Goal: Task Accomplishment & Management: Manage account settings

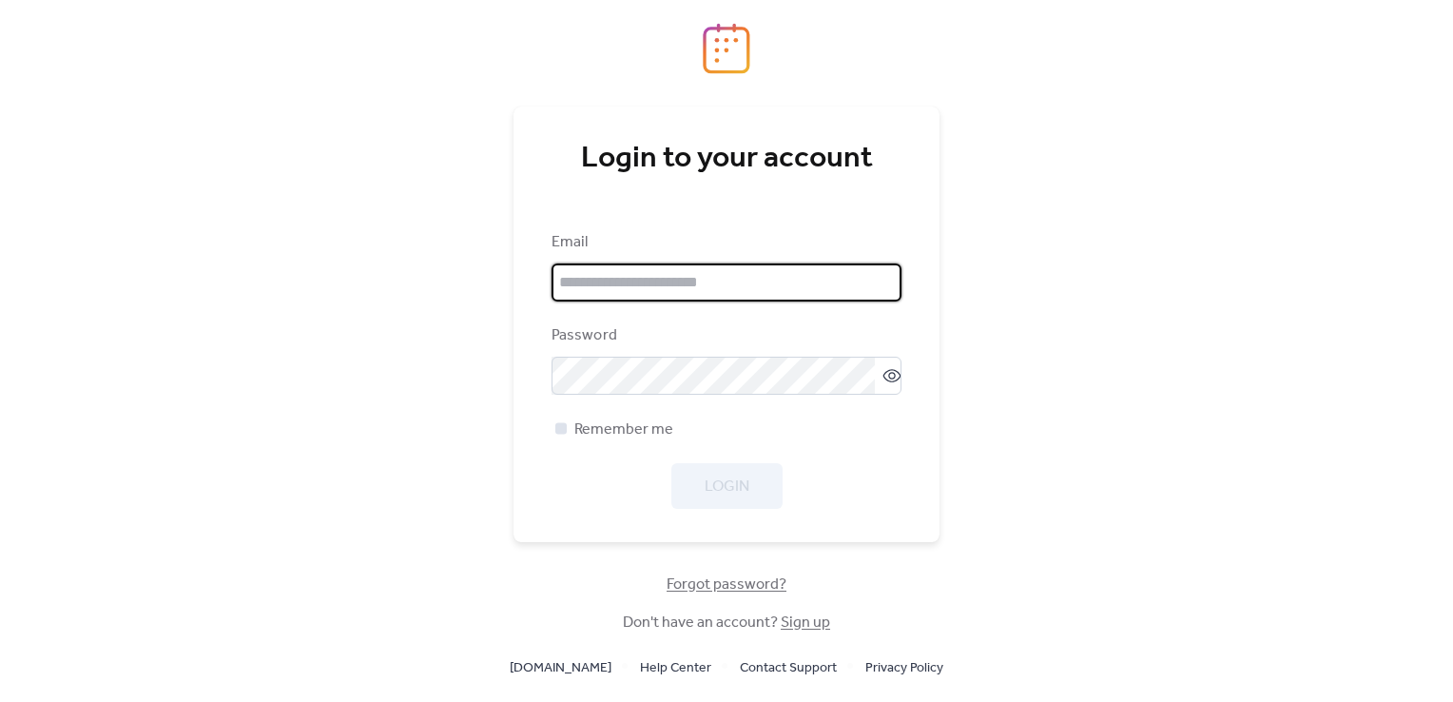
type input "**********"
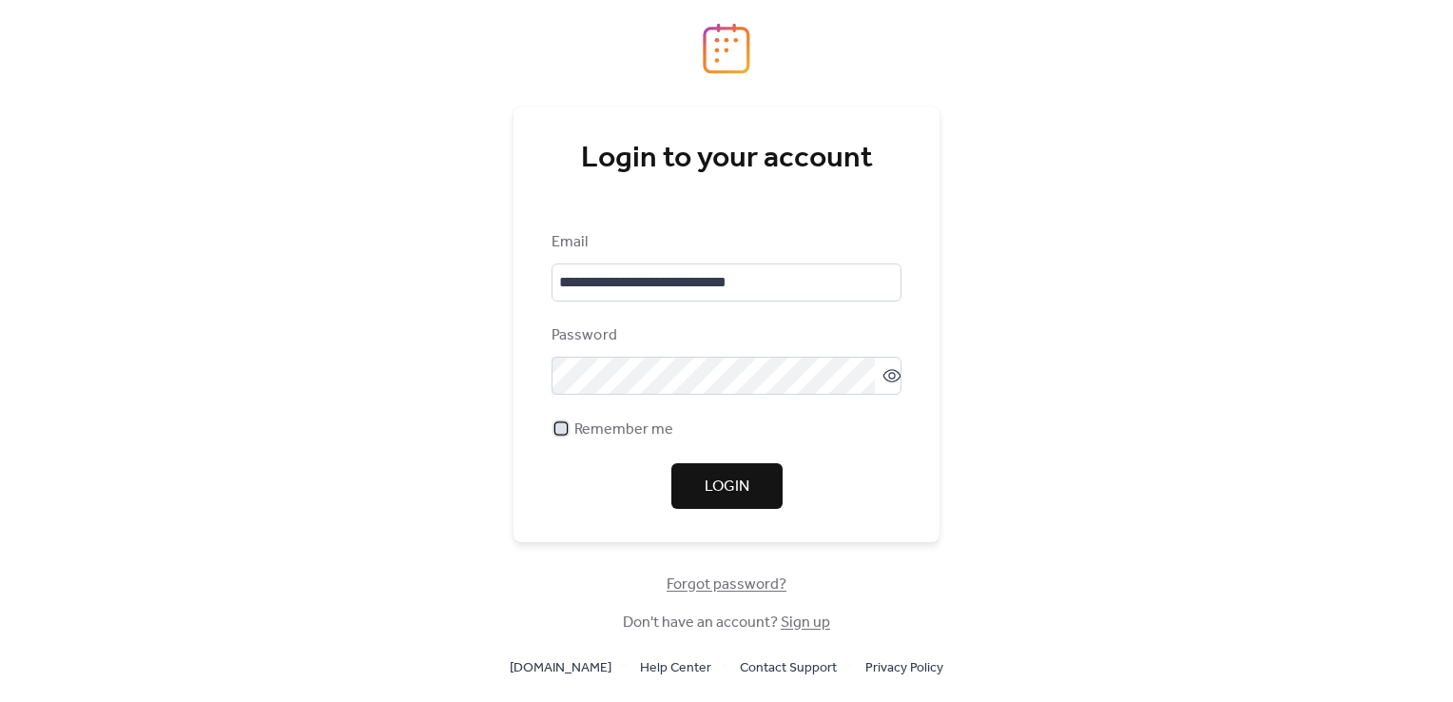
click at [558, 432] on div at bounding box center [560, 427] width 11 height 11
click at [723, 493] on span "Login" at bounding box center [726, 486] width 45 height 23
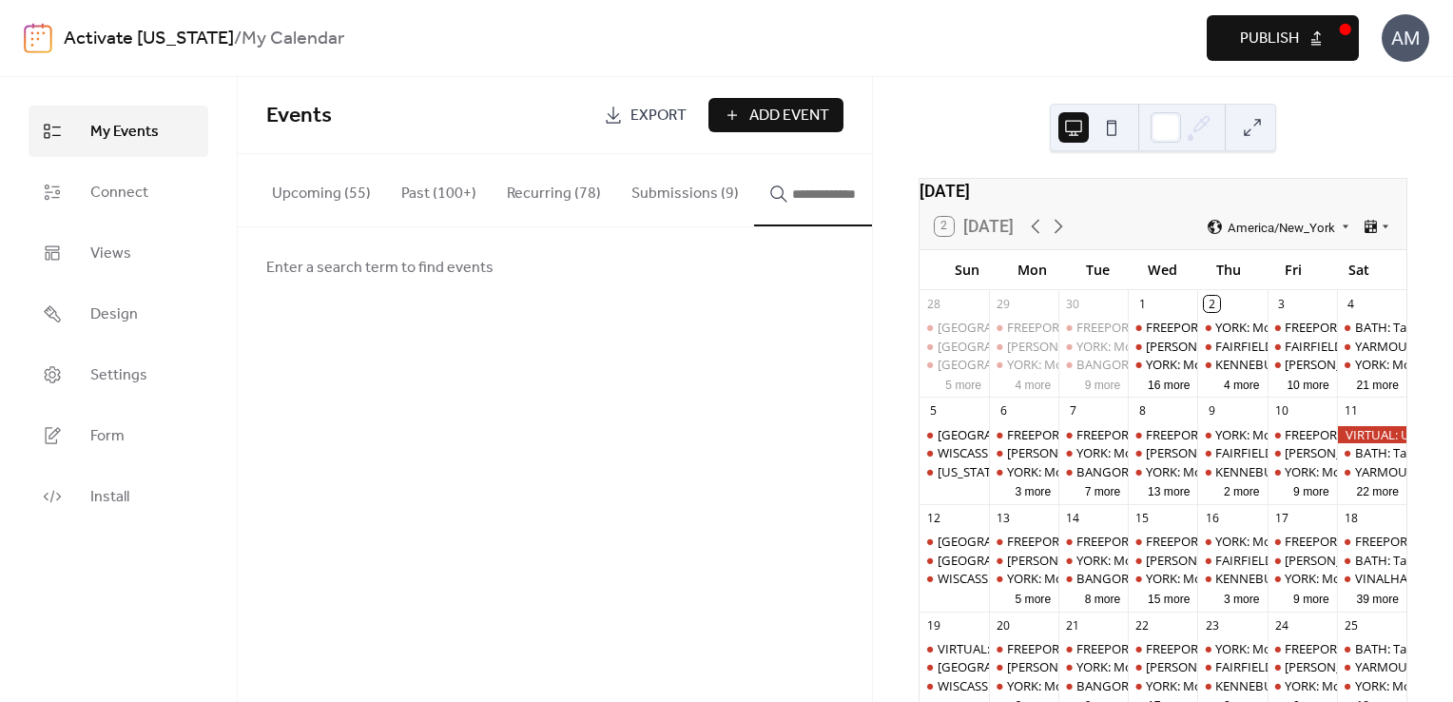
click at [1267, 50] on span "Publish" at bounding box center [1269, 39] width 59 height 23
click at [675, 202] on button "Submissions (9)" at bounding box center [685, 189] width 138 height 70
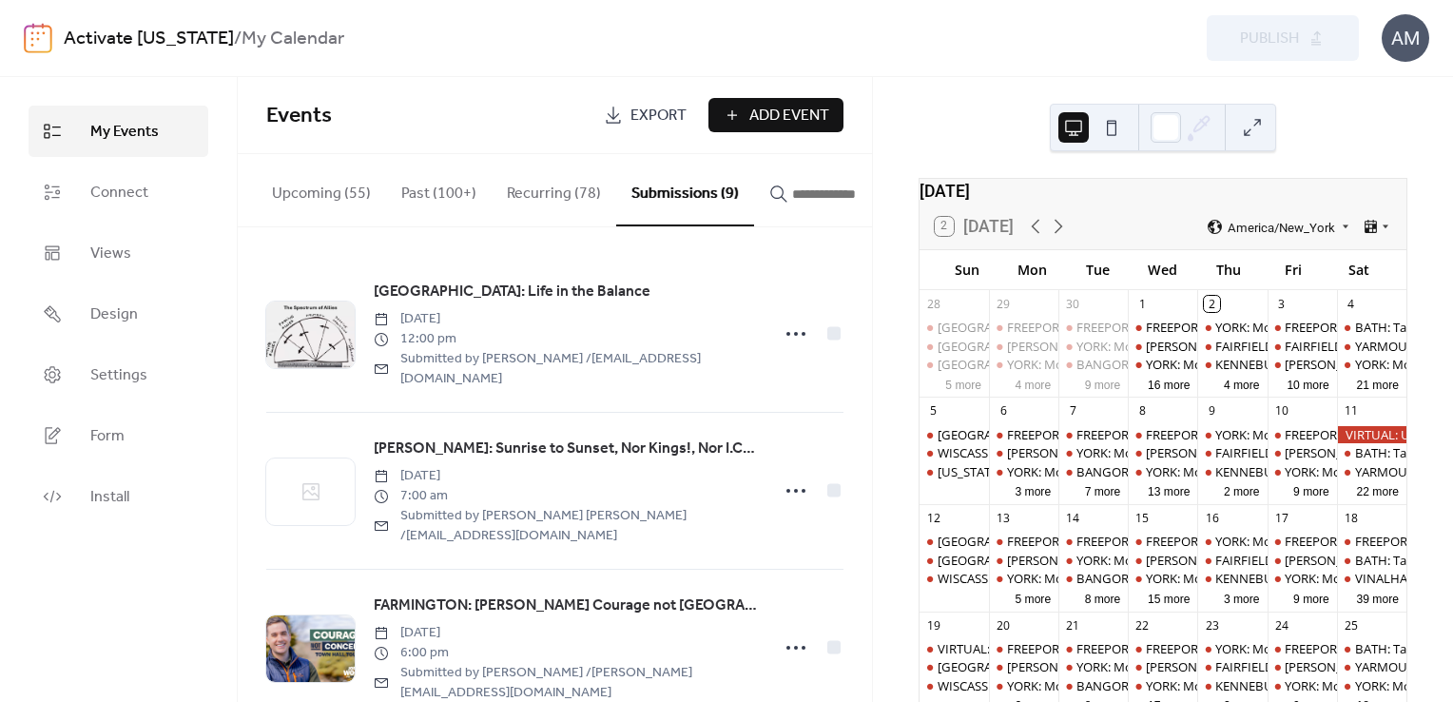
drag, startPoint x: 871, startPoint y: 306, endPoint x: 863, endPoint y: 348, distance: 42.5
click at [863, 348] on div "[GEOGRAPHIC_DATA]: Life in the Balance [DATE] 12:00 pm Submitted by [PERSON_NAM…" at bounding box center [555, 464] width 634 height 474
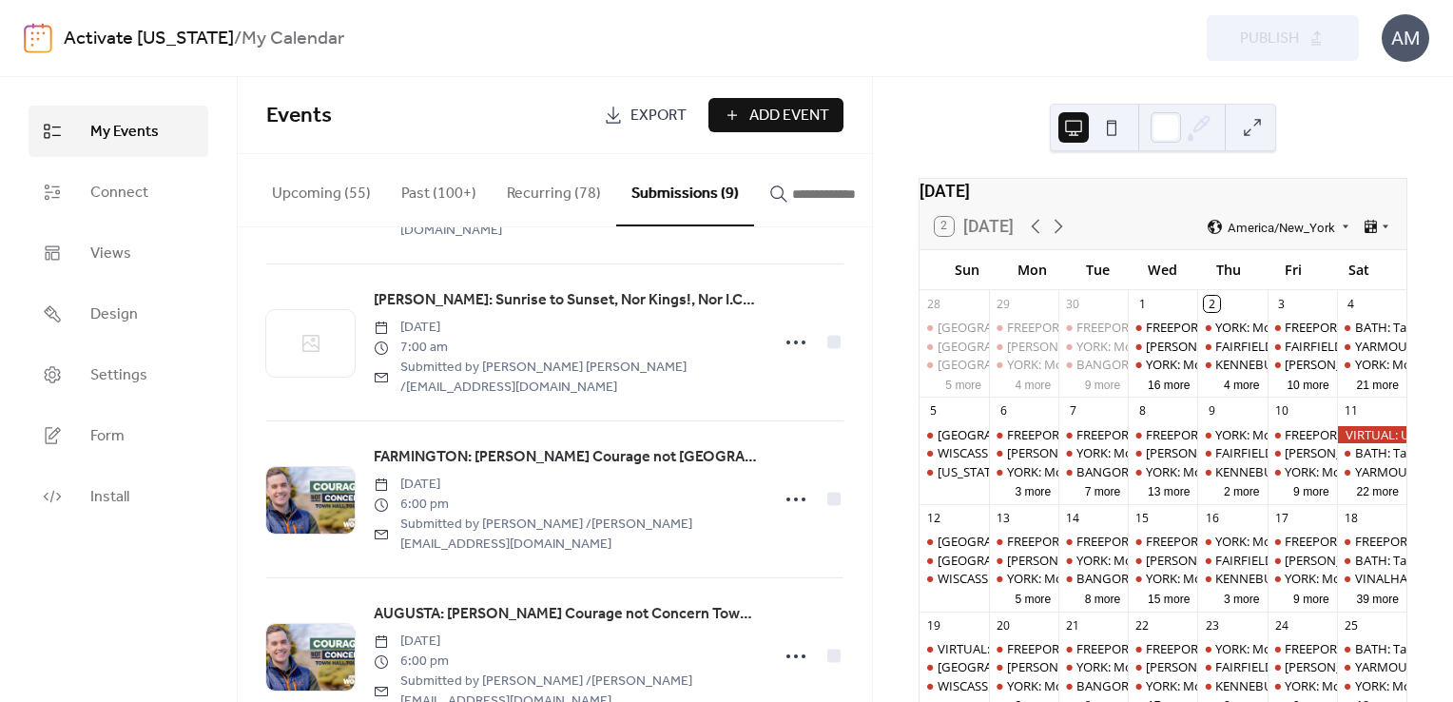
scroll to position [285, 0]
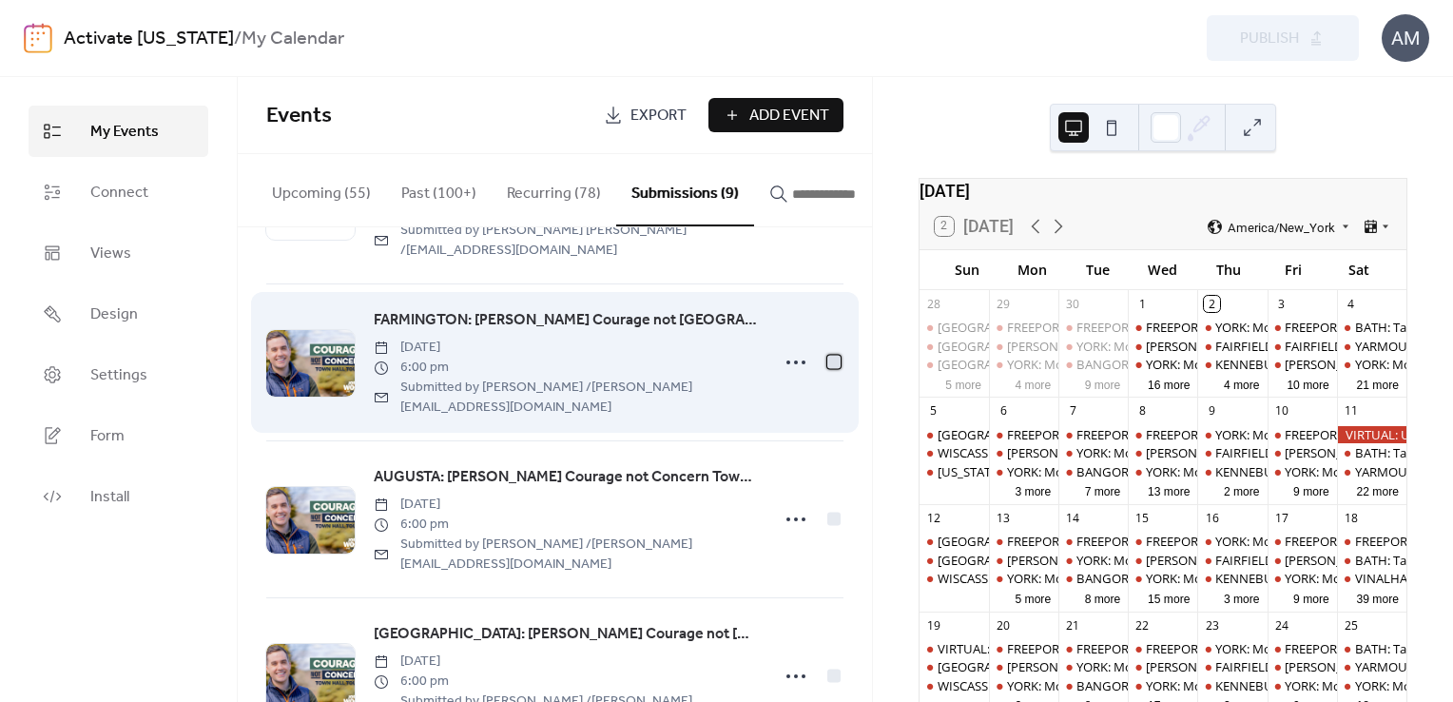
click at [829, 355] on div at bounding box center [833, 361] width 13 height 13
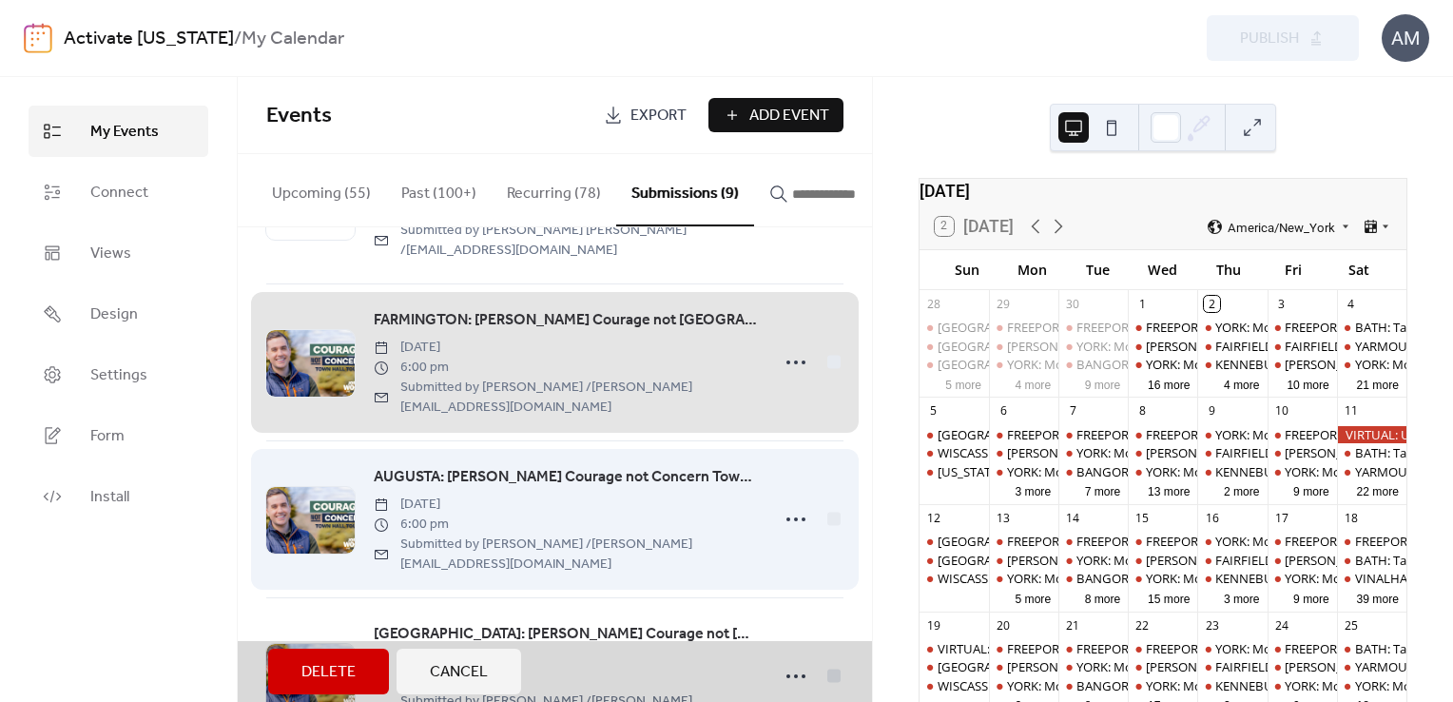
click at [825, 473] on div "AUGUSTA: [PERSON_NAME] Courage not [GEOGRAPHIC_DATA] [DATE] 6:00 pm Submitted b…" at bounding box center [554, 518] width 577 height 157
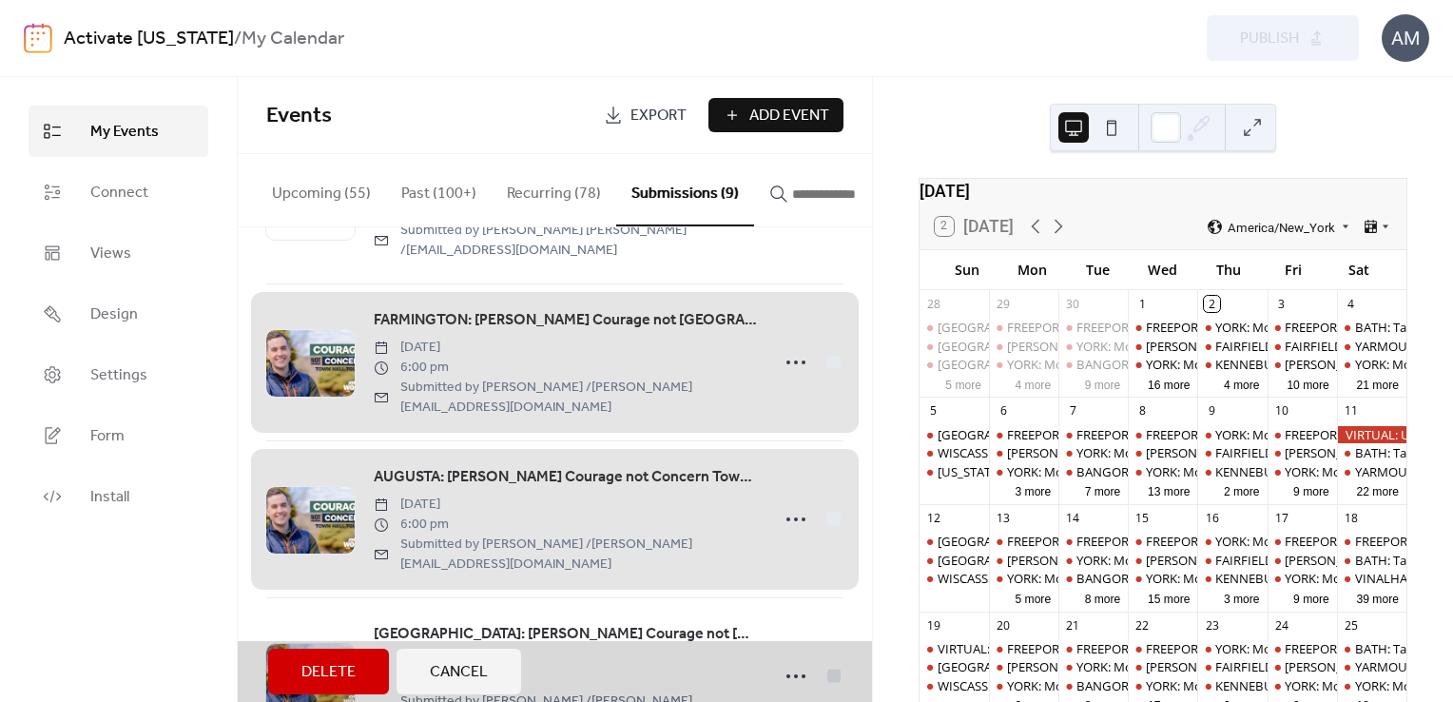
click at [787, 475] on div "AUGUSTA: [PERSON_NAME] Courage not [GEOGRAPHIC_DATA] [DATE] 6:00 pm Submitted b…" at bounding box center [554, 518] width 577 height 157
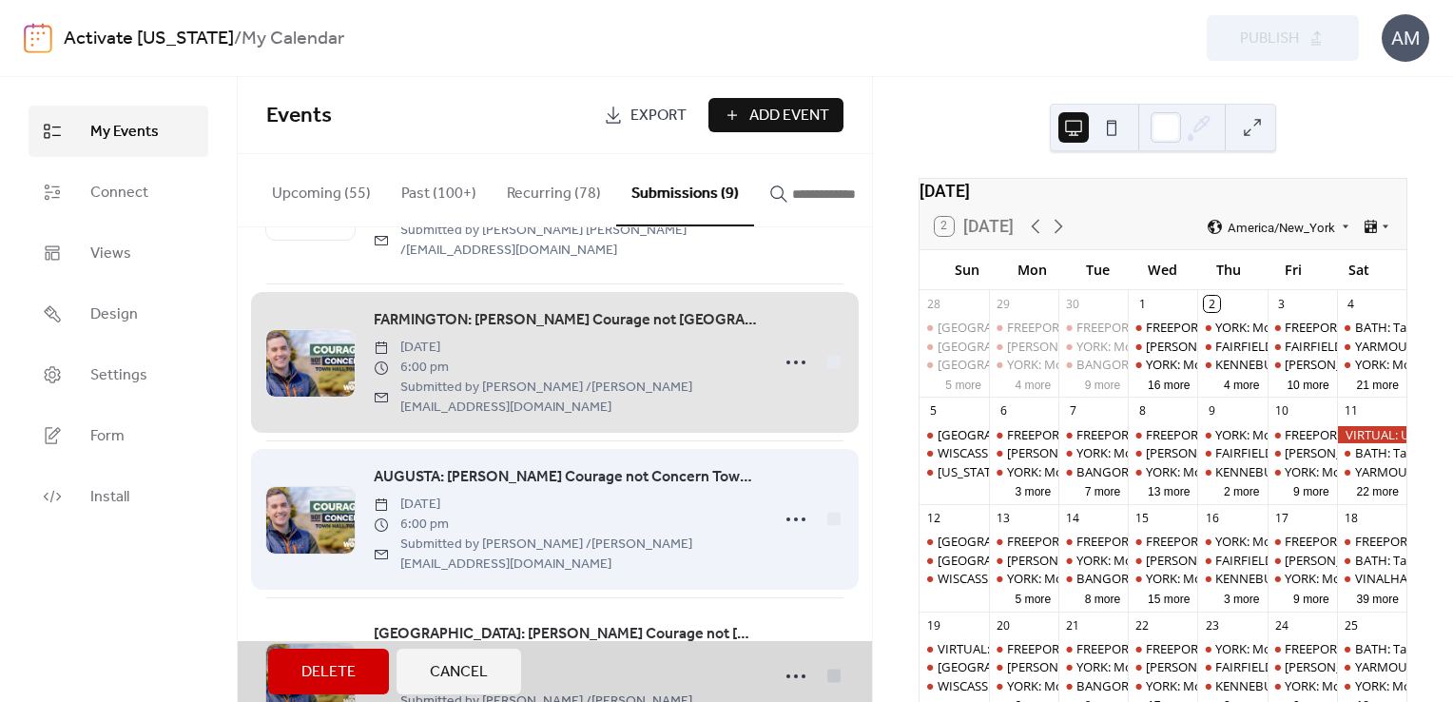
click at [787, 475] on div "AUGUSTA: [PERSON_NAME] Courage not [GEOGRAPHIC_DATA] [DATE] 6:00 pm Submitted b…" at bounding box center [554, 518] width 577 height 157
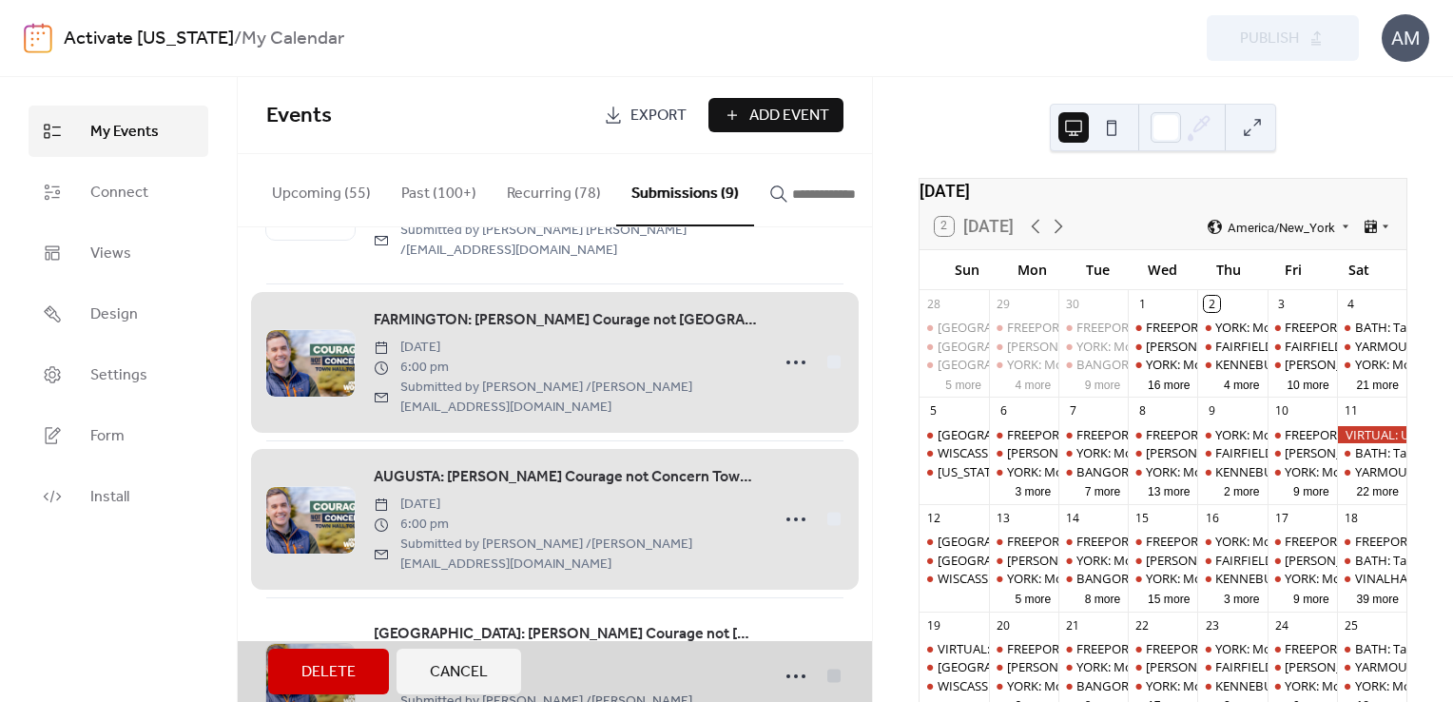
click at [787, 475] on div "AUGUSTA: [PERSON_NAME] Courage not [GEOGRAPHIC_DATA] [DATE] 6:00 pm Submitted b…" at bounding box center [554, 518] width 577 height 157
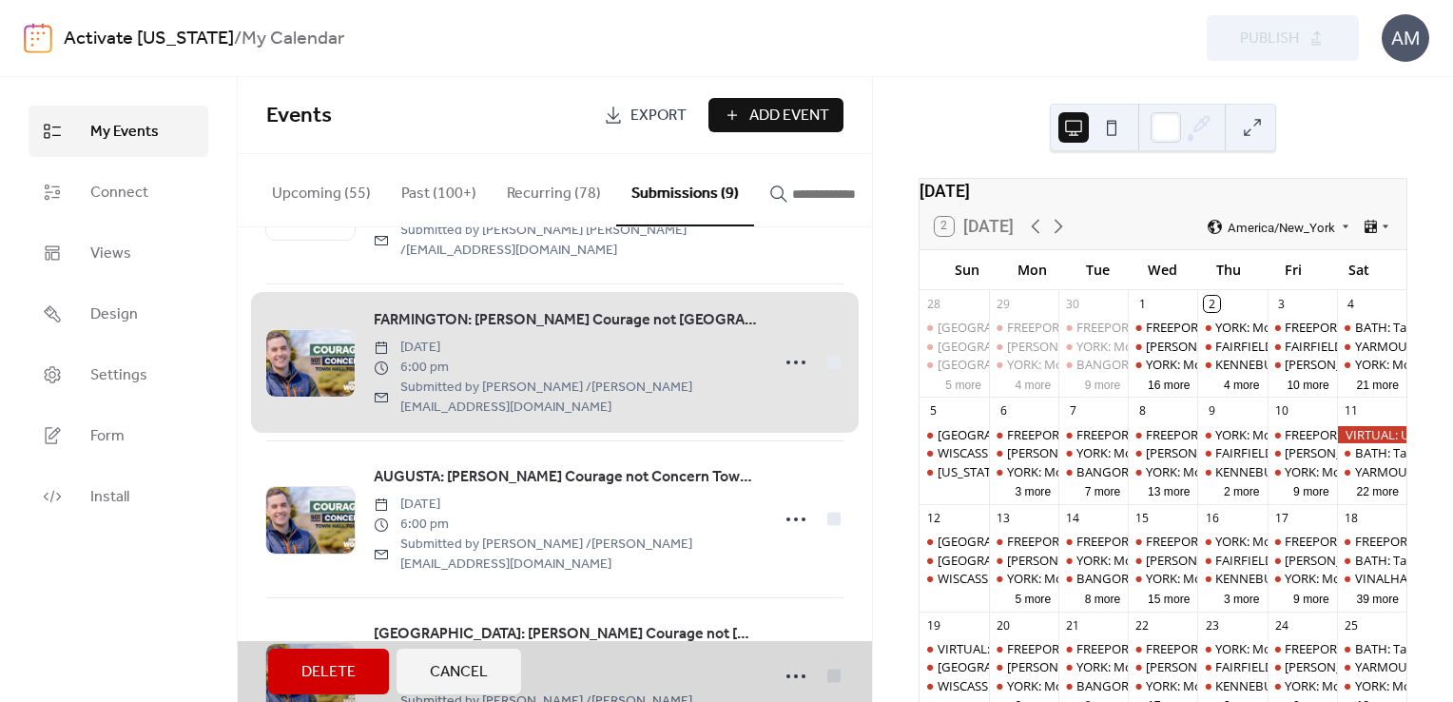
drag, startPoint x: 787, startPoint y: 337, endPoint x: 759, endPoint y: 335, distance: 28.6
click at [759, 335] on div "FARMINGTON: [PERSON_NAME] Courage not [GEOGRAPHIC_DATA] [DATE] 6:00 pm Submitte…" at bounding box center [554, 361] width 577 height 157
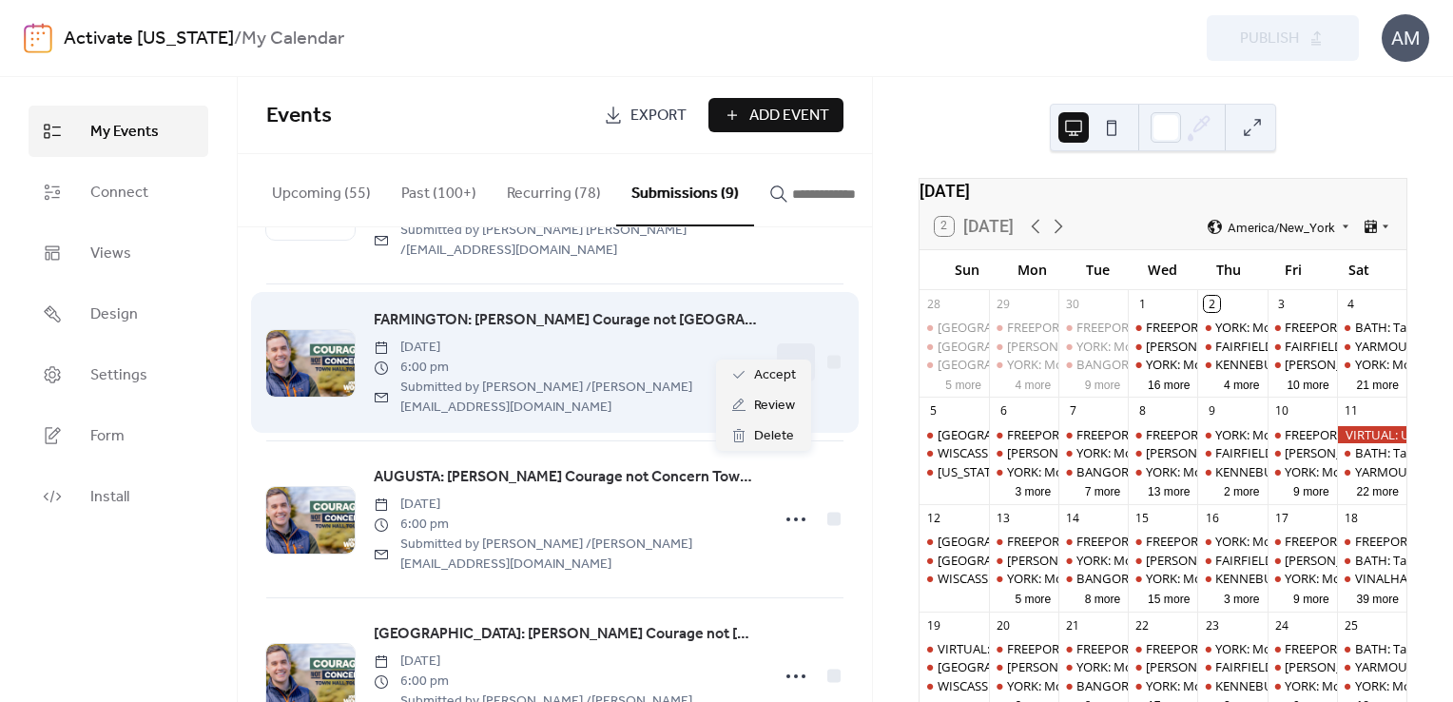
click at [805, 343] on div at bounding box center [796, 362] width 38 height 38
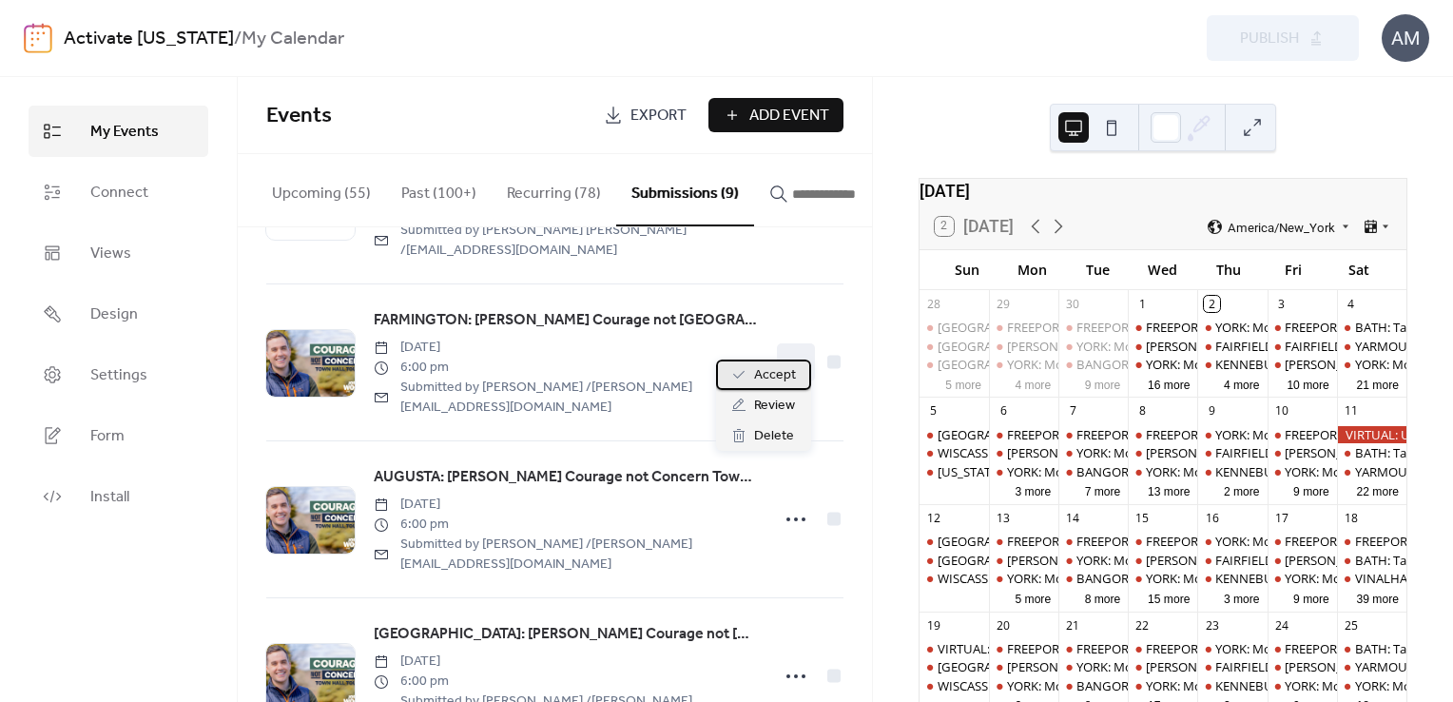
click at [780, 375] on span "Accept" at bounding box center [775, 375] width 42 height 23
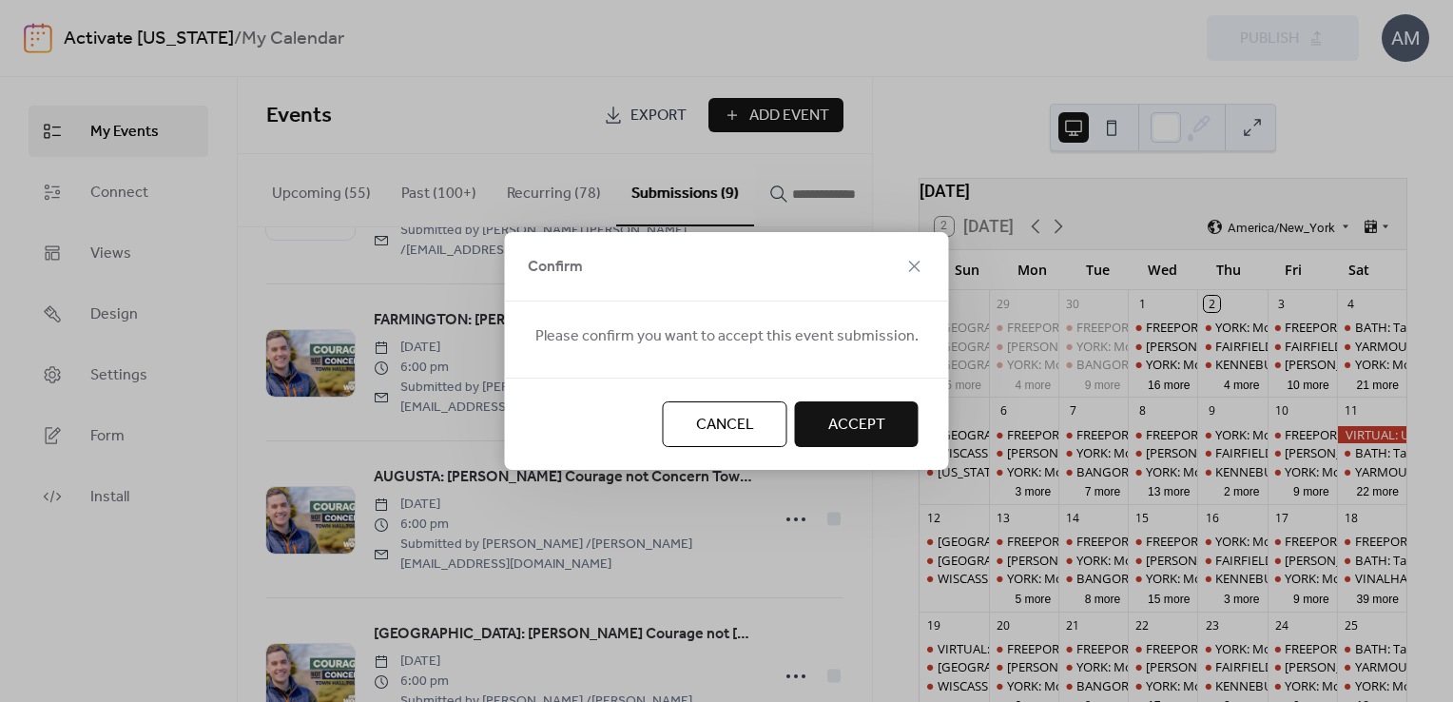
click at [828, 422] on span "Accept" at bounding box center [856, 425] width 57 height 23
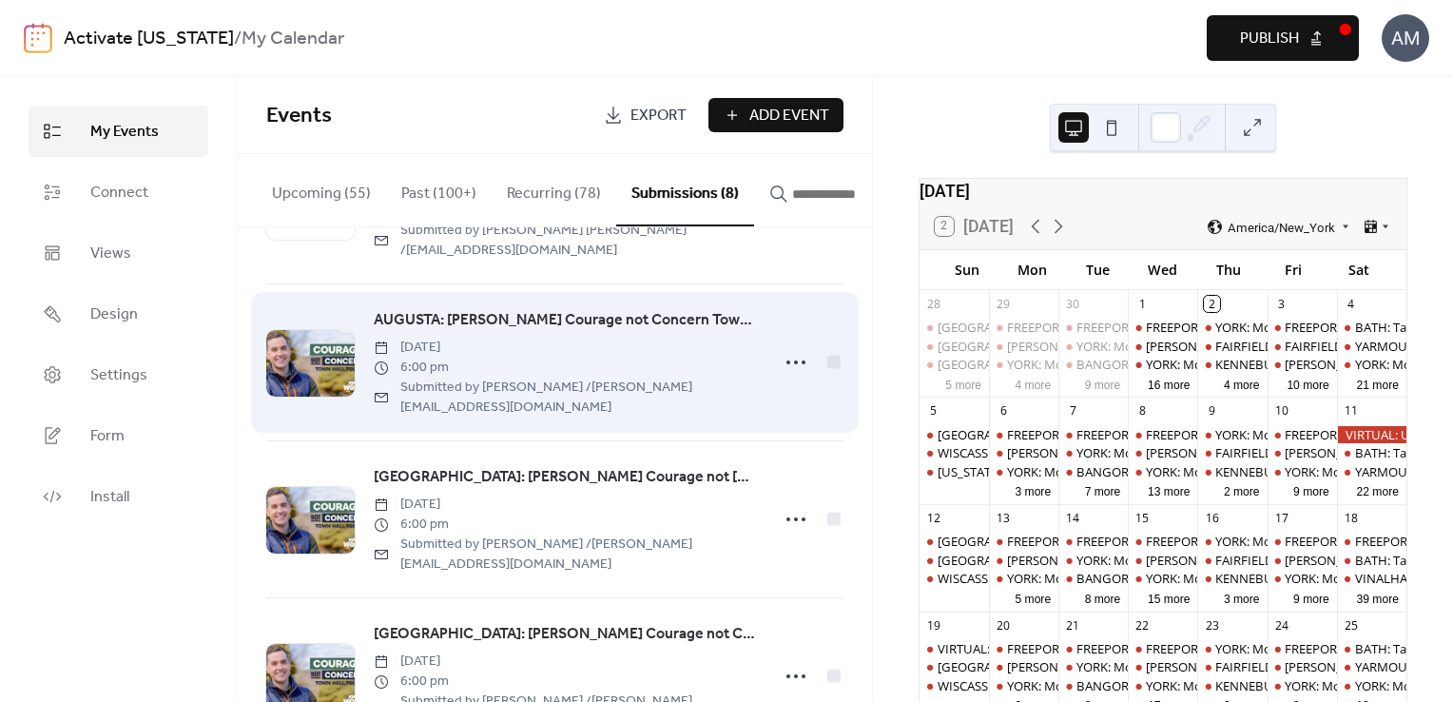
click at [788, 347] on icon at bounding box center [795, 362] width 30 height 30
click at [830, 355] on div at bounding box center [833, 361] width 13 height 13
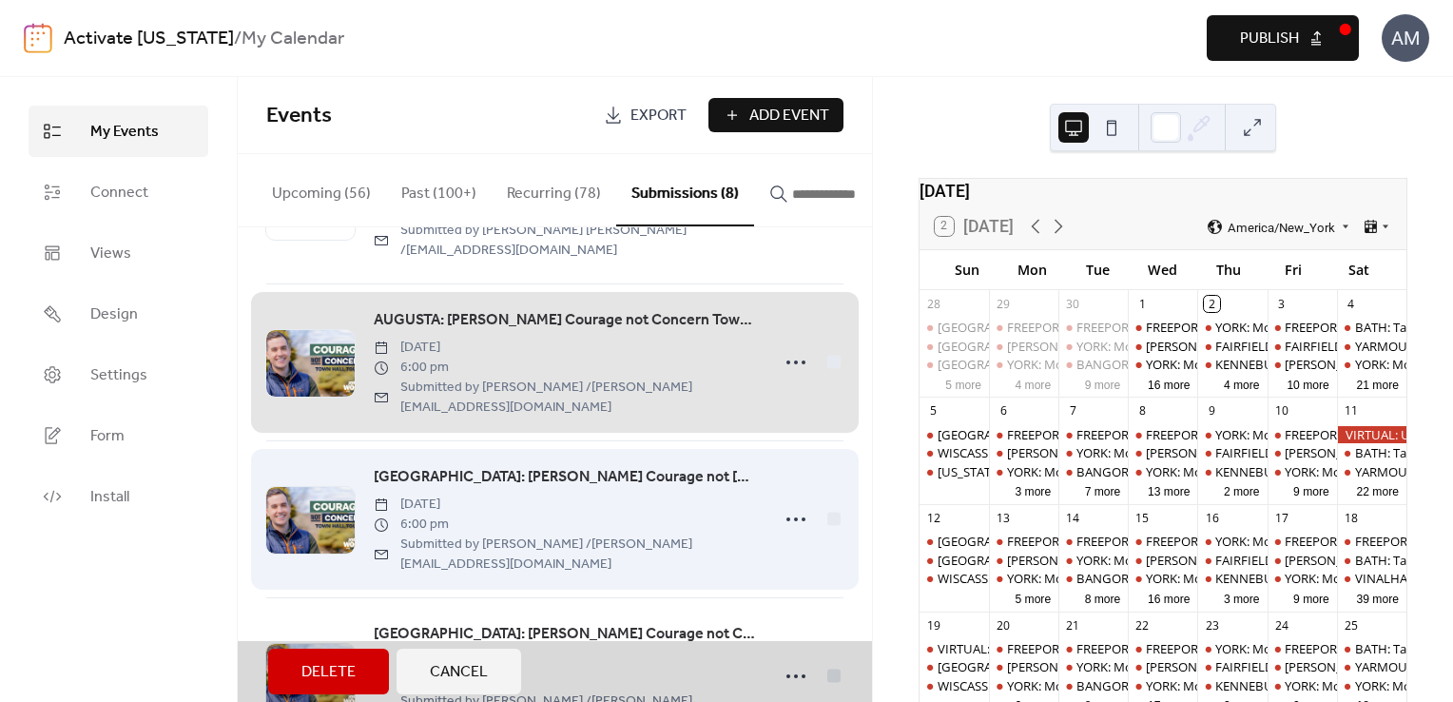
click at [826, 473] on div "[GEOGRAPHIC_DATA]: [PERSON_NAME] Courage not [GEOGRAPHIC_DATA] [DATE] 6:00 pm S…" at bounding box center [554, 518] width 577 height 157
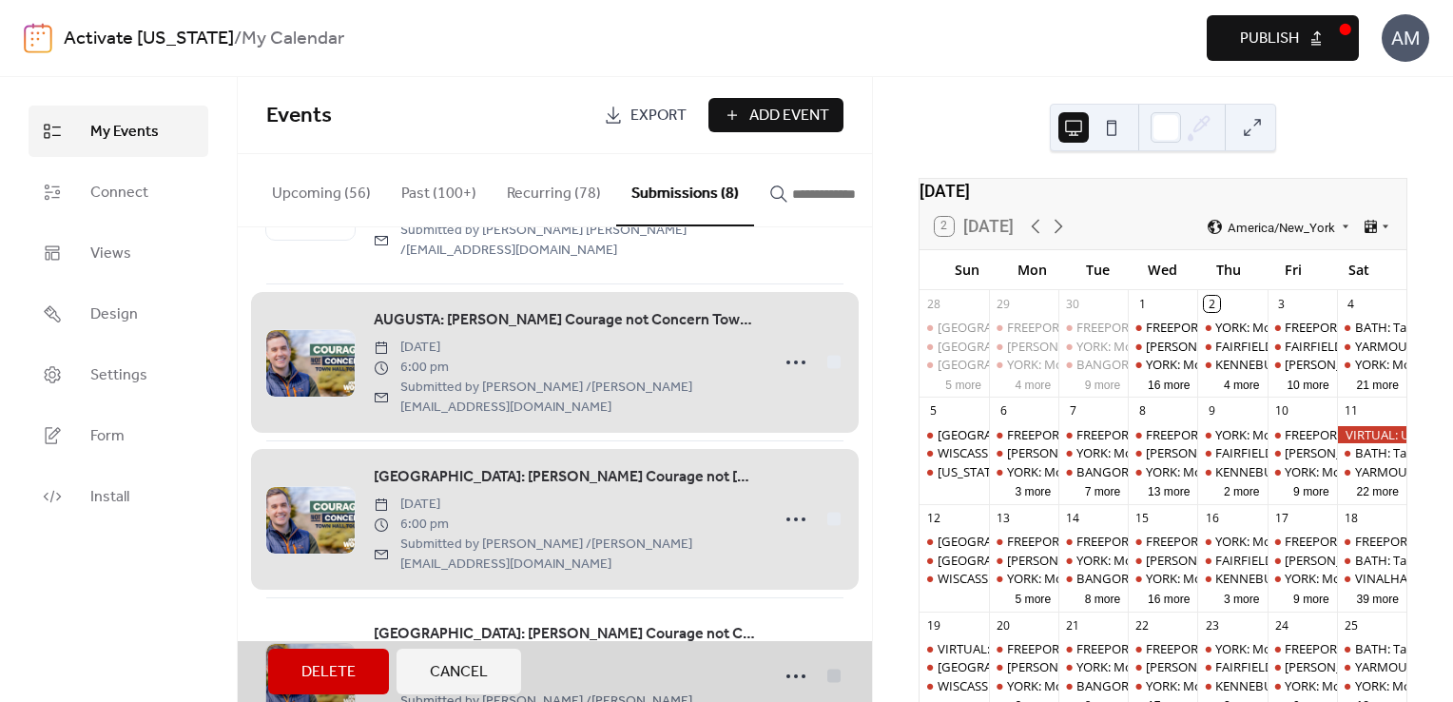
click at [1298, 40] on span "Publish" at bounding box center [1269, 39] width 59 height 23
click at [662, 191] on button "Submissions (8)" at bounding box center [685, 190] width 138 height 72
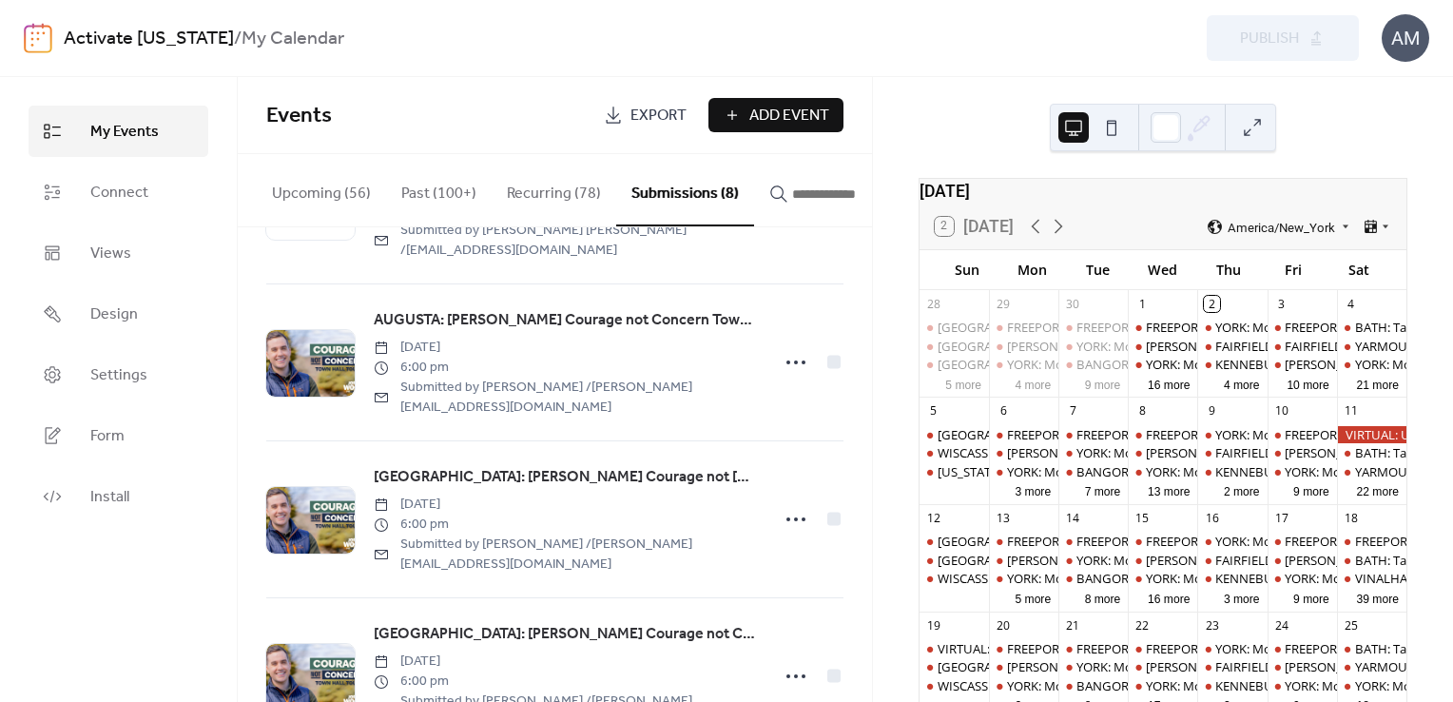
click at [662, 191] on button "Submissions (8)" at bounding box center [685, 190] width 138 height 72
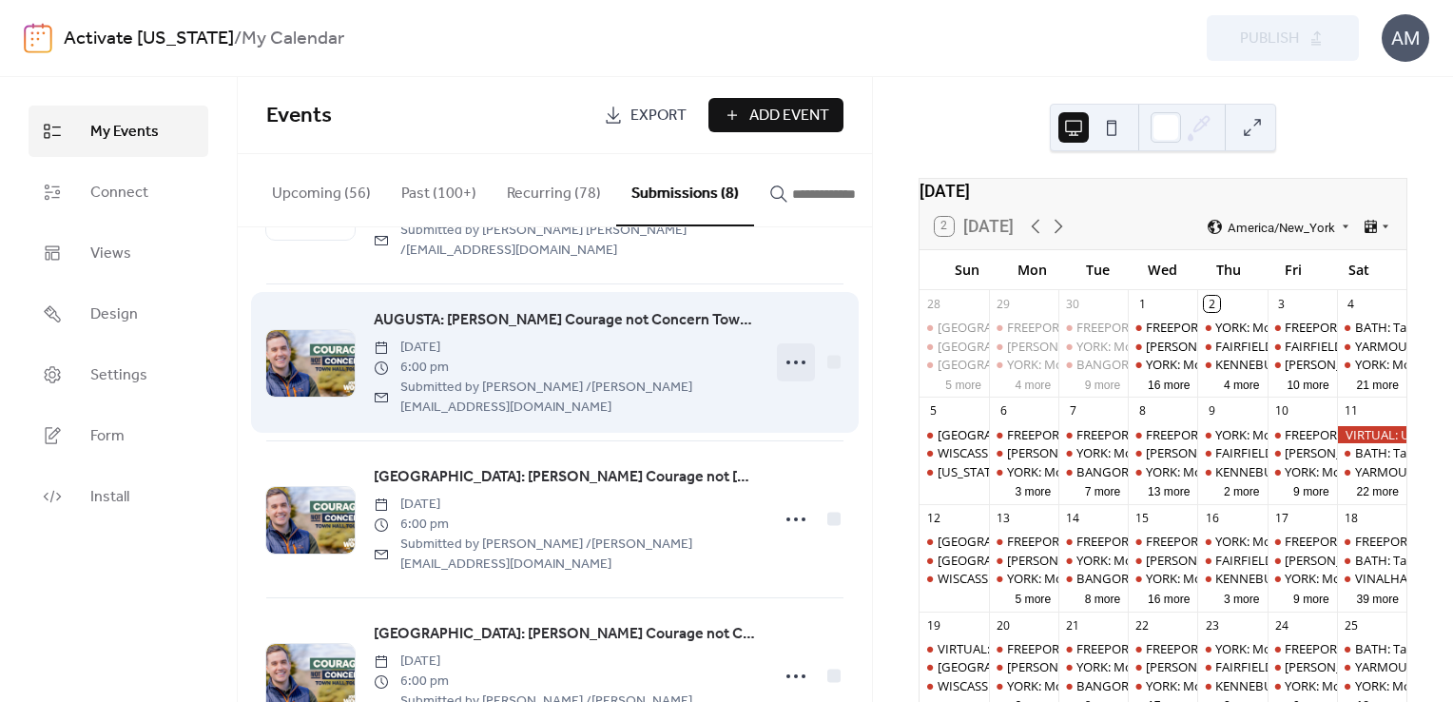
click at [795, 347] on icon at bounding box center [795, 362] width 30 height 30
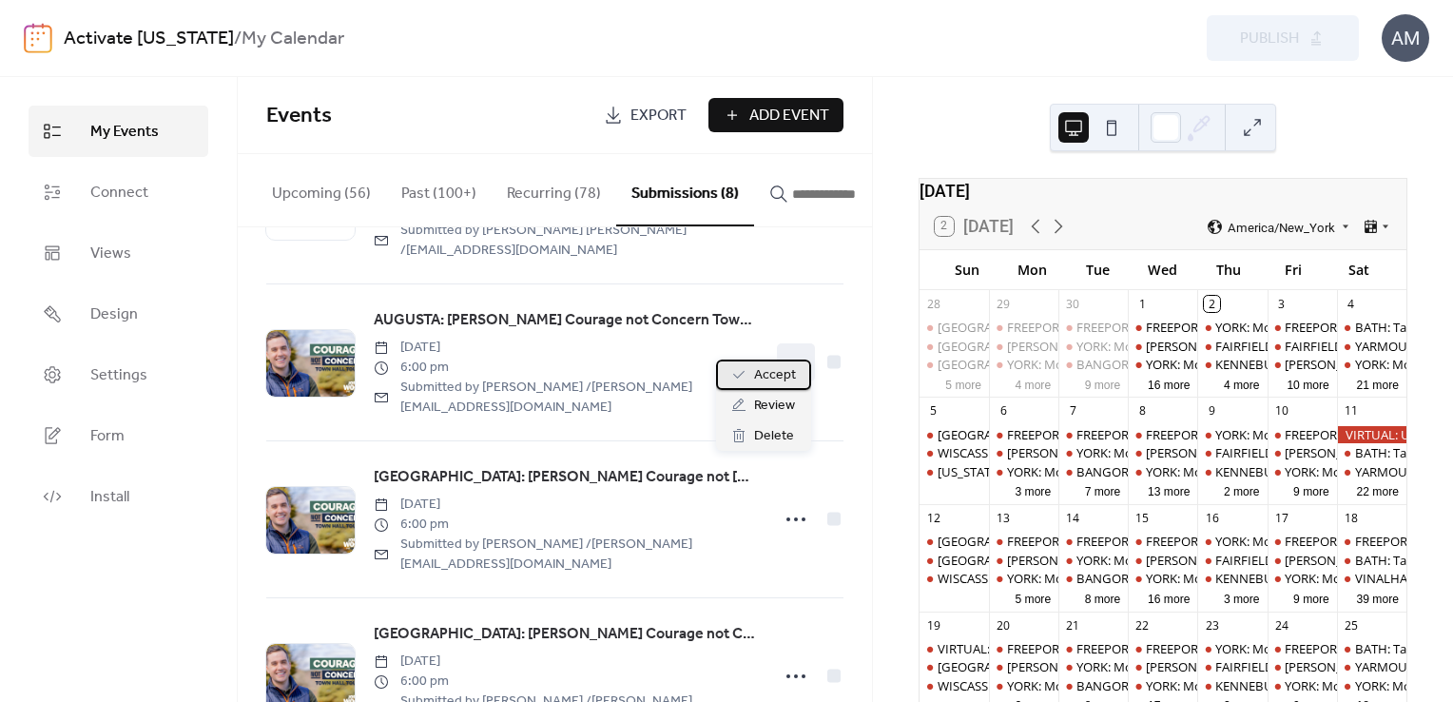
click at [777, 373] on span "Accept" at bounding box center [775, 375] width 42 height 23
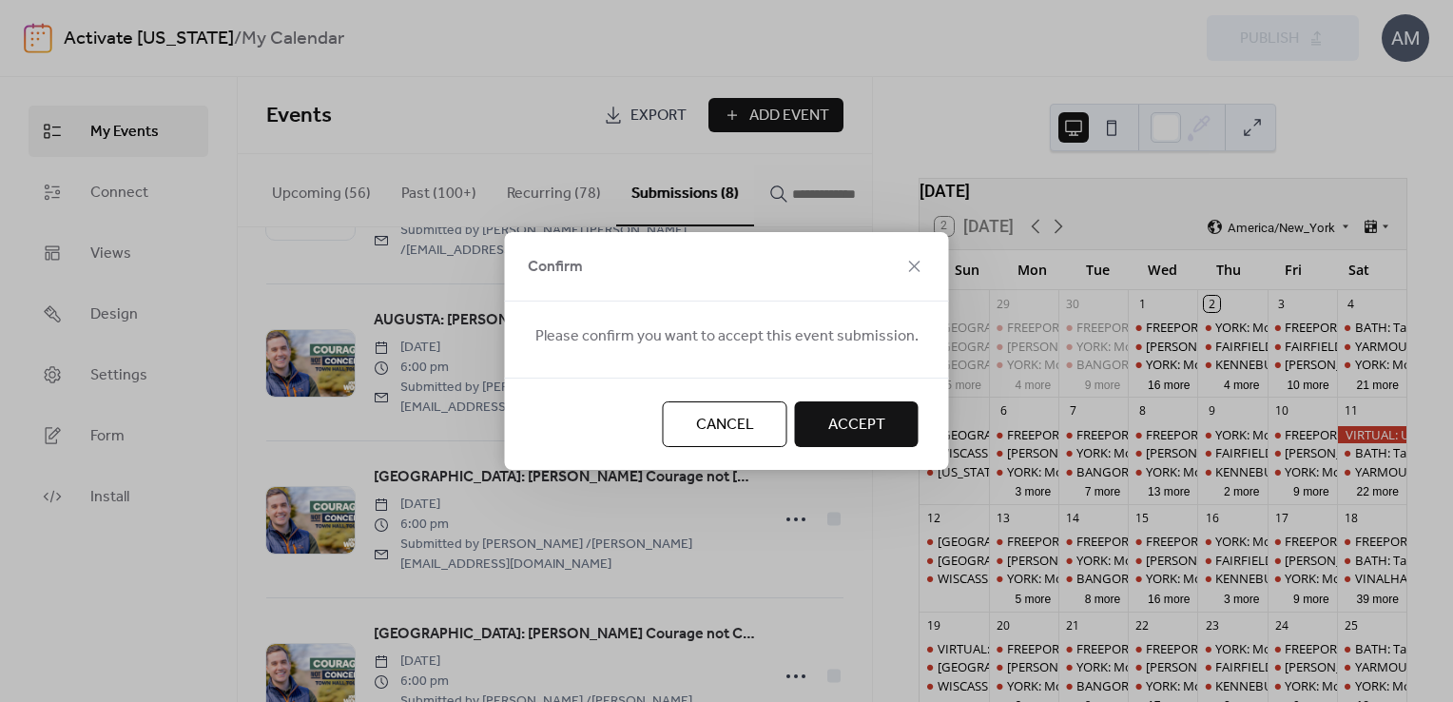
click at [828, 430] on span "Accept" at bounding box center [856, 425] width 57 height 23
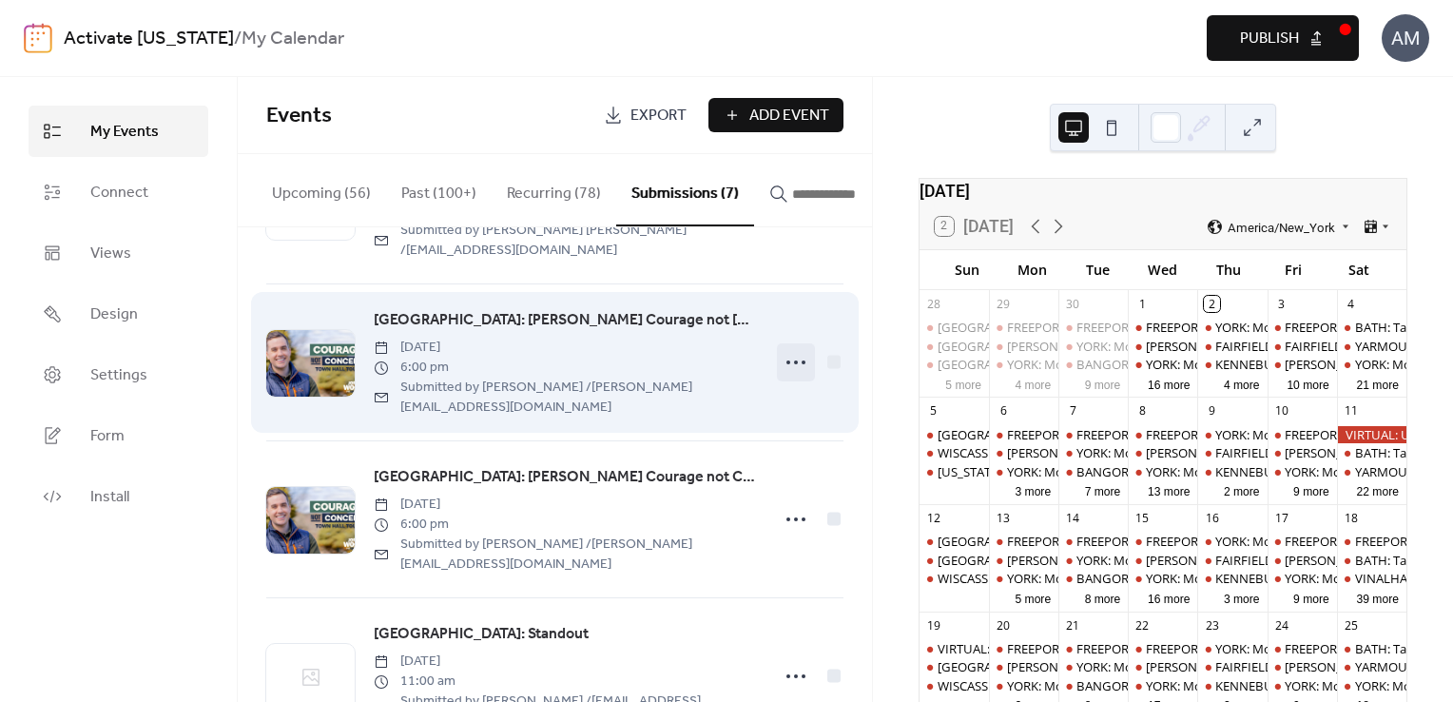
click at [787, 347] on icon at bounding box center [795, 362] width 30 height 30
click at [790, 347] on icon at bounding box center [795, 362] width 30 height 30
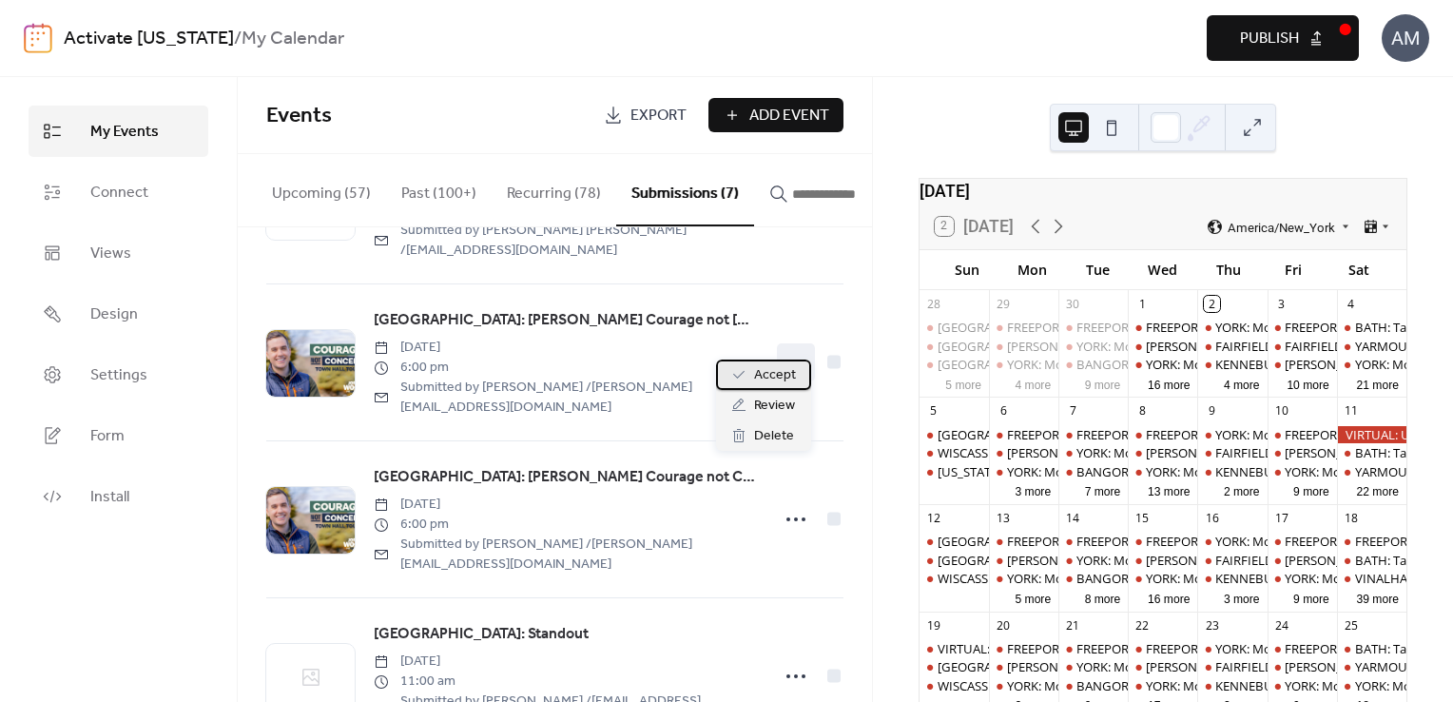
click at [771, 367] on span "Accept" at bounding box center [775, 375] width 42 height 23
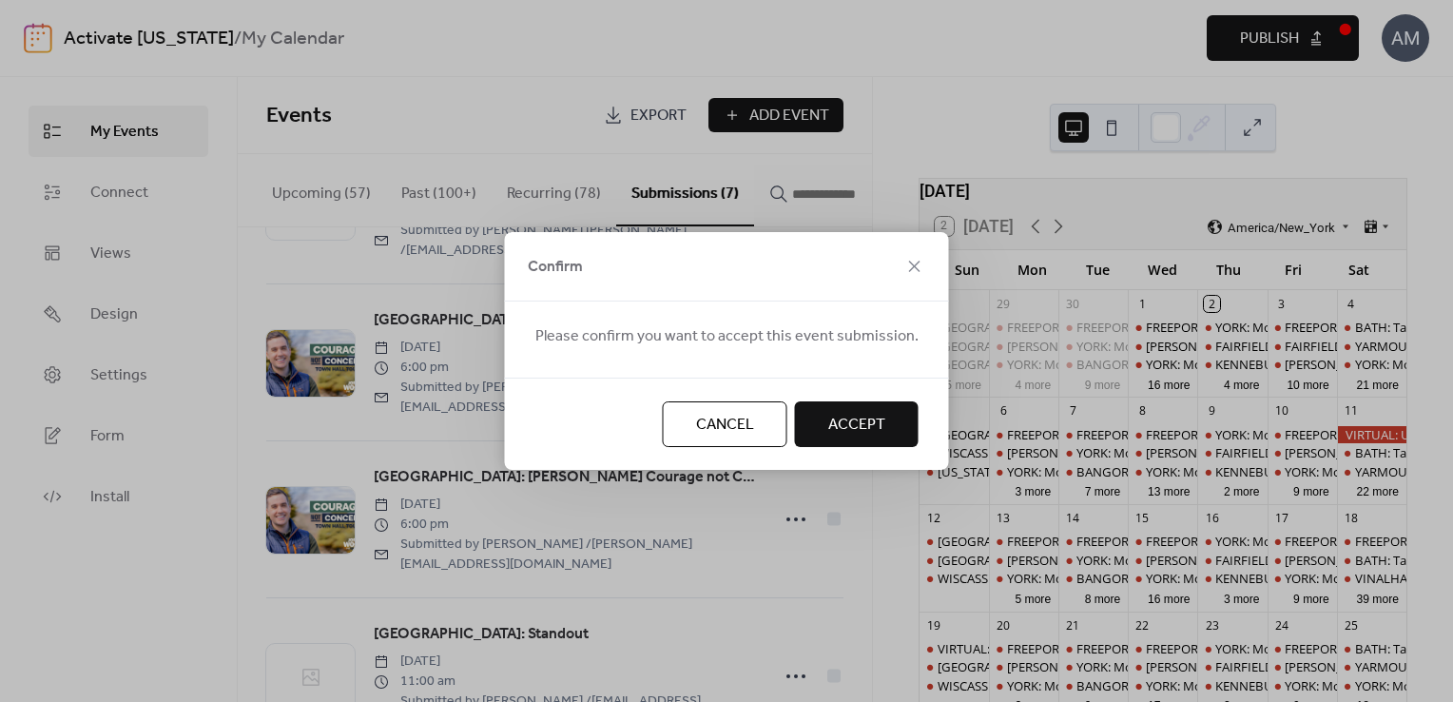
click at [819, 422] on button "Accept" at bounding box center [857, 424] width 124 height 46
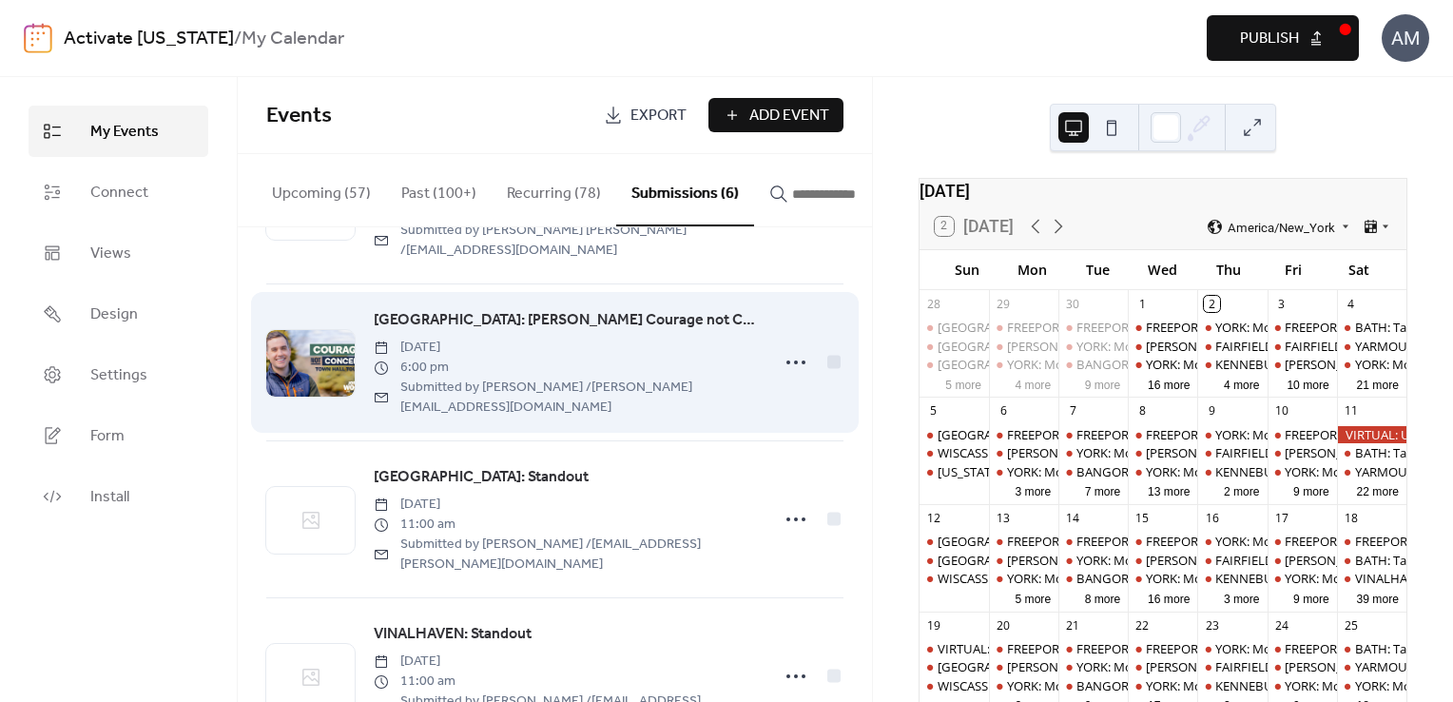
click at [827, 355] on div at bounding box center [833, 361] width 13 height 13
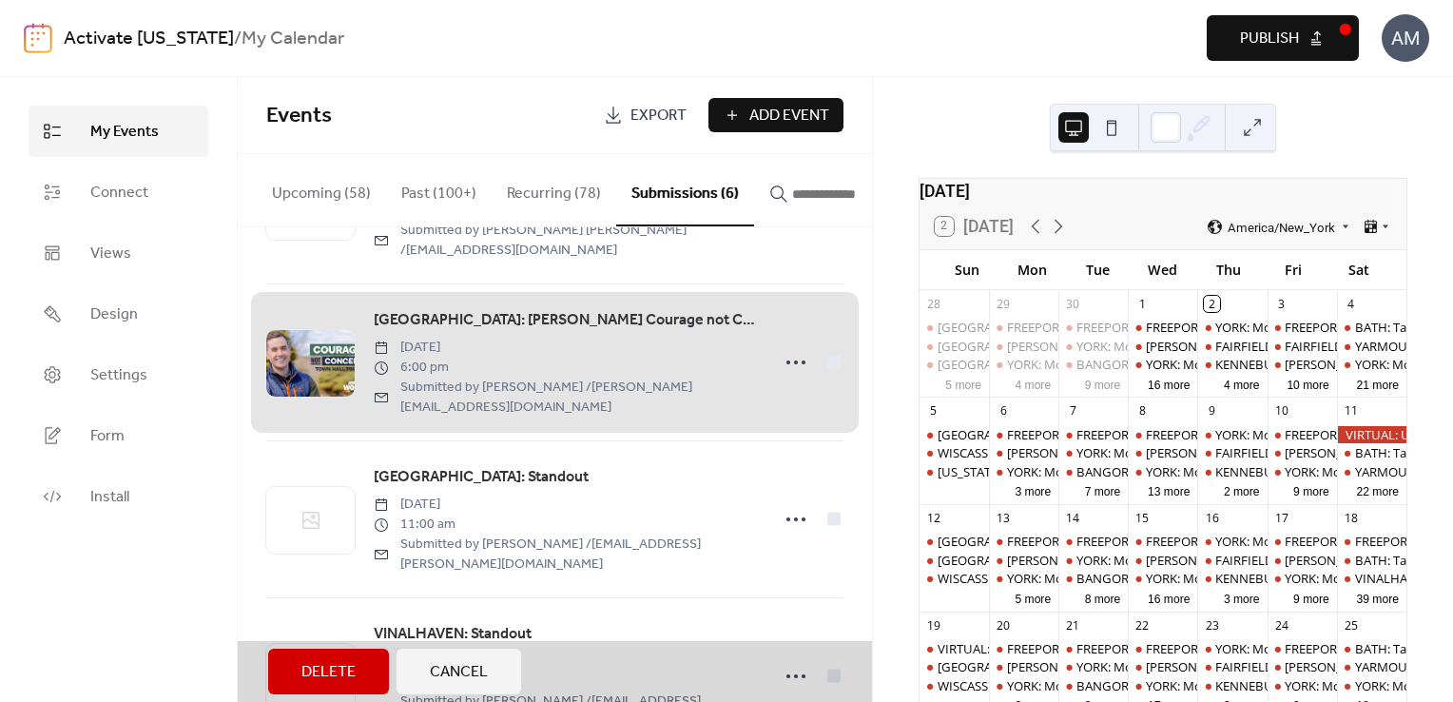
click at [822, 341] on div "[GEOGRAPHIC_DATA]: [PERSON_NAME] Courage not [GEOGRAPHIC_DATA] [DATE] 6:00 pm S…" at bounding box center [554, 361] width 577 height 157
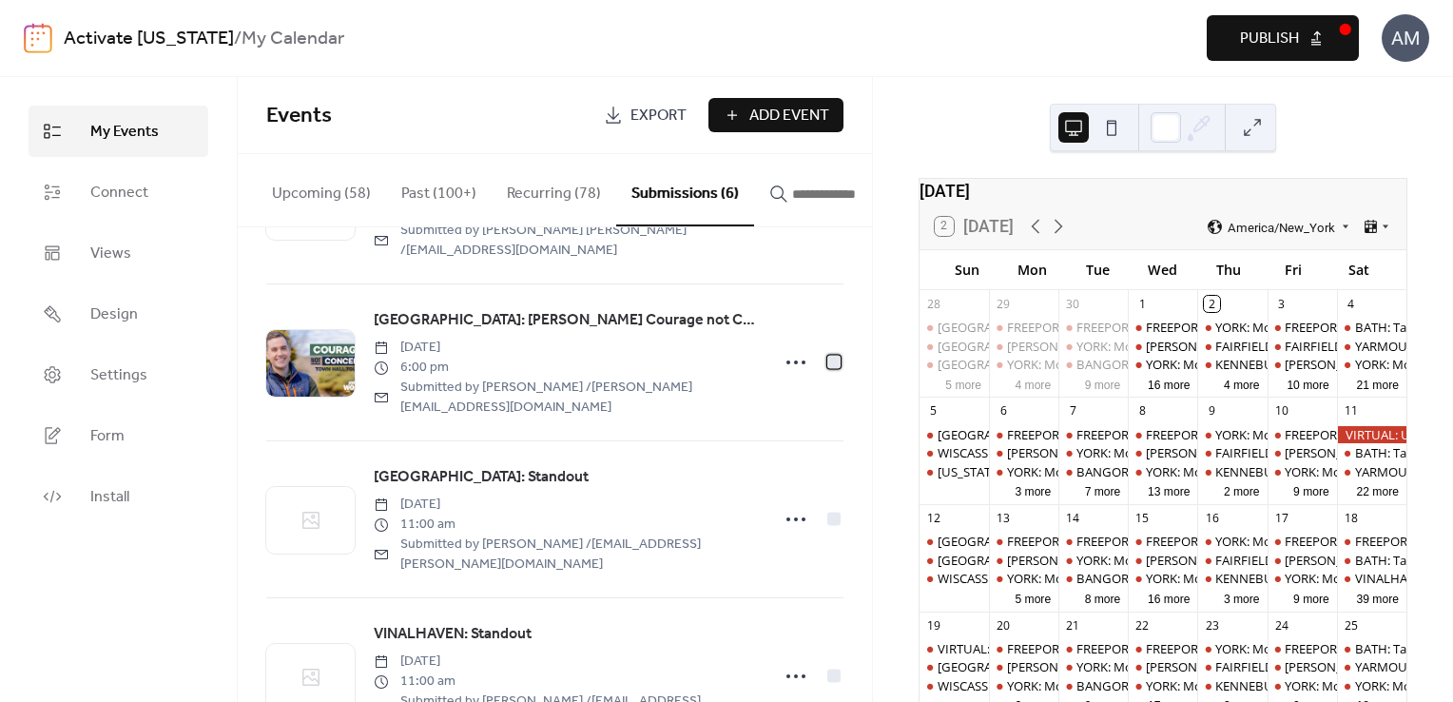
click at [827, 355] on div at bounding box center [833, 361] width 13 height 13
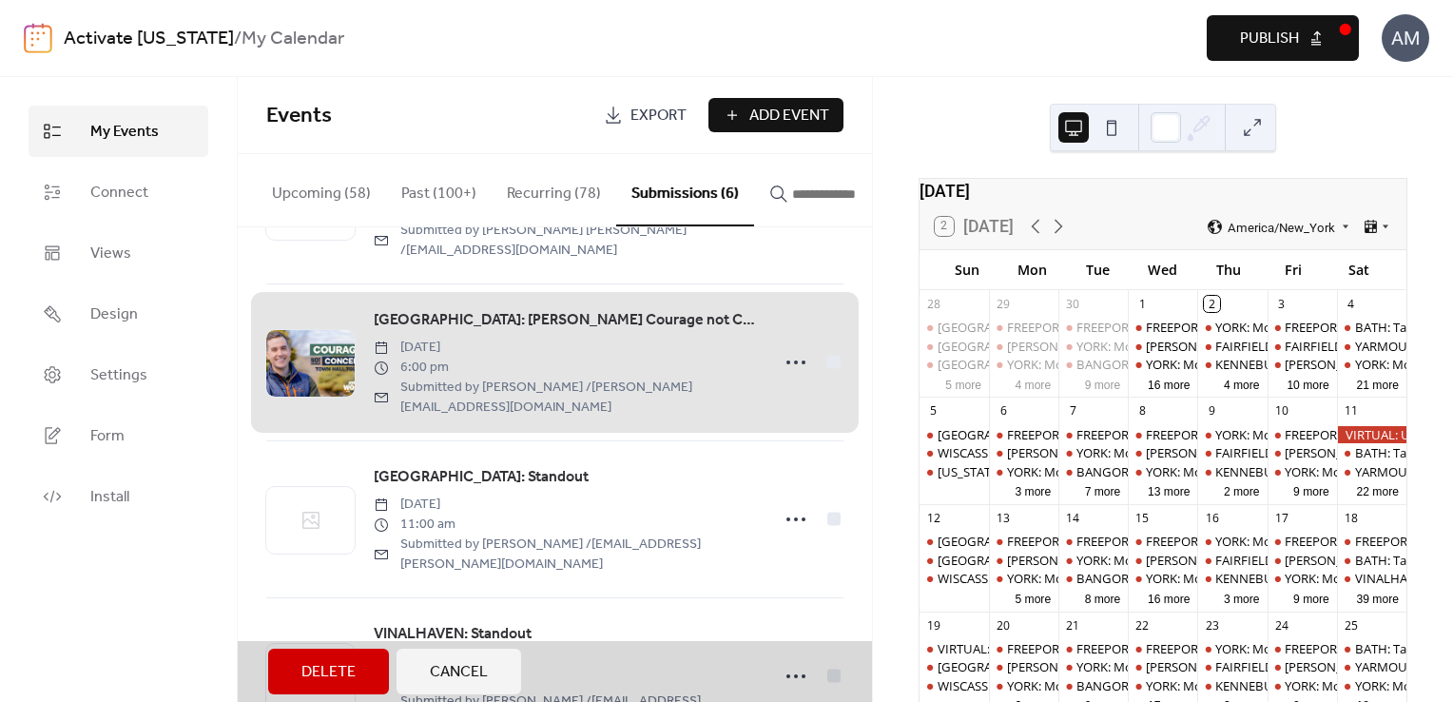
click at [1251, 46] on span "Publish" at bounding box center [1269, 39] width 59 height 23
click at [783, 333] on div "[GEOGRAPHIC_DATA]: [PERSON_NAME] Courage not [GEOGRAPHIC_DATA] [DATE] 6:00 pm S…" at bounding box center [554, 361] width 577 height 157
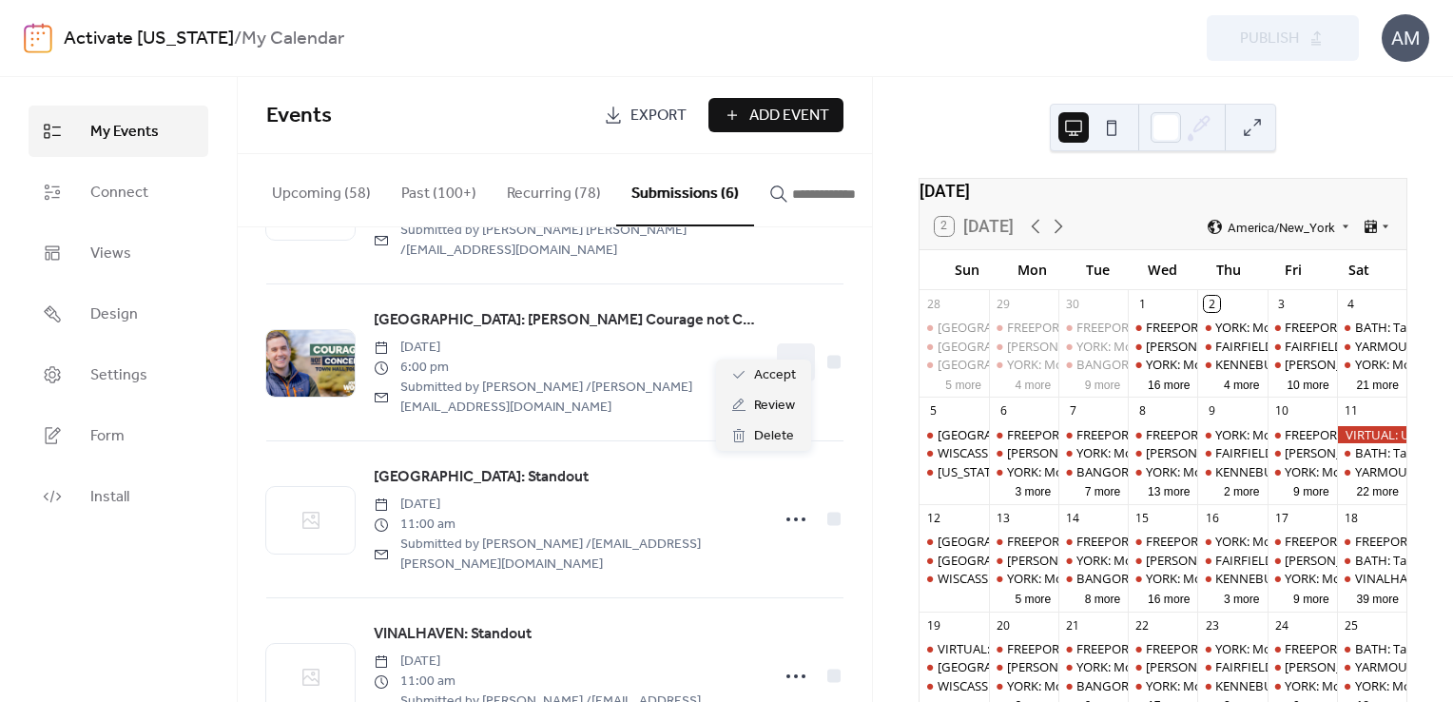
click at [783, 347] on icon at bounding box center [795, 362] width 30 height 30
click at [774, 370] on span "Accept" at bounding box center [775, 375] width 42 height 23
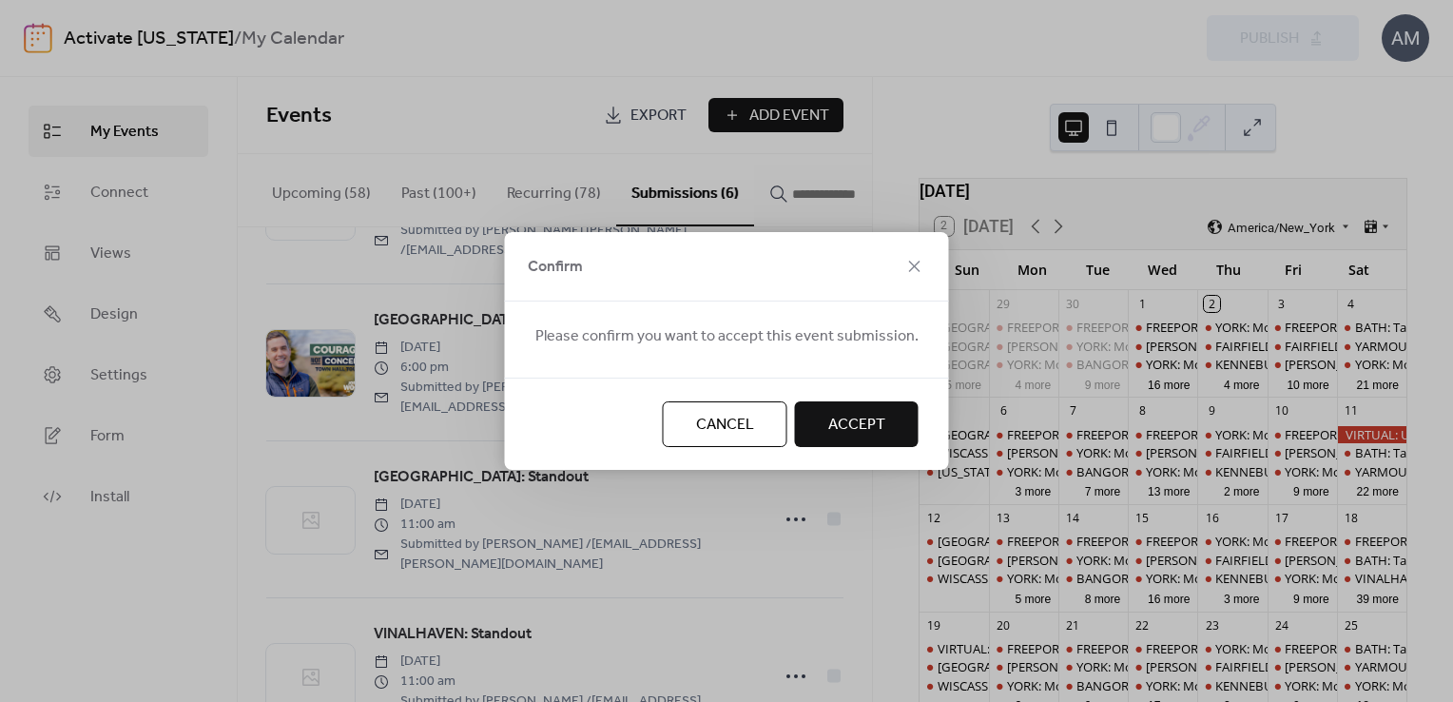
click at [828, 418] on span "Accept" at bounding box center [856, 425] width 57 height 23
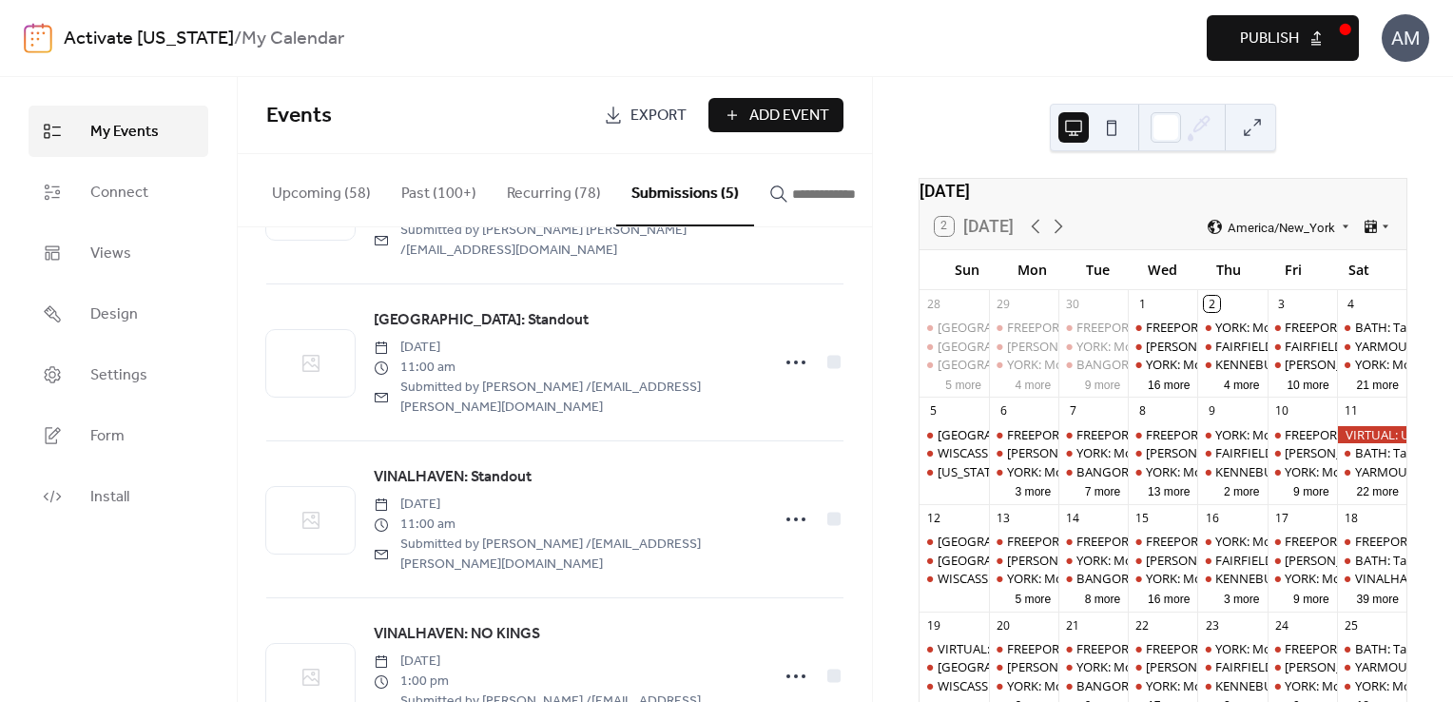
click at [1251, 32] on span "Publish" at bounding box center [1269, 39] width 59 height 23
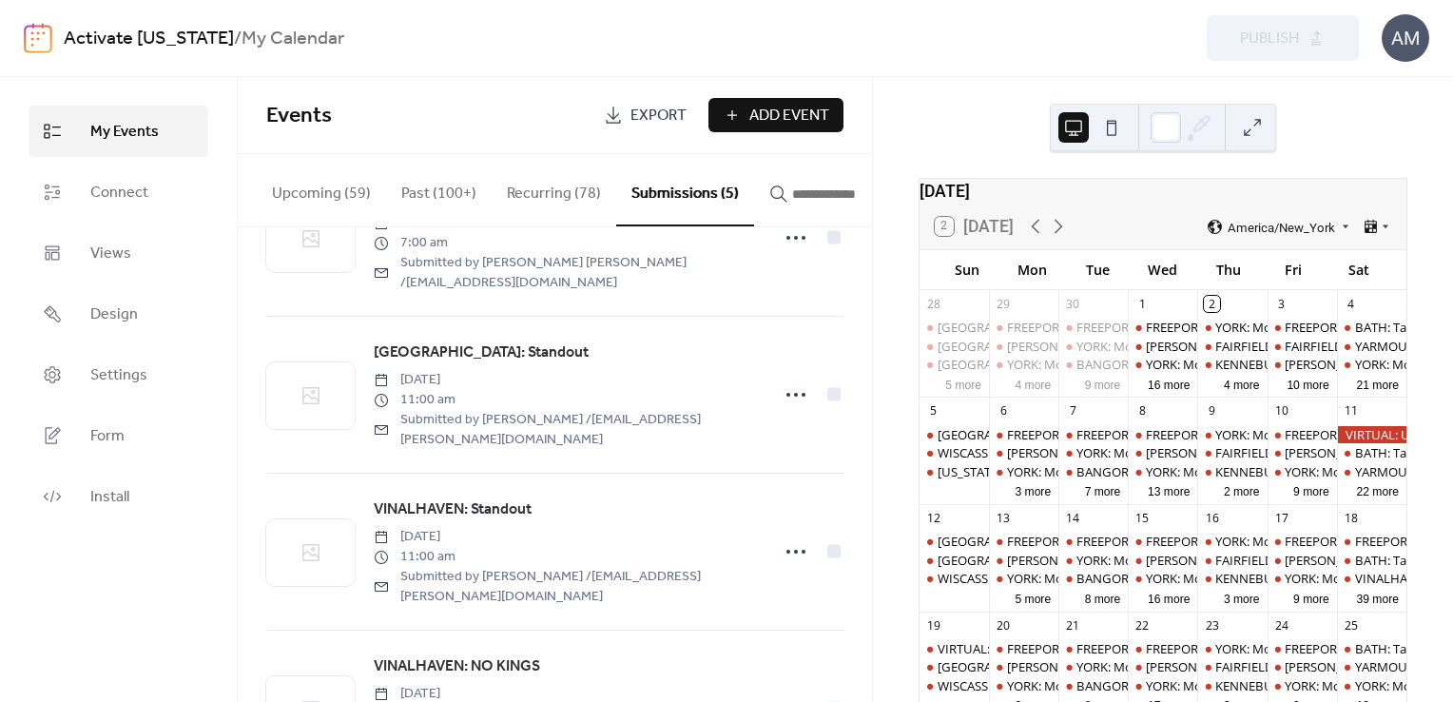
scroll to position [291, 0]
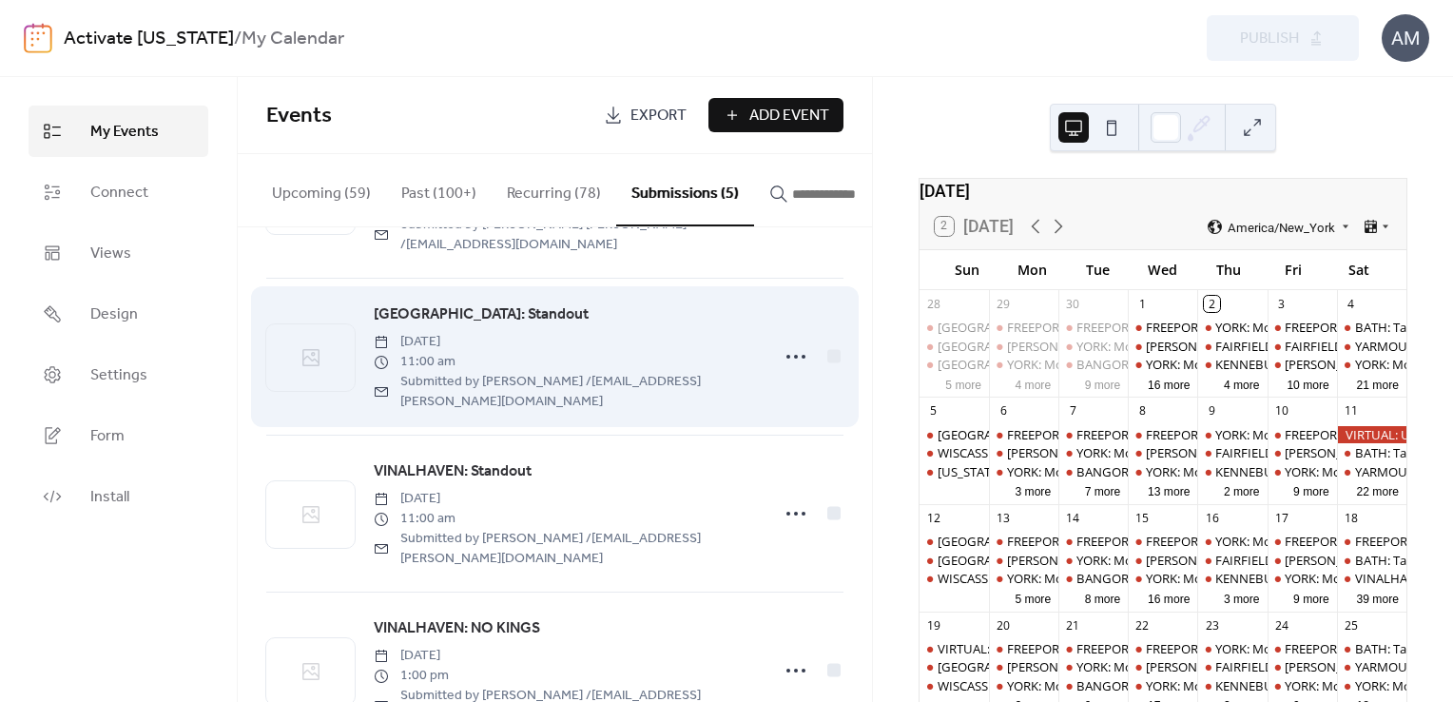
click at [483, 303] on span "[GEOGRAPHIC_DATA]: Standout" at bounding box center [481, 314] width 215 height 23
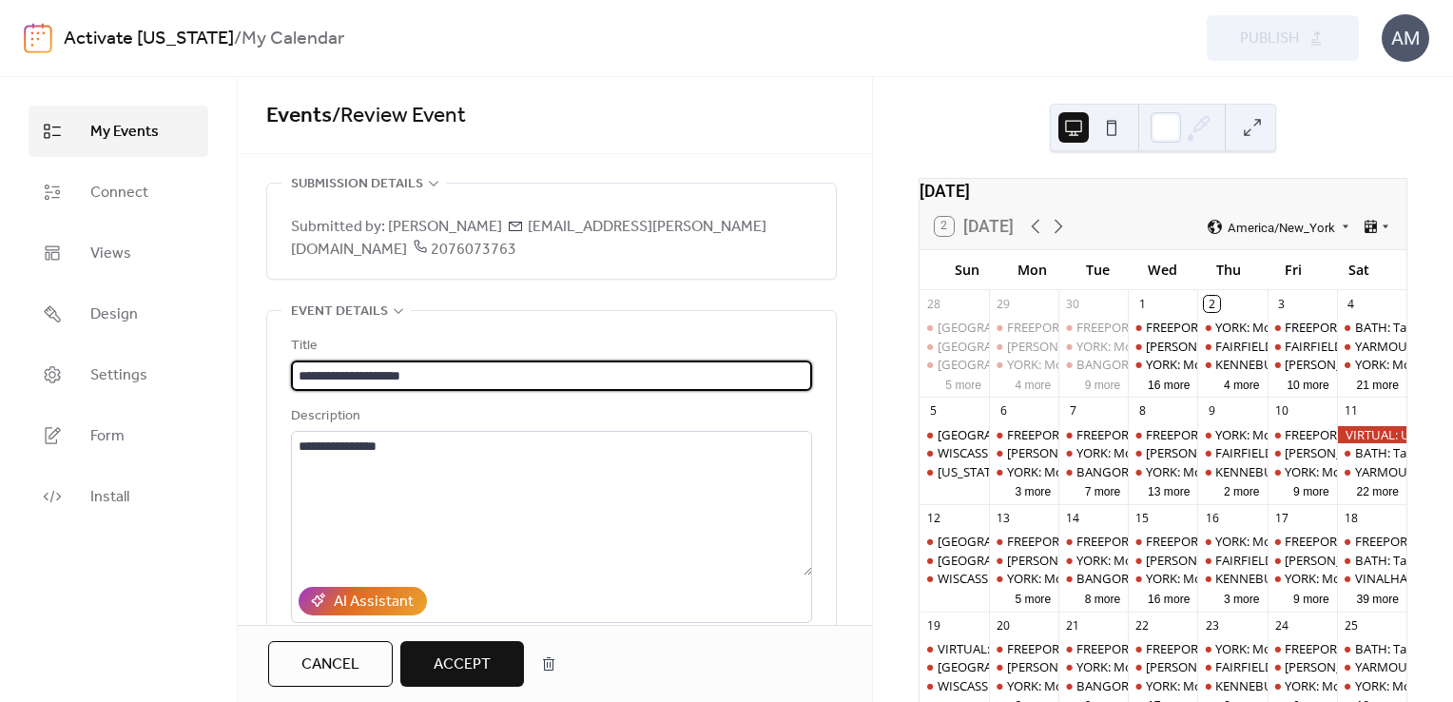
click at [324, 658] on span "Cancel" at bounding box center [330, 664] width 58 height 23
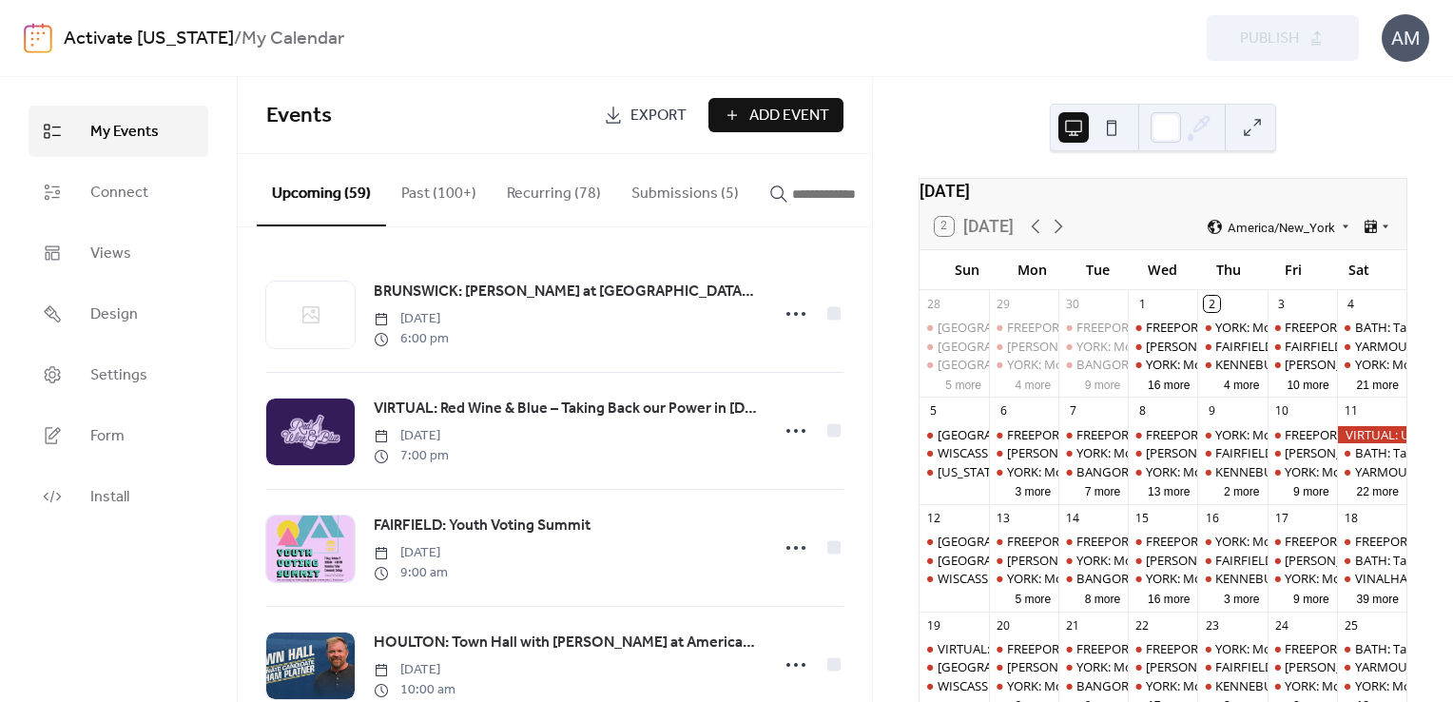
click at [665, 188] on button "Submissions (5)" at bounding box center [685, 189] width 138 height 70
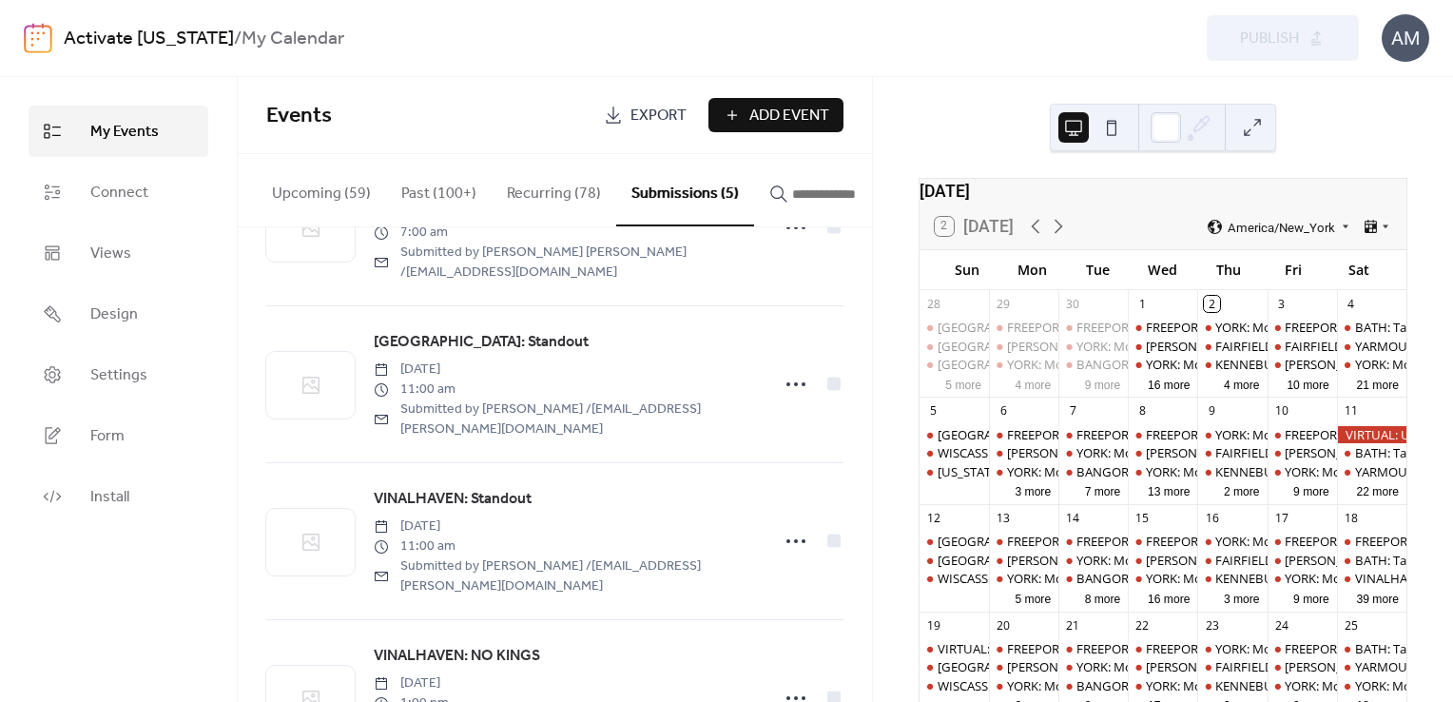
scroll to position [261, 0]
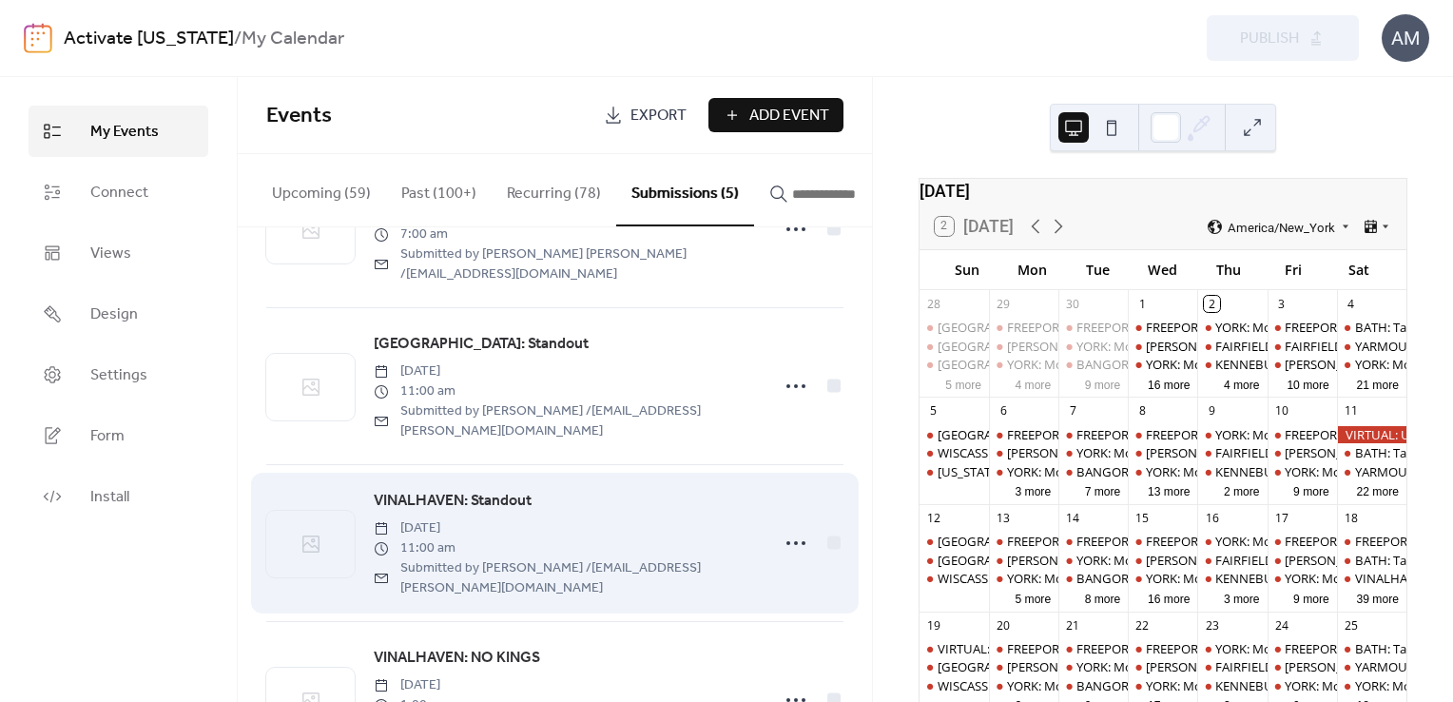
click at [506, 490] on span "VINALHAVEN: Standout" at bounding box center [453, 501] width 158 height 23
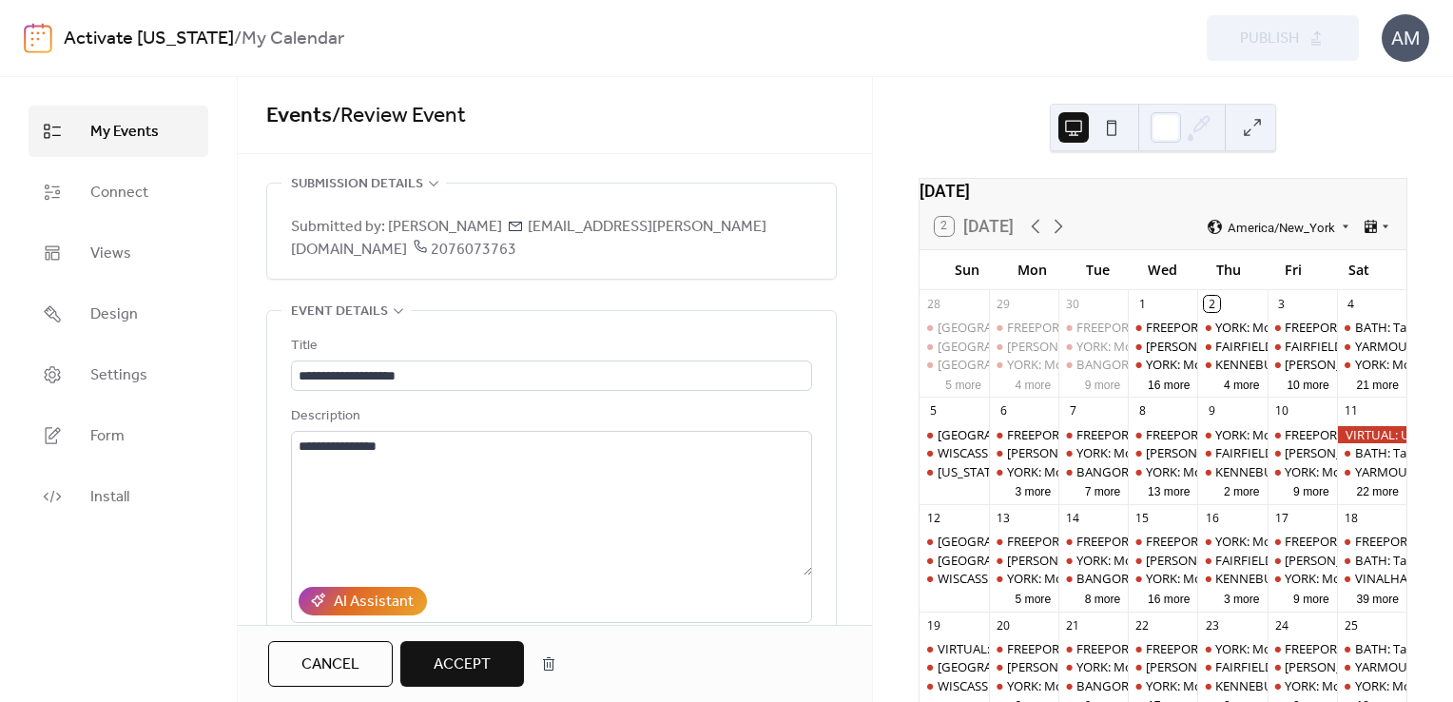
drag, startPoint x: 1, startPoint y: 495, endPoint x: 0, endPoint y: 531, distance: 36.1
click at [1, 495] on div "My Events Connect Views Design Settings Form Install" at bounding box center [119, 389] width 238 height 625
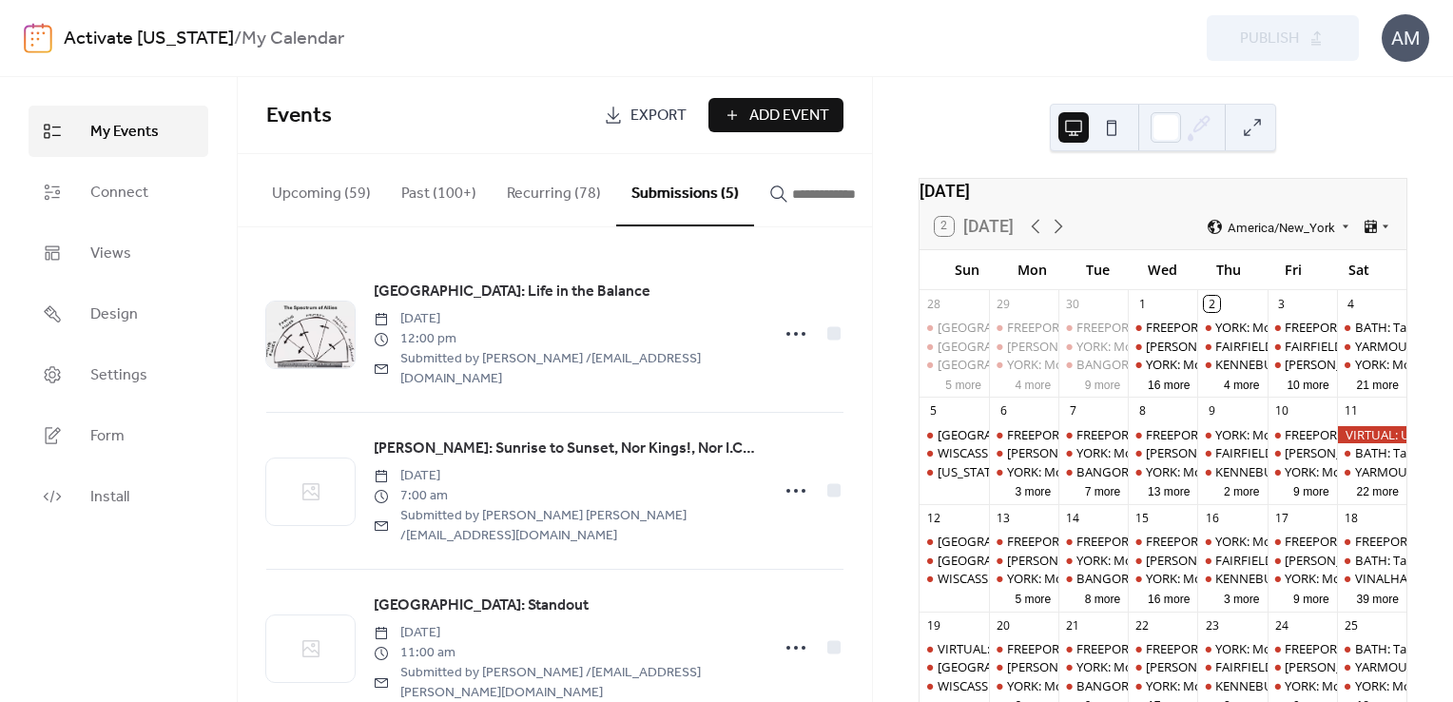
click at [677, 188] on button "Submissions (5)" at bounding box center [685, 190] width 138 height 72
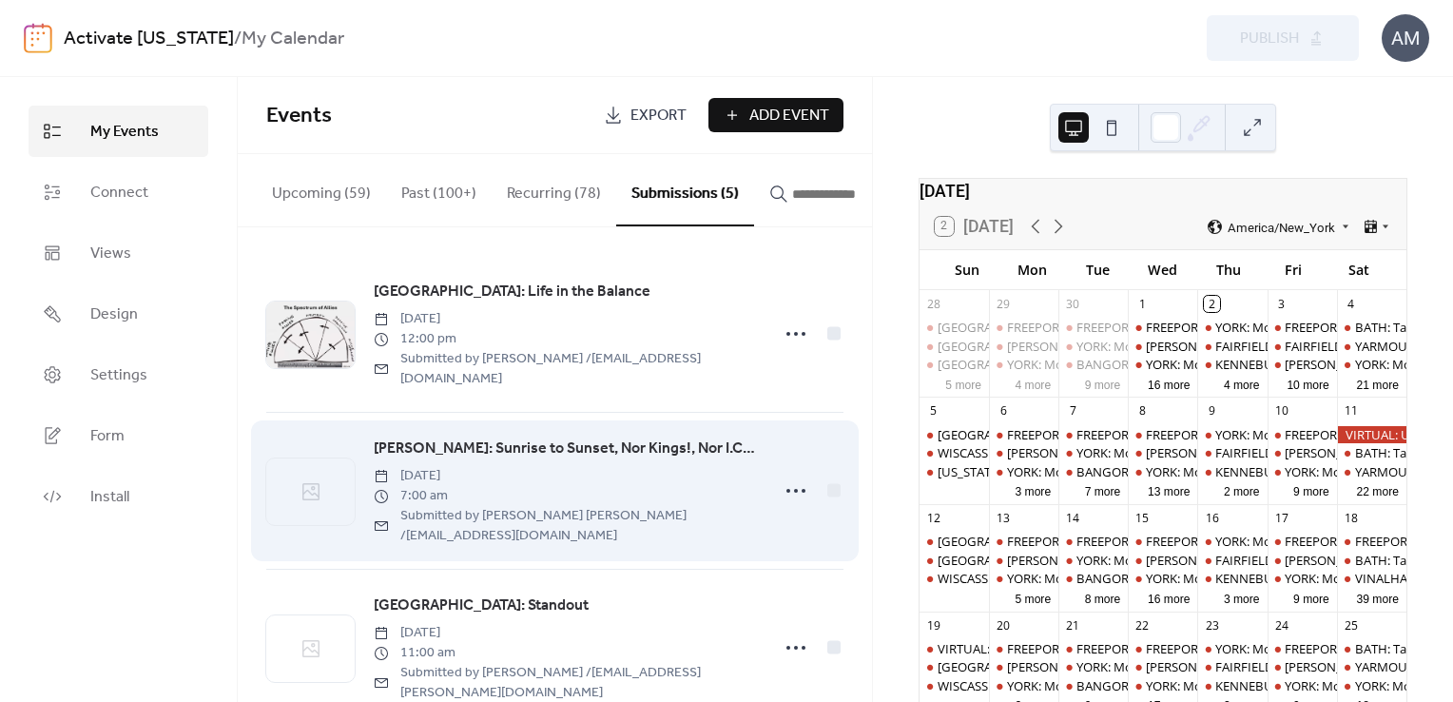
click at [673, 437] on span "[PERSON_NAME]: Sunrise to Sunset, Nor Kings!, Nor I.C.E. In [GEOGRAPHIC_DATA]" at bounding box center [565, 448] width 383 height 23
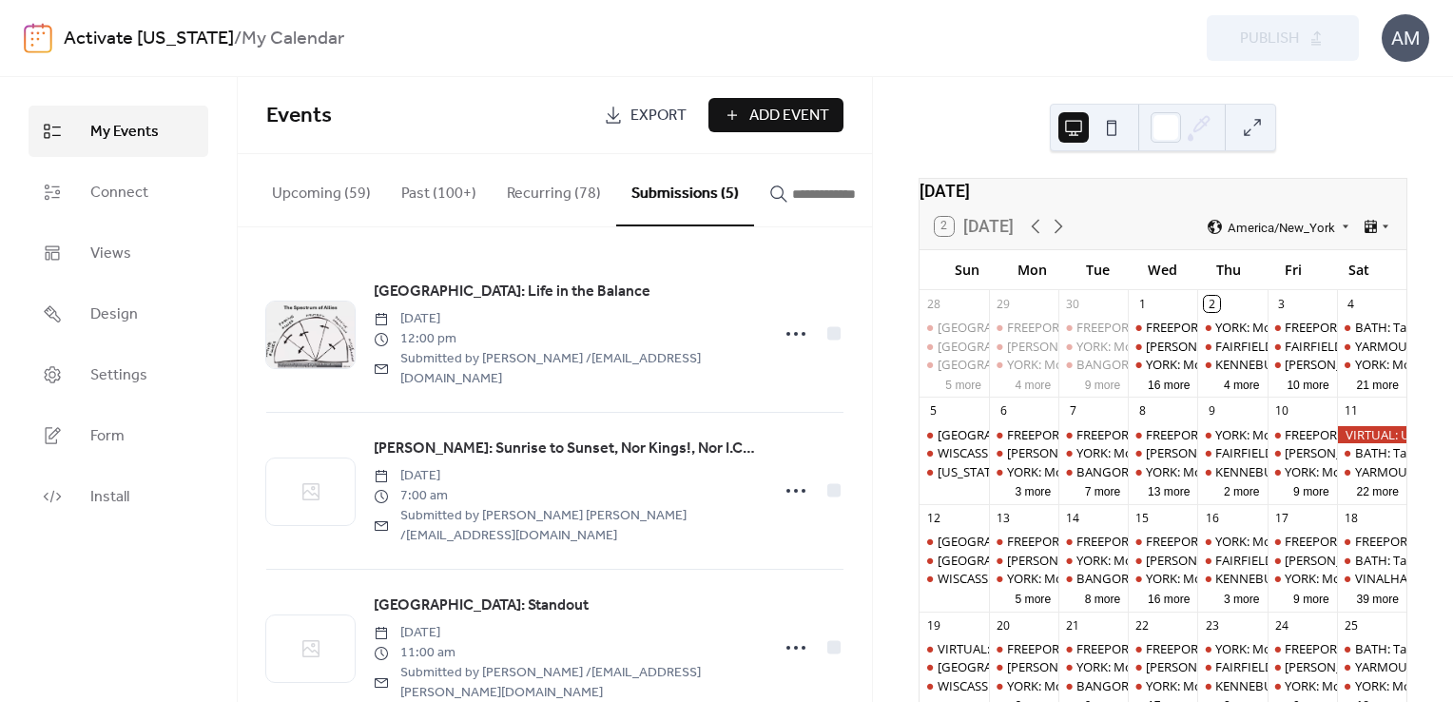
click at [770, 186] on icon "button" at bounding box center [778, 194] width 16 height 16
click at [792, 185] on input "button" at bounding box center [849, 194] width 114 height 23
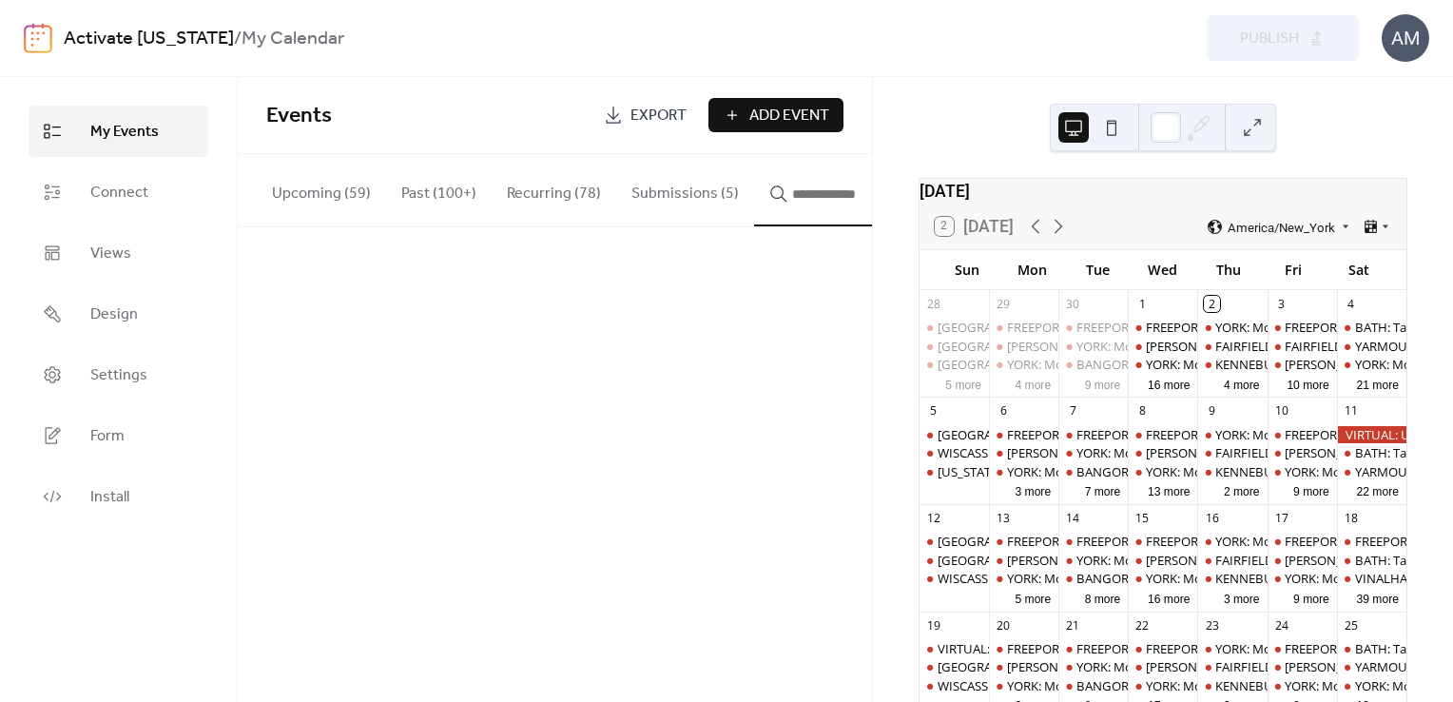
scroll to position [0, 23]
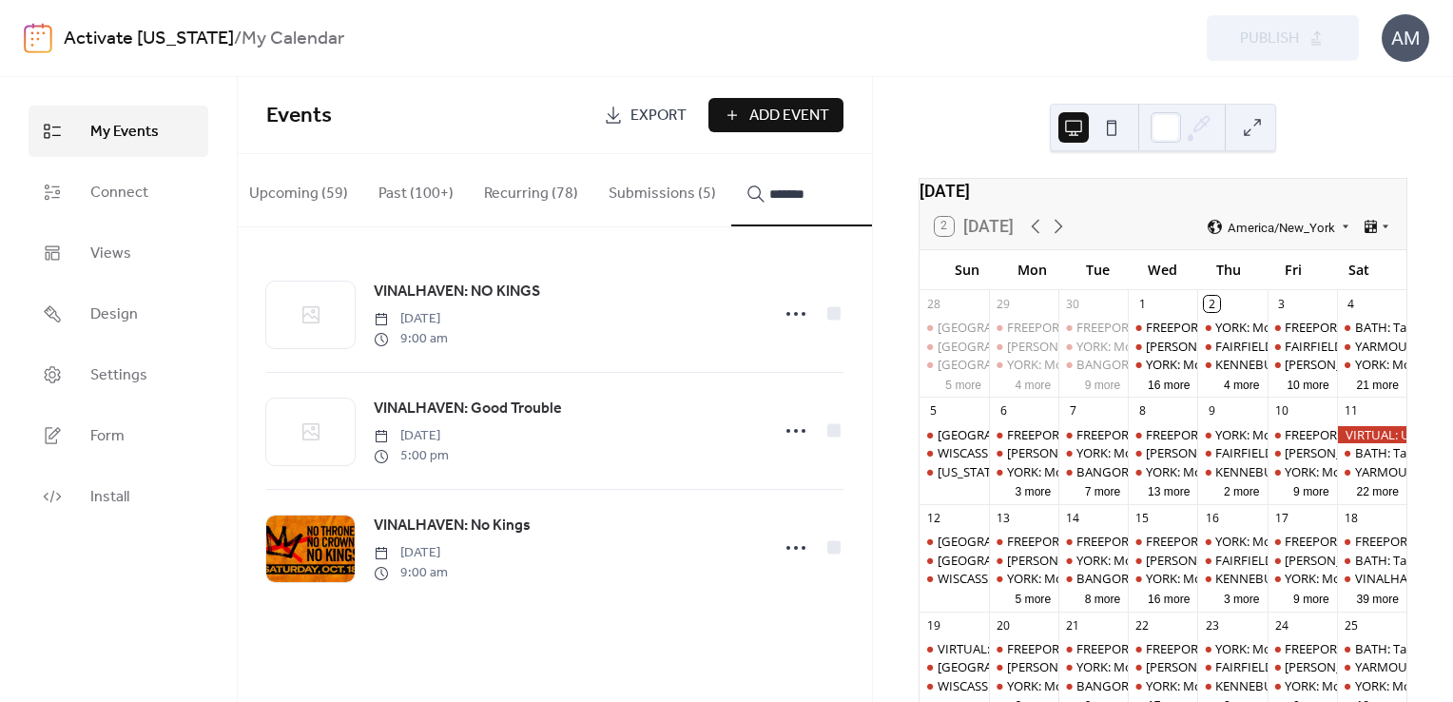
type input "*******"
click at [502, 530] on span "VINALHAVEN: No Kings" at bounding box center [452, 525] width 157 height 23
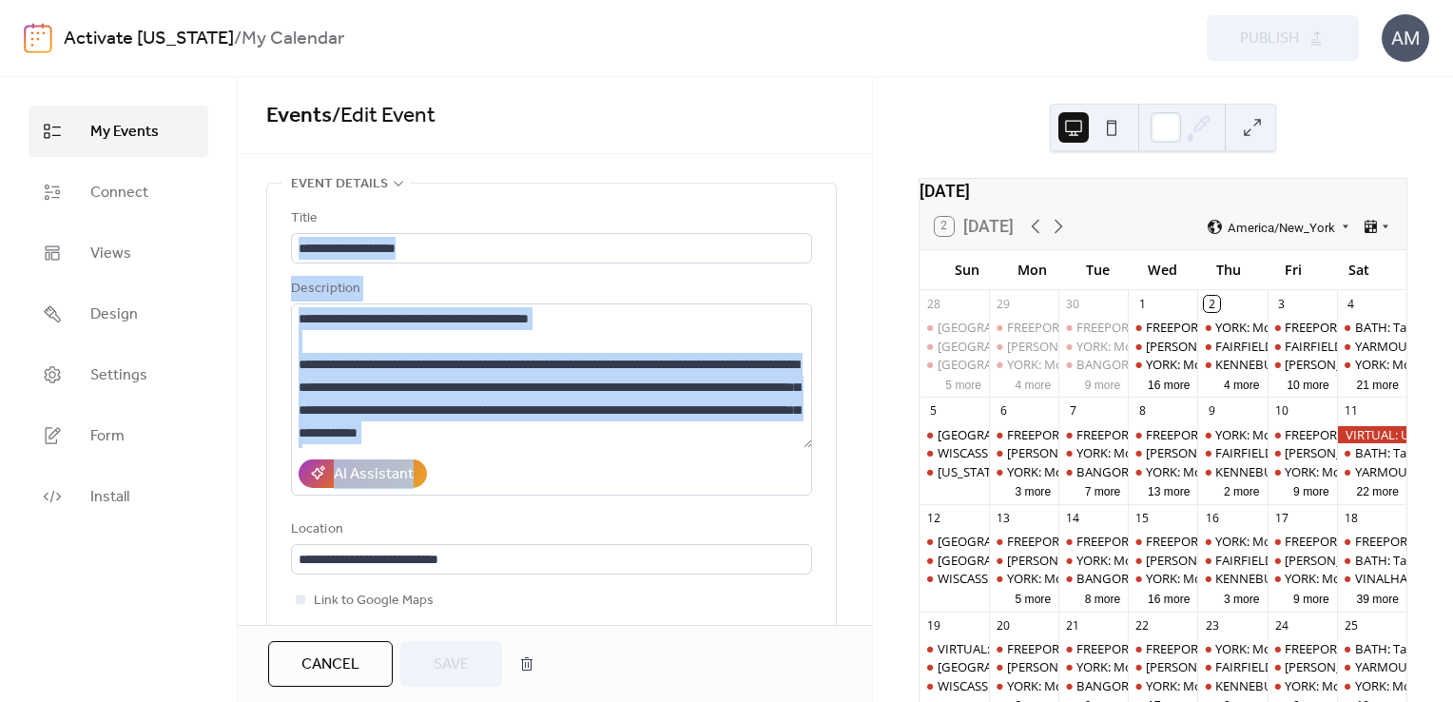
drag, startPoint x: 867, startPoint y: 200, endPoint x: 854, endPoint y: 288, distance: 89.4
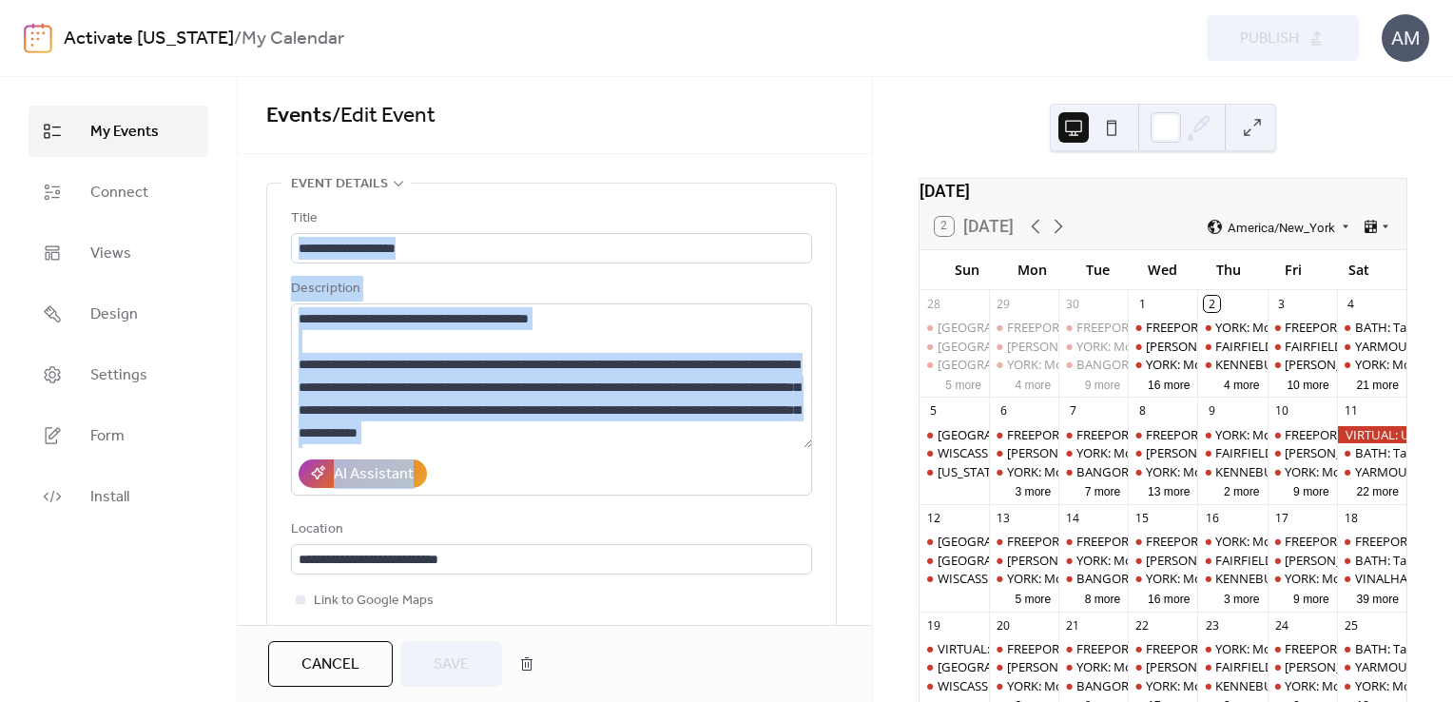
drag, startPoint x: 863, startPoint y: 249, endPoint x: 862, endPoint y: 325, distance: 76.1
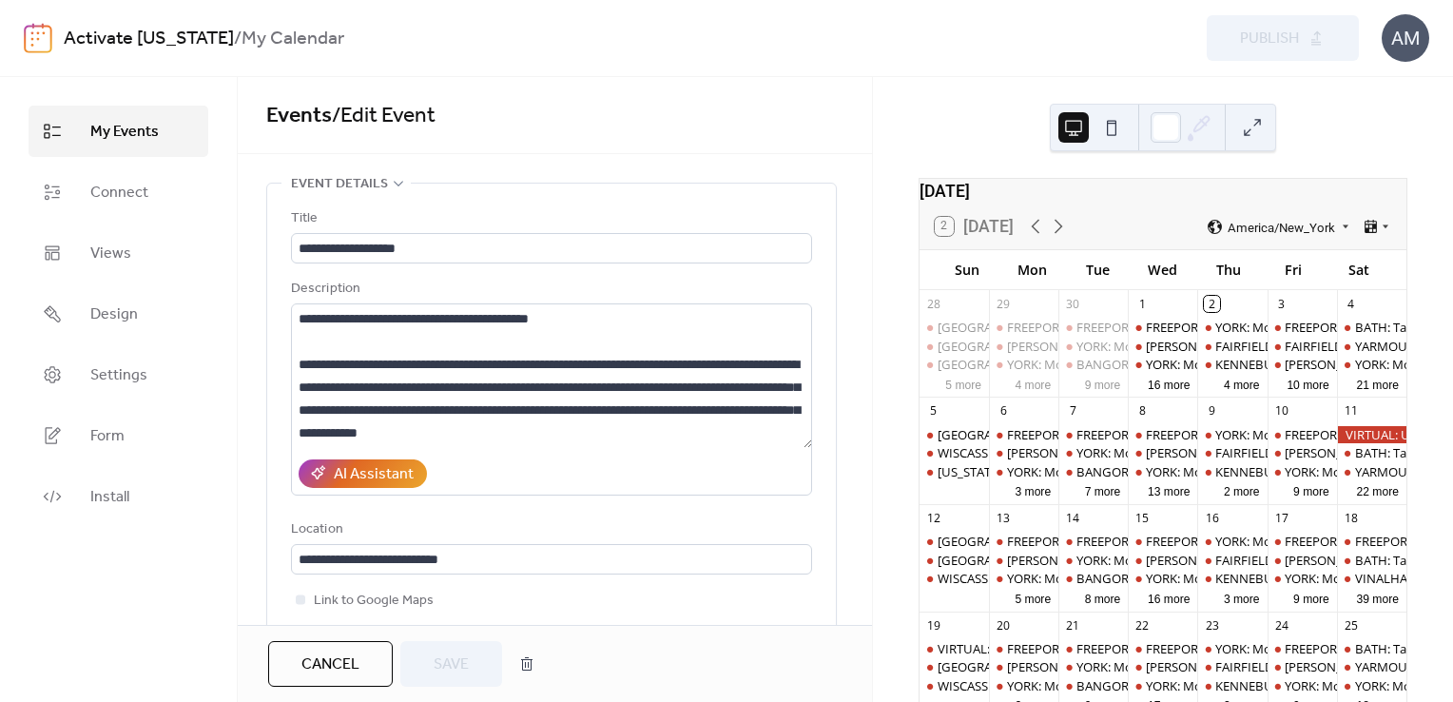
drag, startPoint x: 862, startPoint y: 325, endPoint x: 856, endPoint y: 283, distance: 42.4
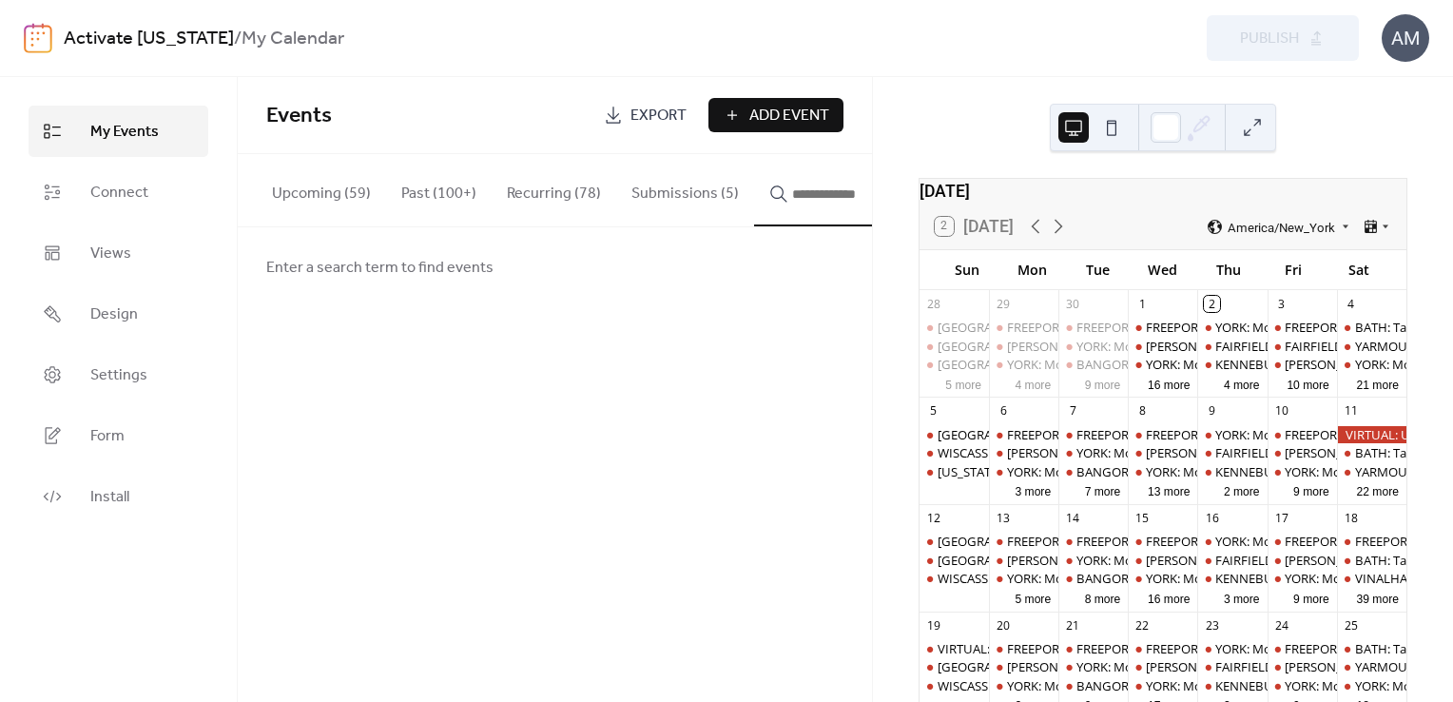
click at [669, 200] on button "Submissions (5)" at bounding box center [685, 189] width 138 height 70
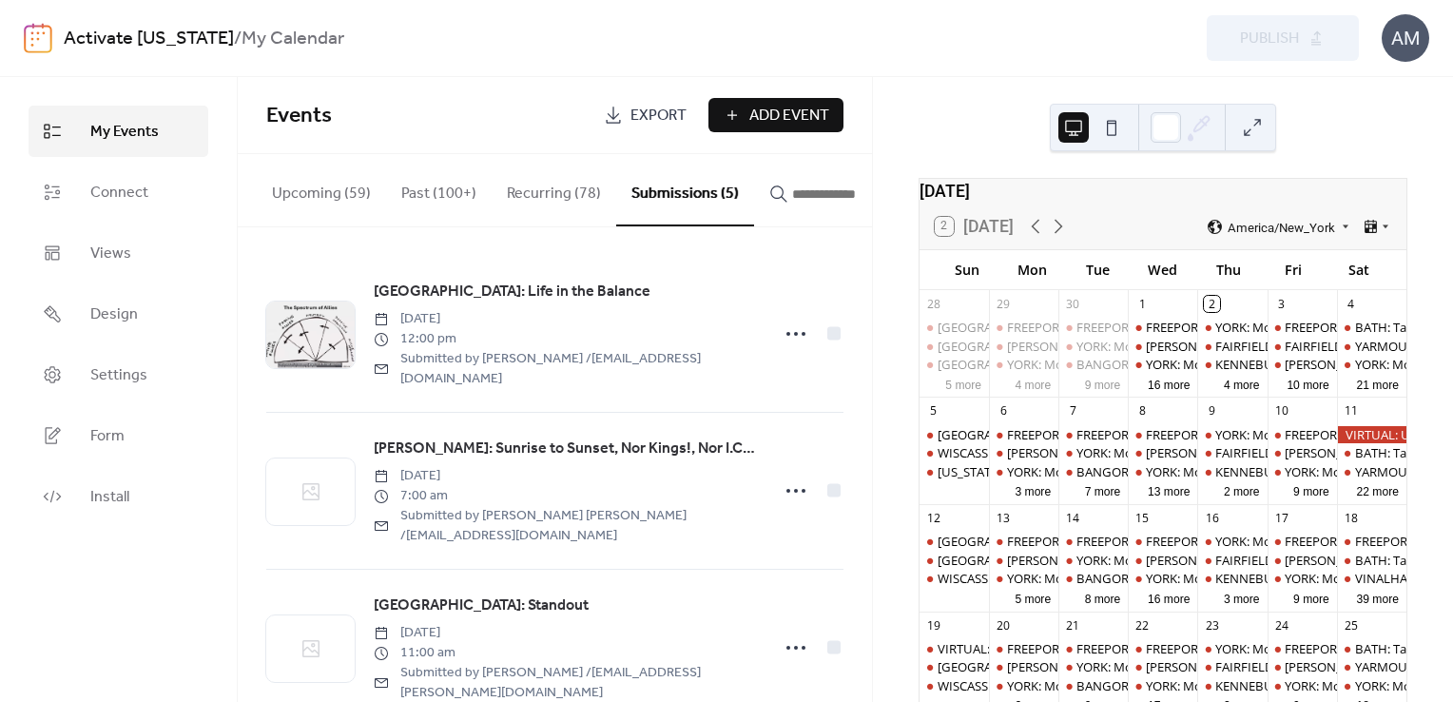
click at [660, 187] on button "Submissions (5)" at bounding box center [685, 190] width 138 height 72
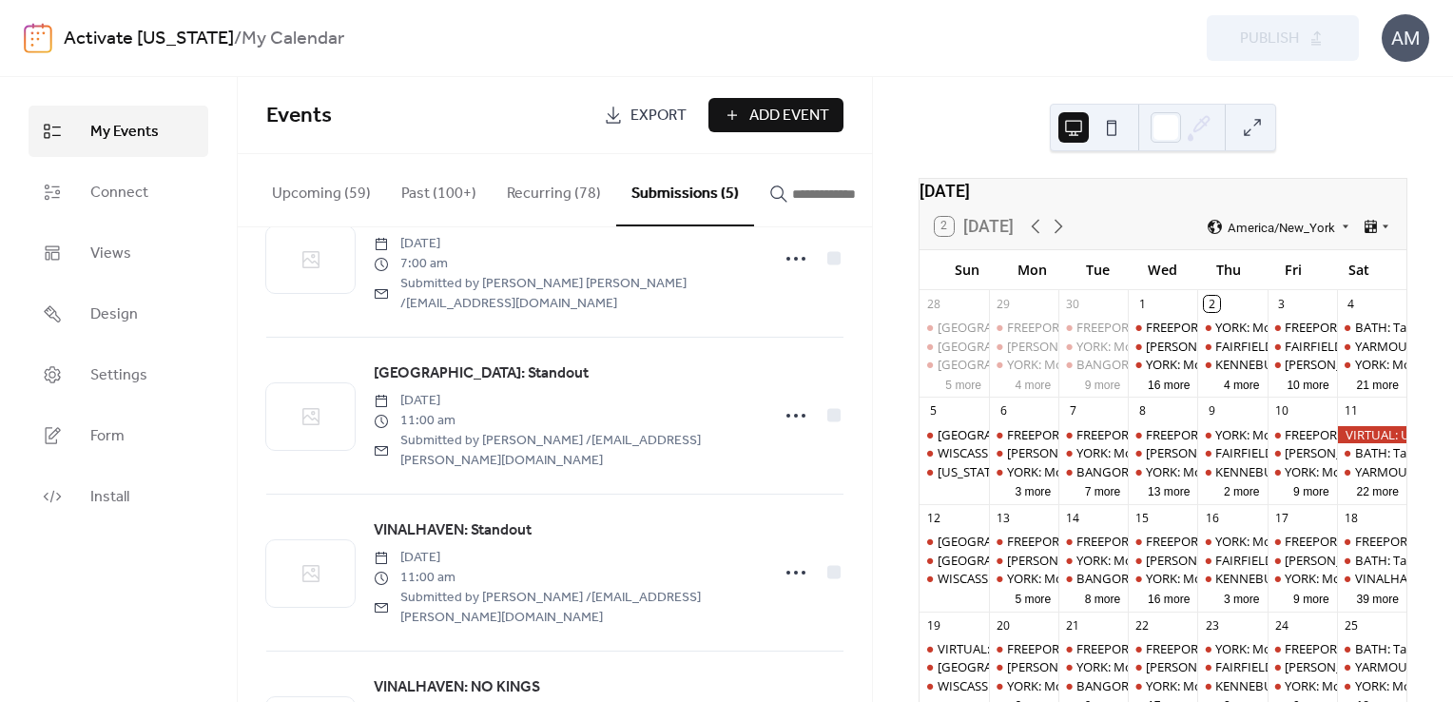
scroll to position [291, 0]
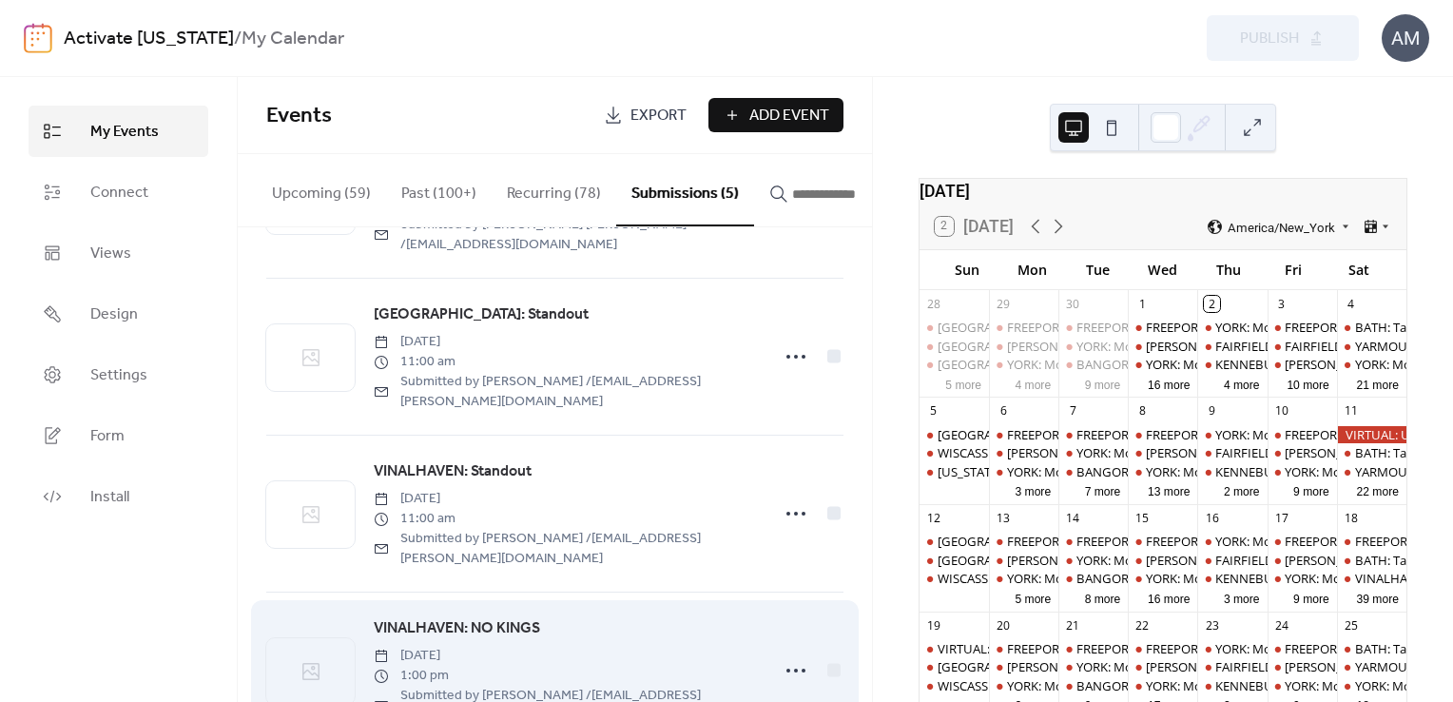
click at [444, 617] on span "VINALHAVEN: NO KINGS" at bounding box center [457, 628] width 166 height 23
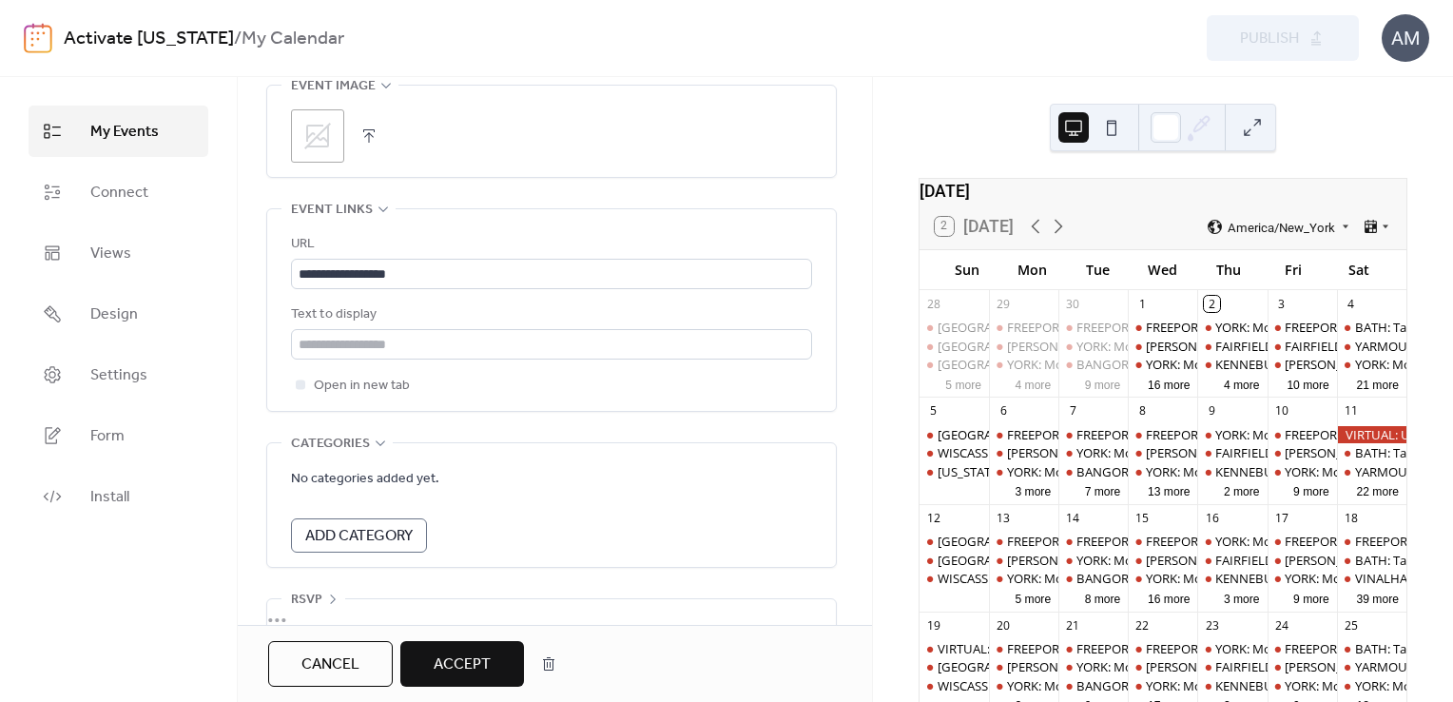
scroll to position [1131, 0]
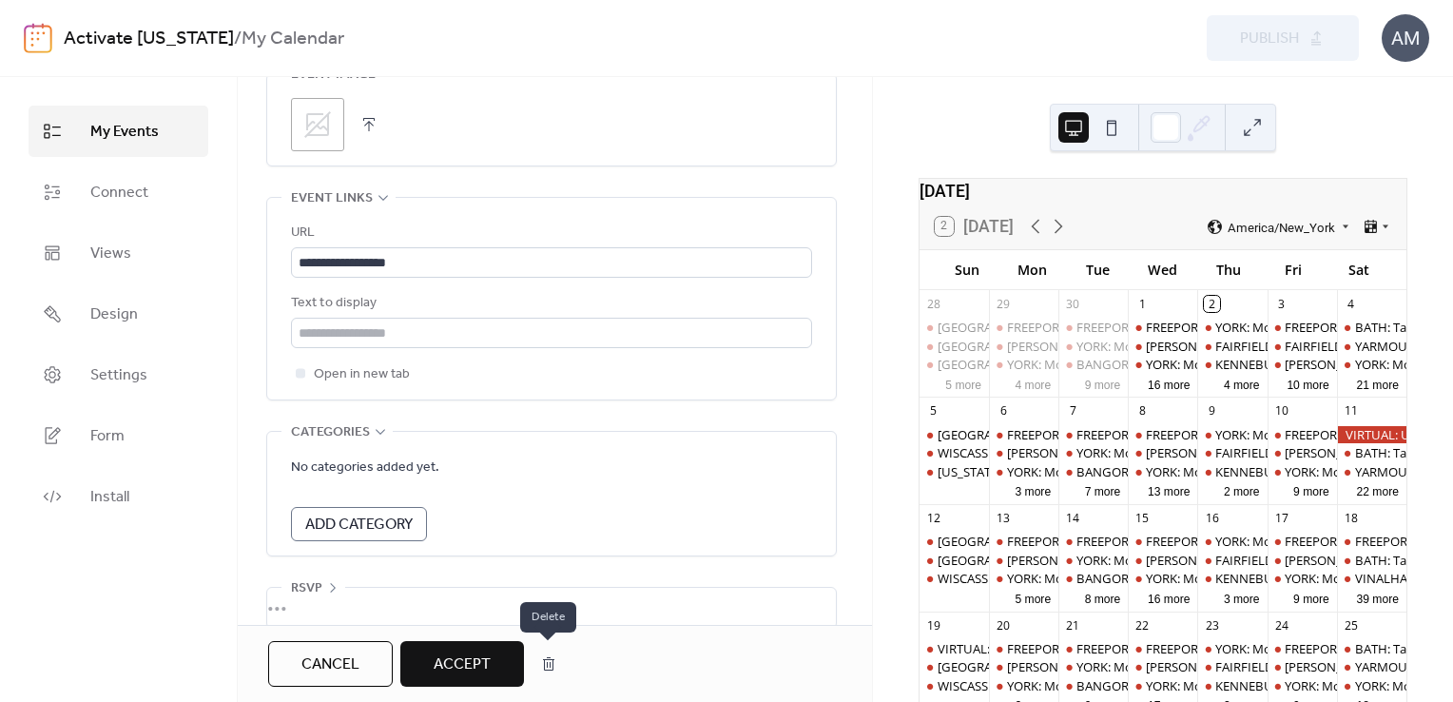
click at [546, 670] on button "button" at bounding box center [548, 664] width 34 height 38
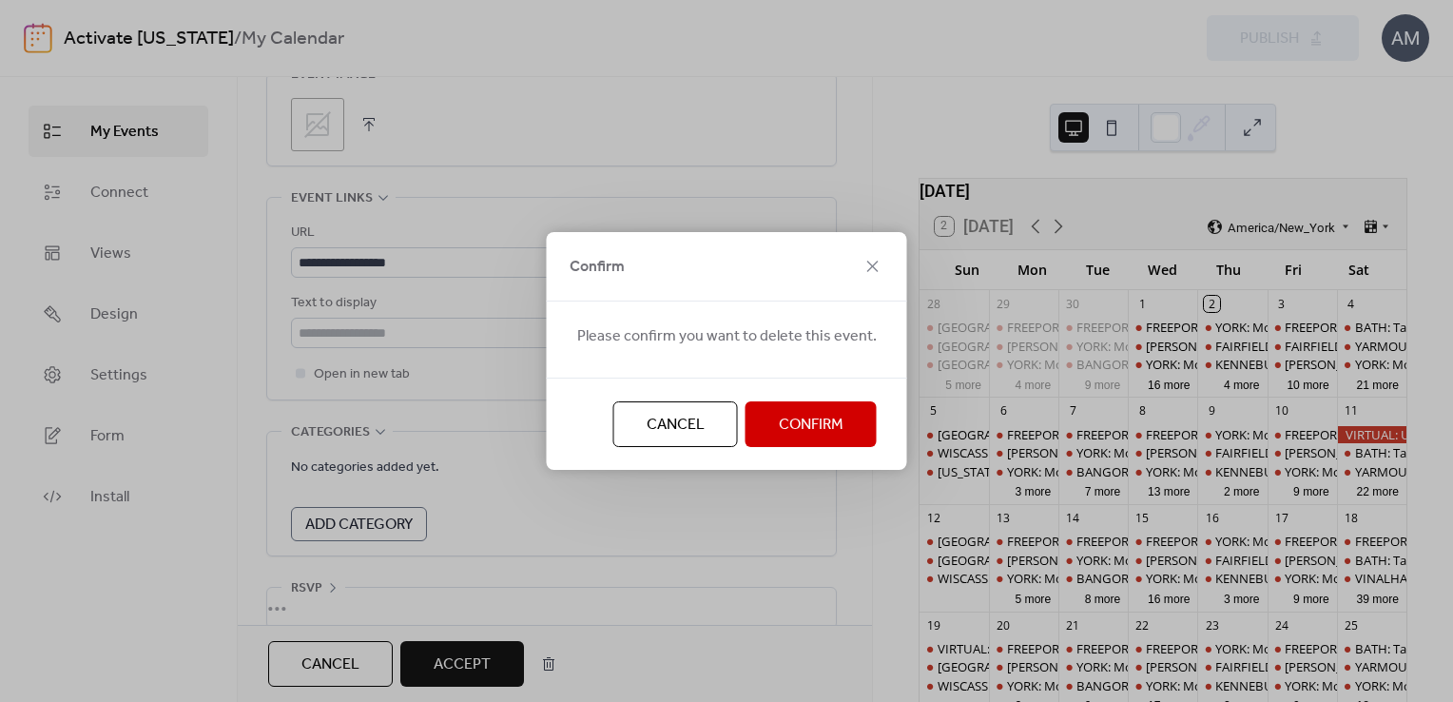
click at [809, 427] on span "Confirm" at bounding box center [811, 425] width 65 height 23
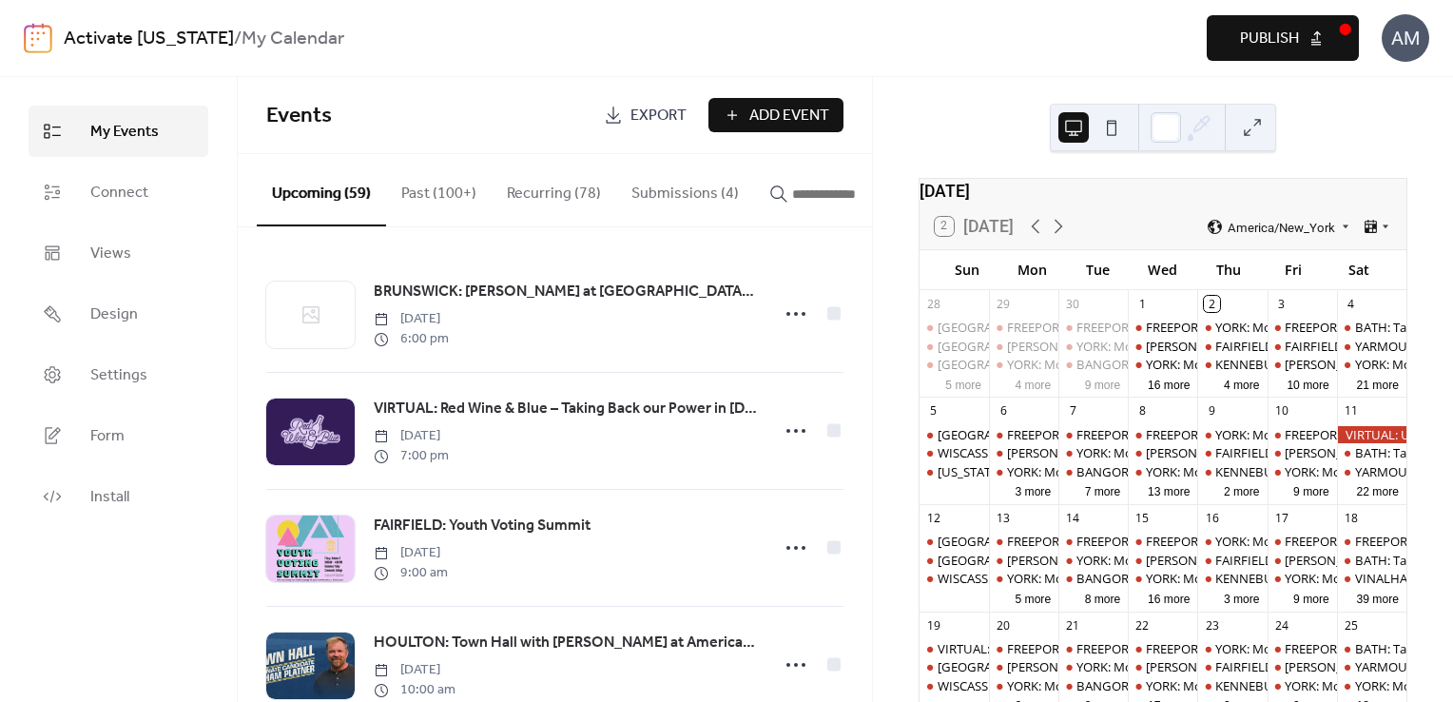
click at [675, 189] on button "Submissions (4)" at bounding box center [685, 189] width 138 height 70
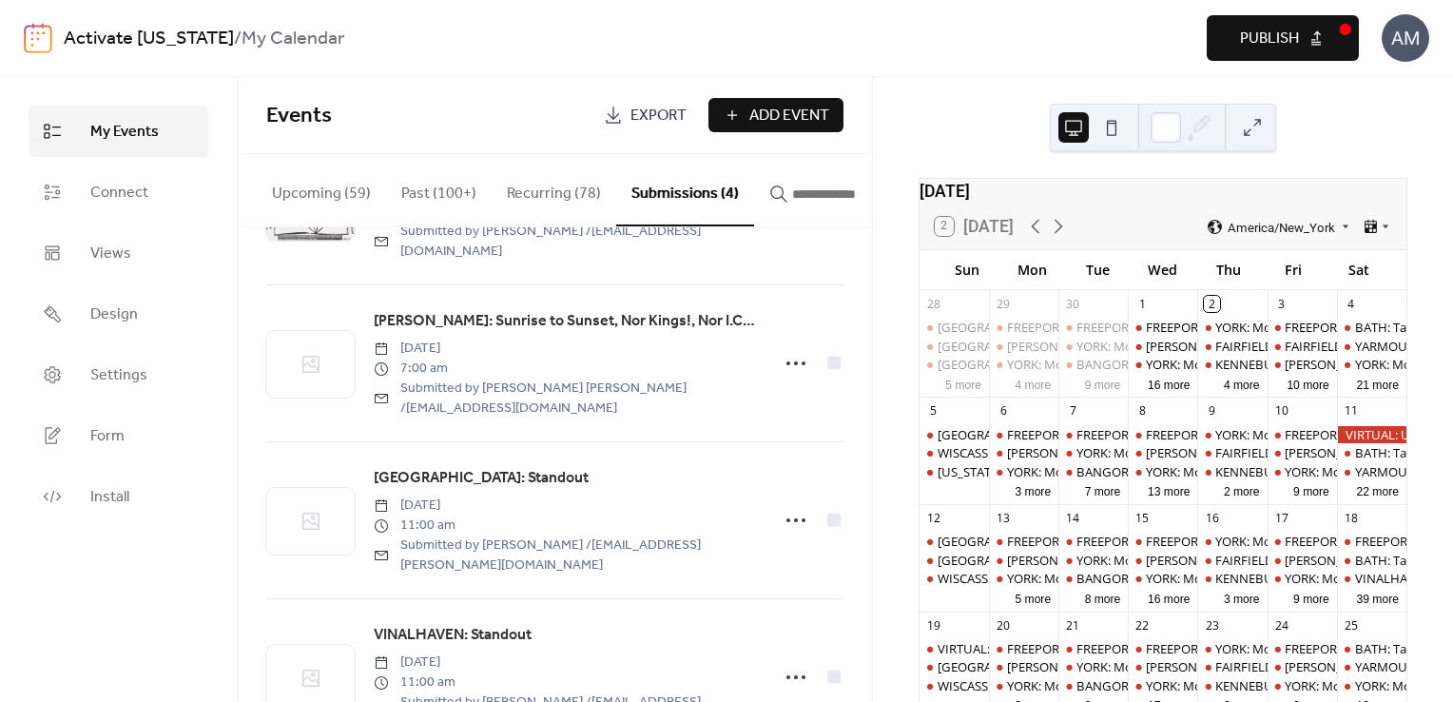
scroll to position [153, 0]
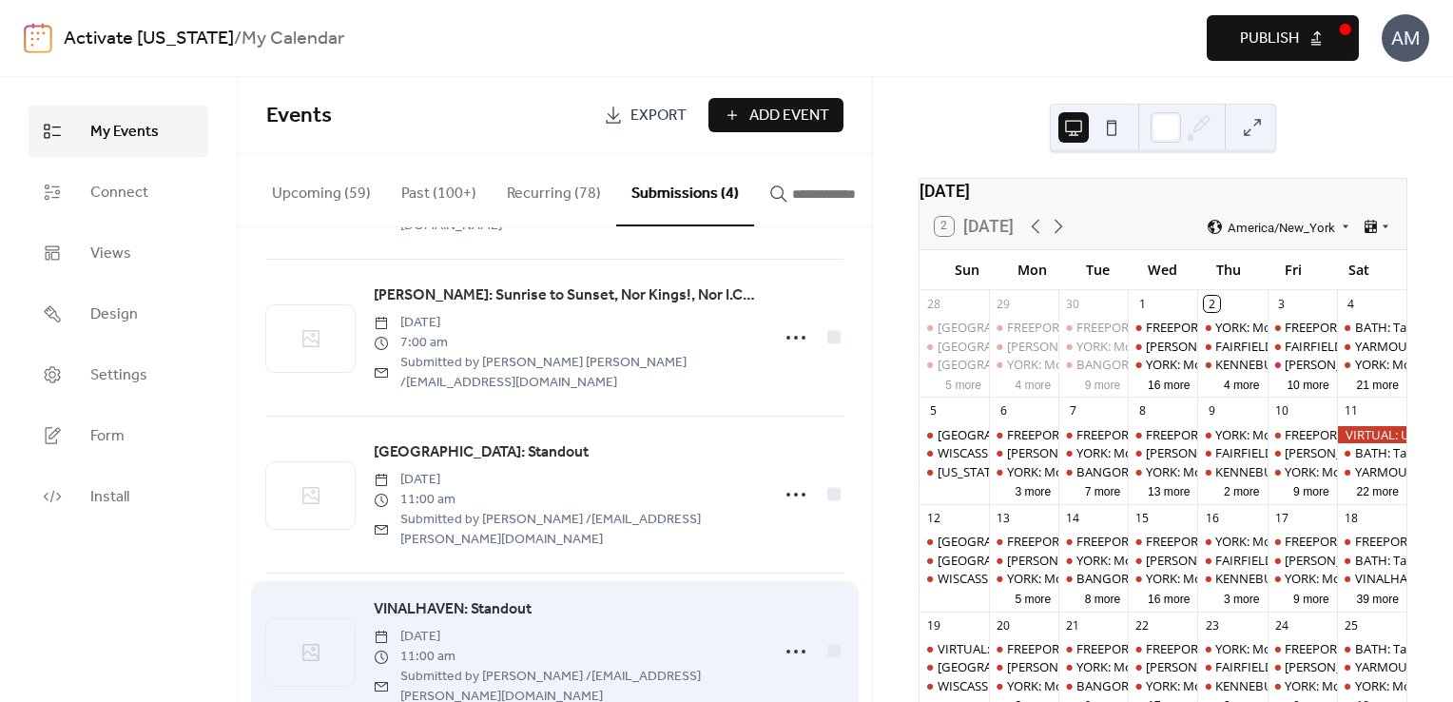
click at [460, 598] on span "VINALHAVEN: Standout" at bounding box center [453, 609] width 158 height 23
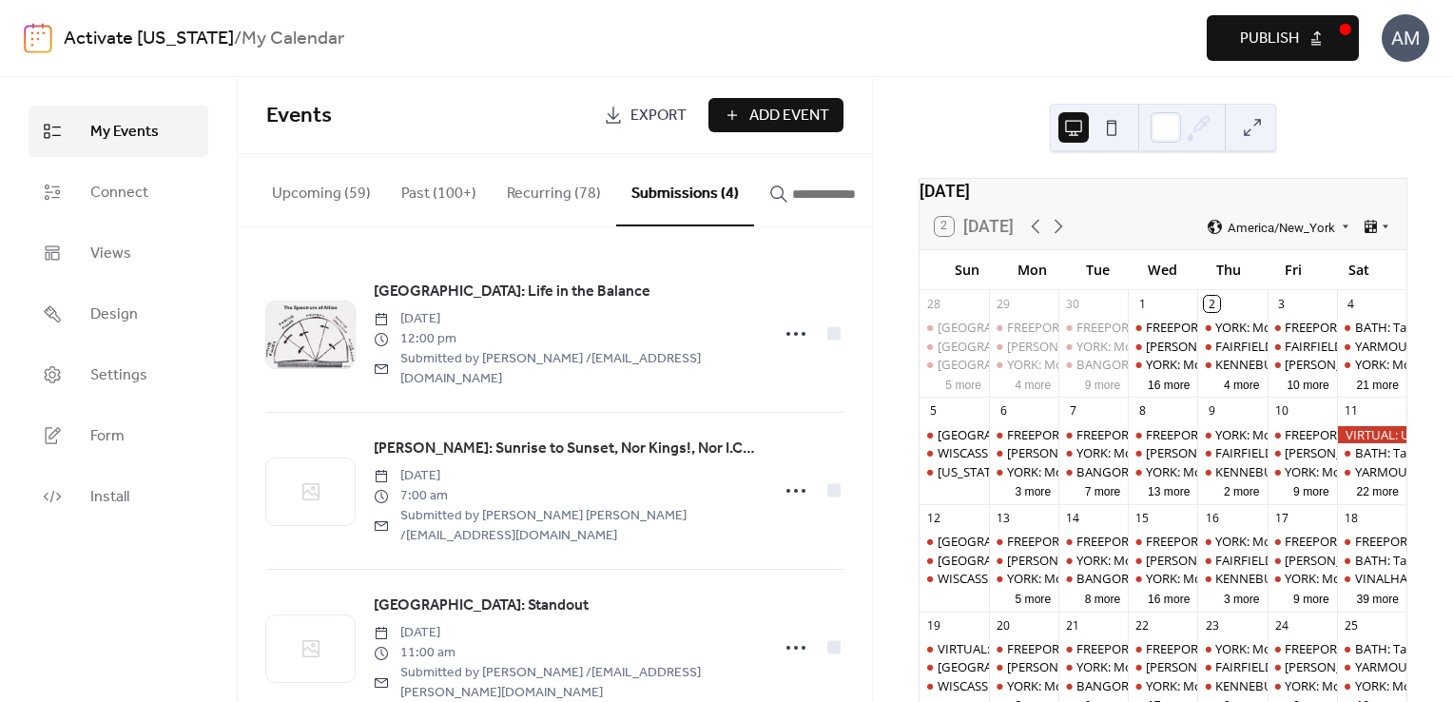
click at [643, 197] on button "Submissions (4)" at bounding box center [685, 190] width 138 height 72
click at [659, 186] on button "Submissions (4)" at bounding box center [685, 190] width 138 height 72
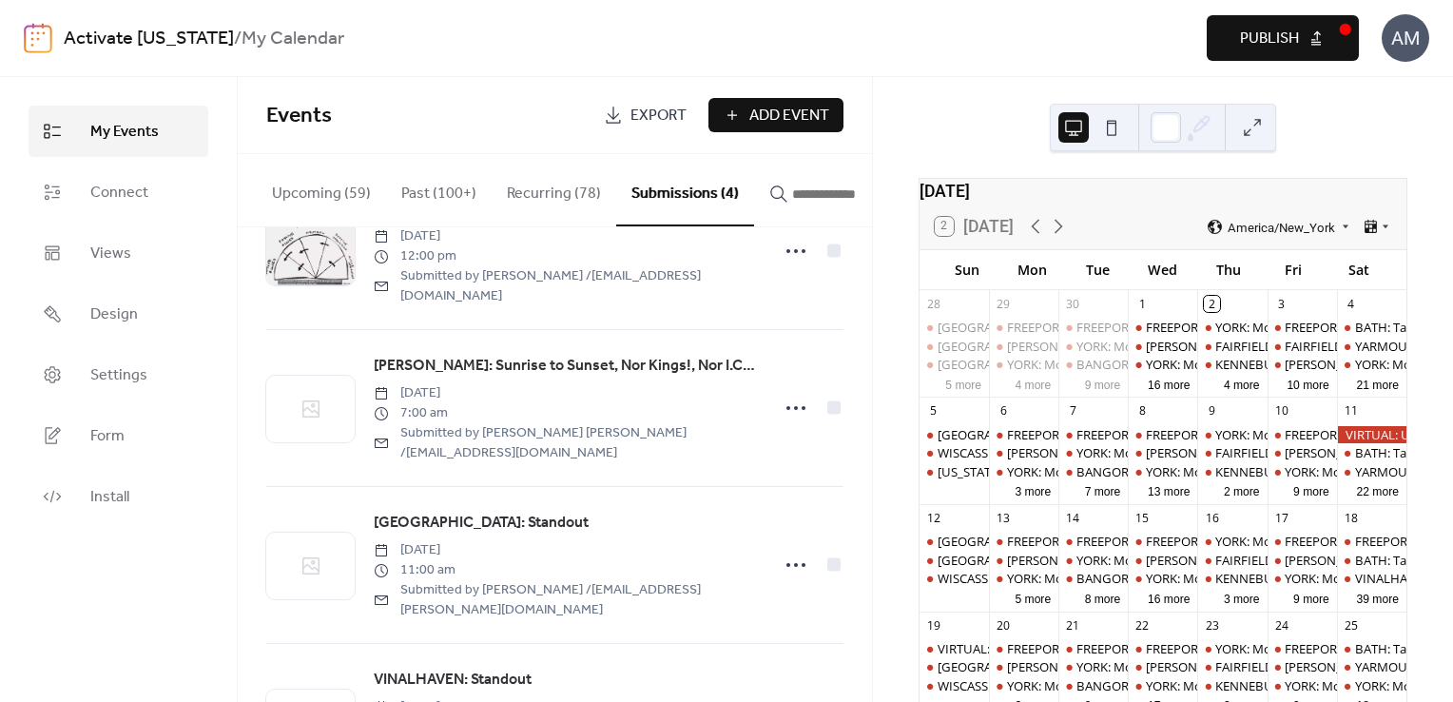
scroll to position [153, 0]
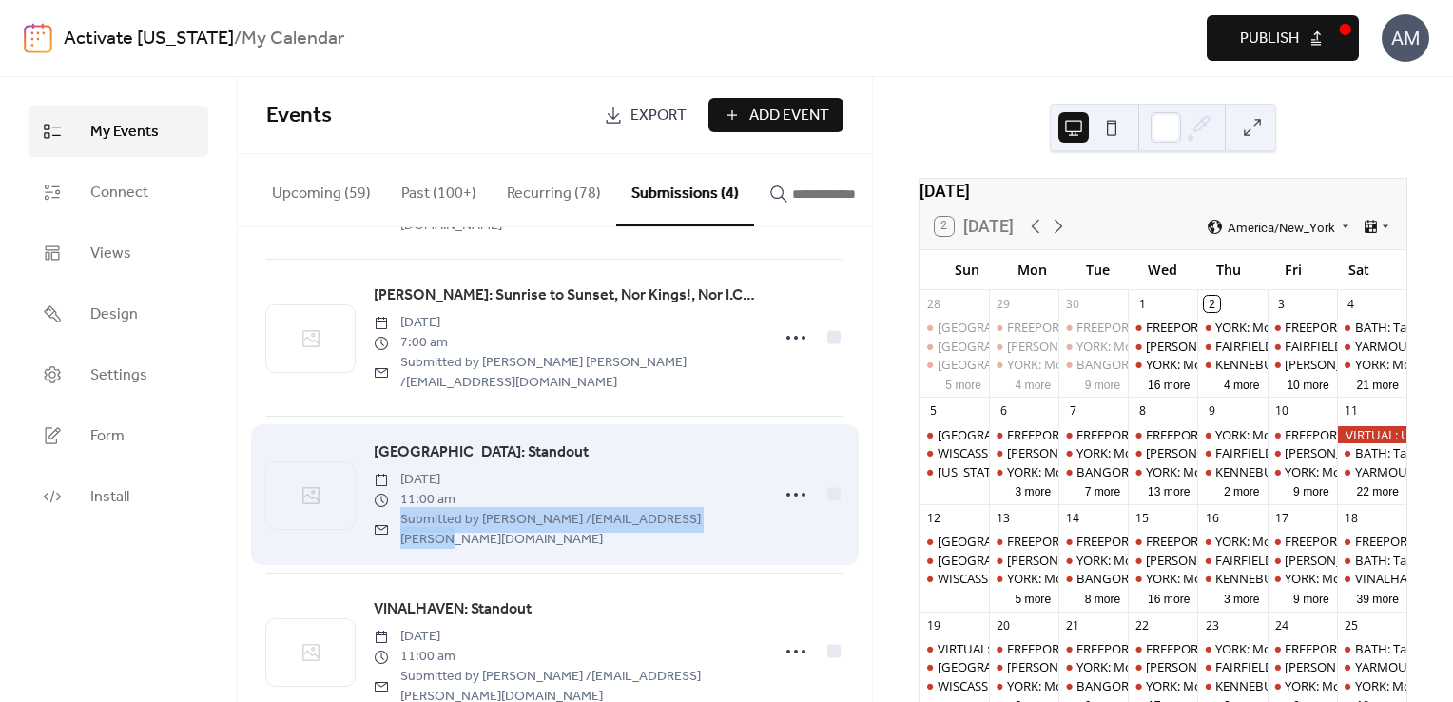
click at [715, 511] on div "[GEOGRAPHIC_DATA]: Standout [DATE] 11:00 am Submitted by [PERSON_NAME] / [EMAIL…" at bounding box center [565, 494] width 383 height 108
click at [490, 441] on span "[GEOGRAPHIC_DATA]: Standout" at bounding box center [481, 452] width 215 height 23
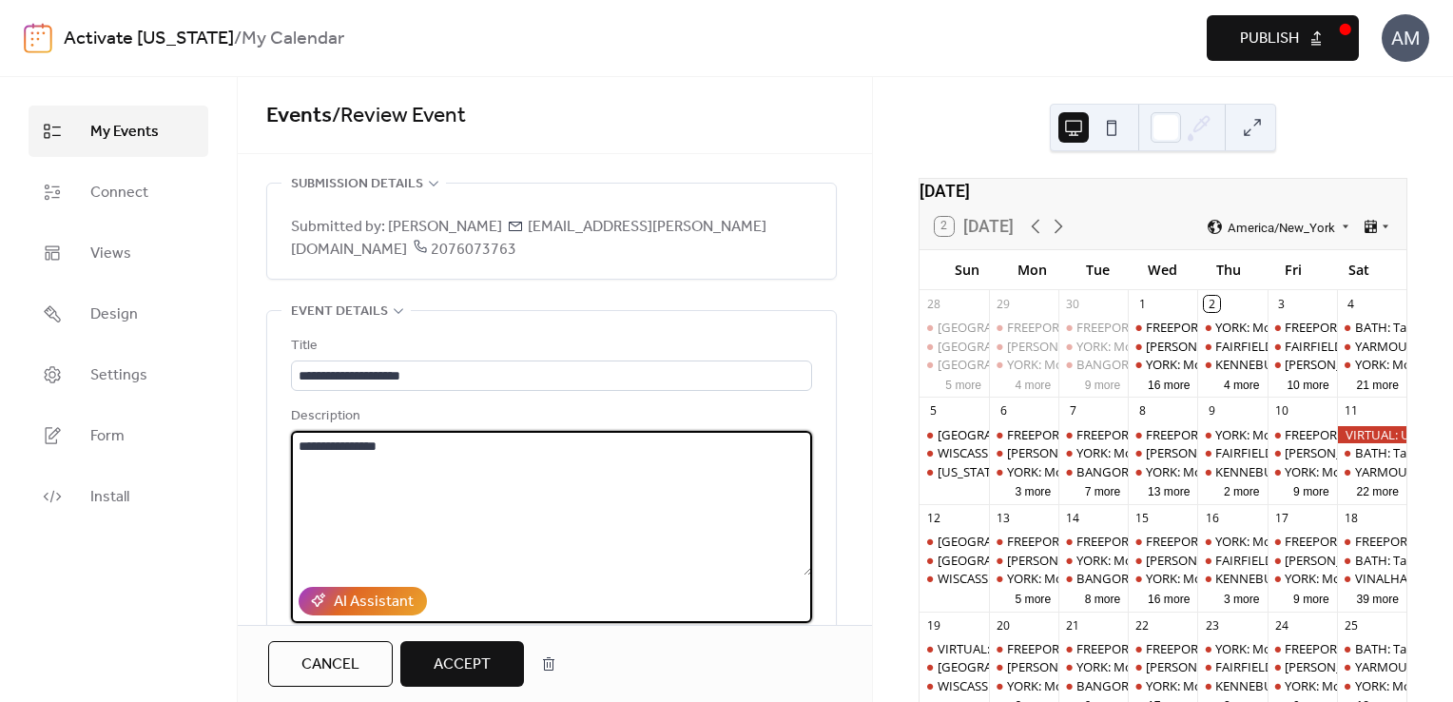
click at [490, 437] on textarea "**********" at bounding box center [551, 503] width 521 height 145
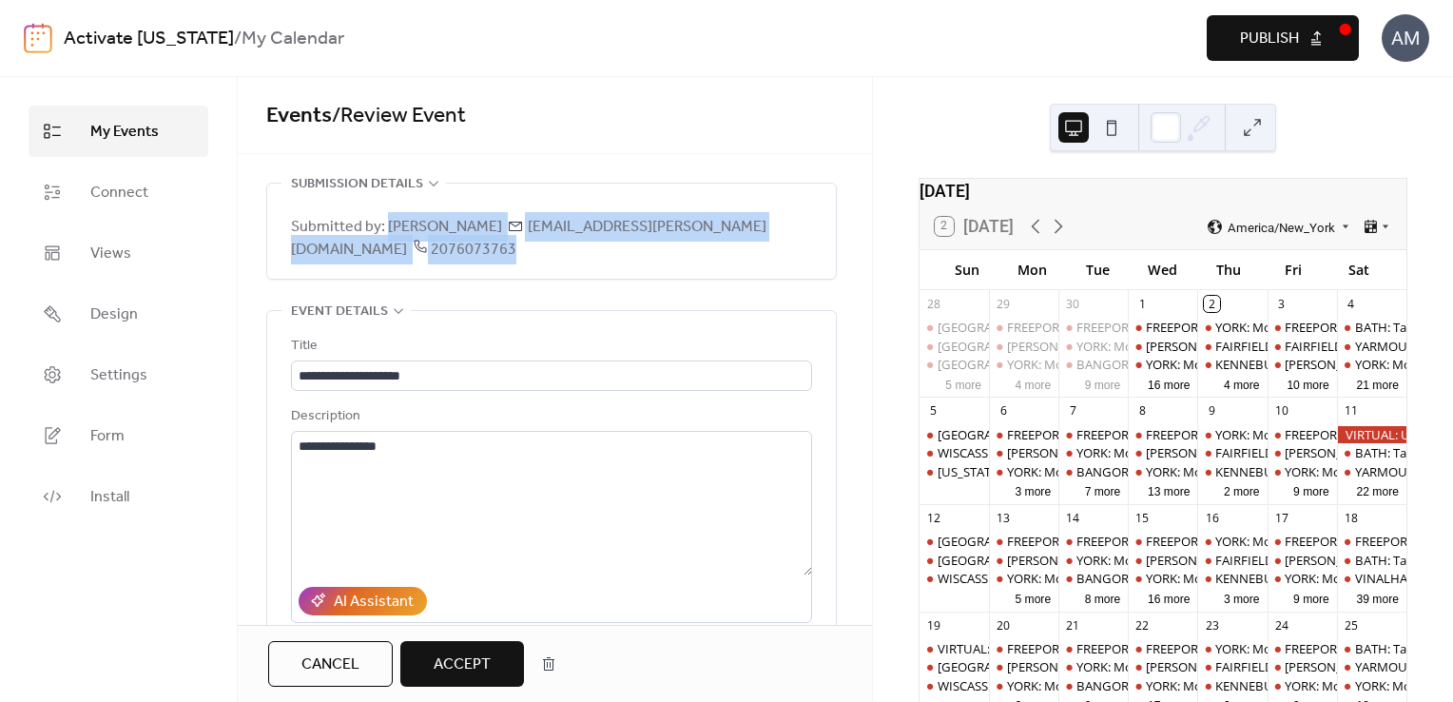
drag, startPoint x: 386, startPoint y: 225, endPoint x: 780, endPoint y: 220, distance: 393.6
click at [780, 220] on div "Submitted by: [PERSON_NAME] [EMAIL_ADDRESS][PERSON_NAME][DOMAIN_NAME] 2076073763" at bounding box center [551, 230] width 521 height 95
copy span "[PERSON_NAME] [EMAIL_ADDRESS][PERSON_NAME][DOMAIN_NAME] 2076073763"
click at [474, 674] on span "Accept" at bounding box center [462, 664] width 57 height 23
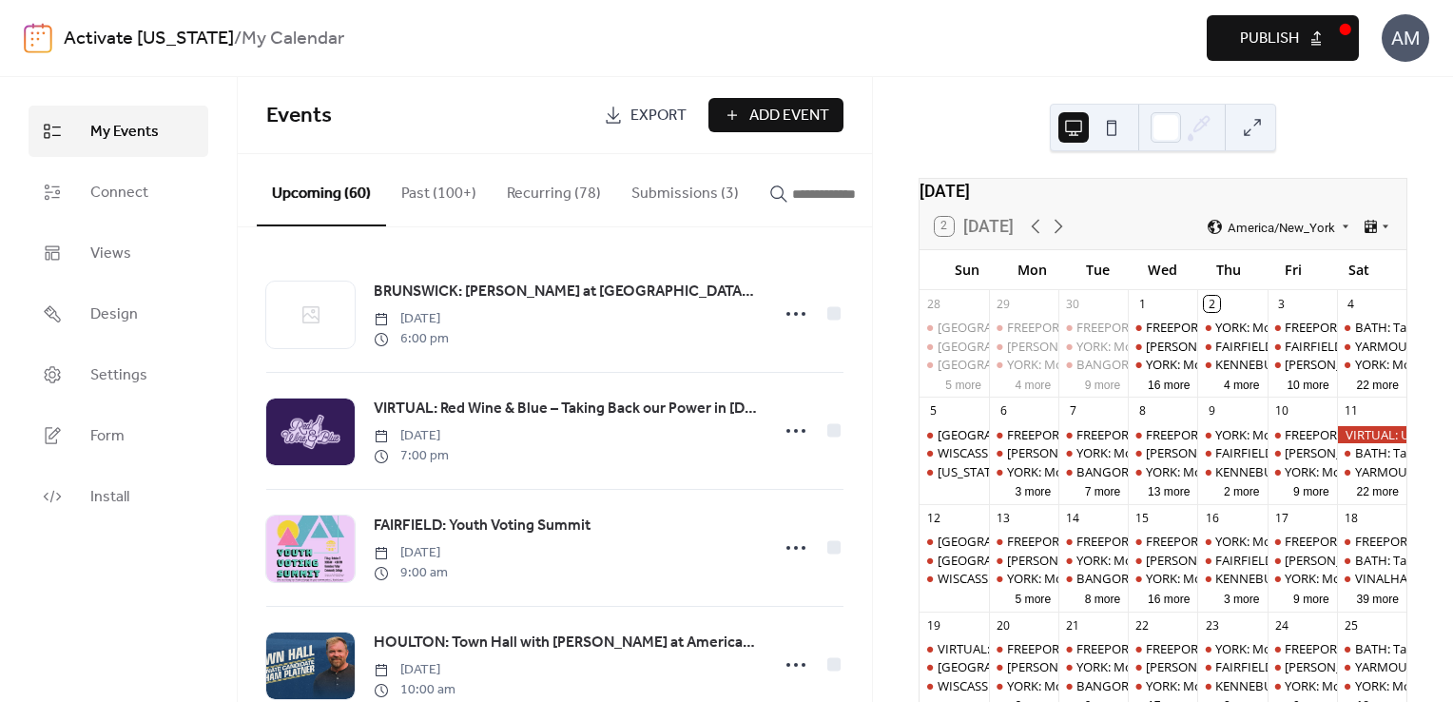
click at [1243, 32] on span "Publish" at bounding box center [1269, 39] width 59 height 23
click at [686, 191] on button "Submissions (3)" at bounding box center [685, 189] width 138 height 70
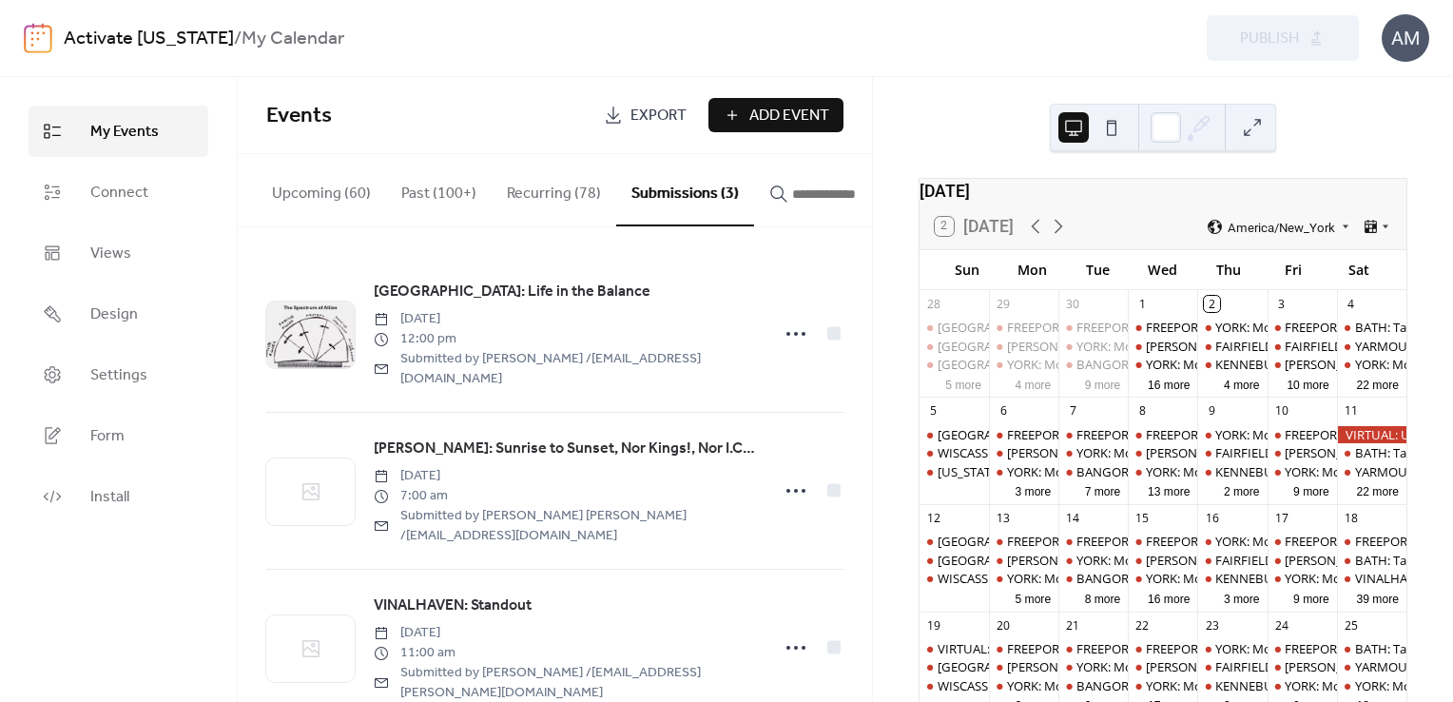
drag, startPoint x: 825, startPoint y: 188, endPoint x: 798, endPoint y: 189, distance: 27.6
click at [798, 189] on input "button" at bounding box center [849, 194] width 114 height 23
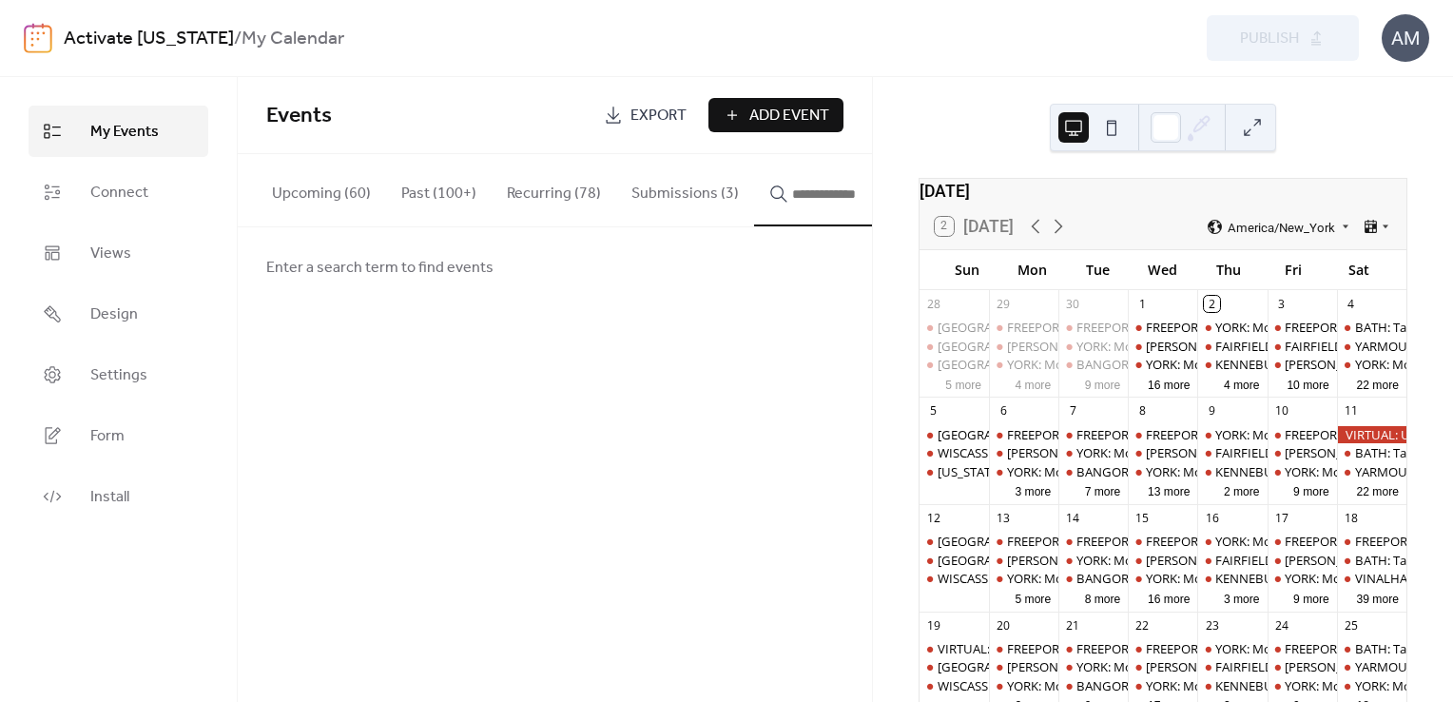
click at [680, 194] on button "Submissions (3)" at bounding box center [685, 189] width 138 height 70
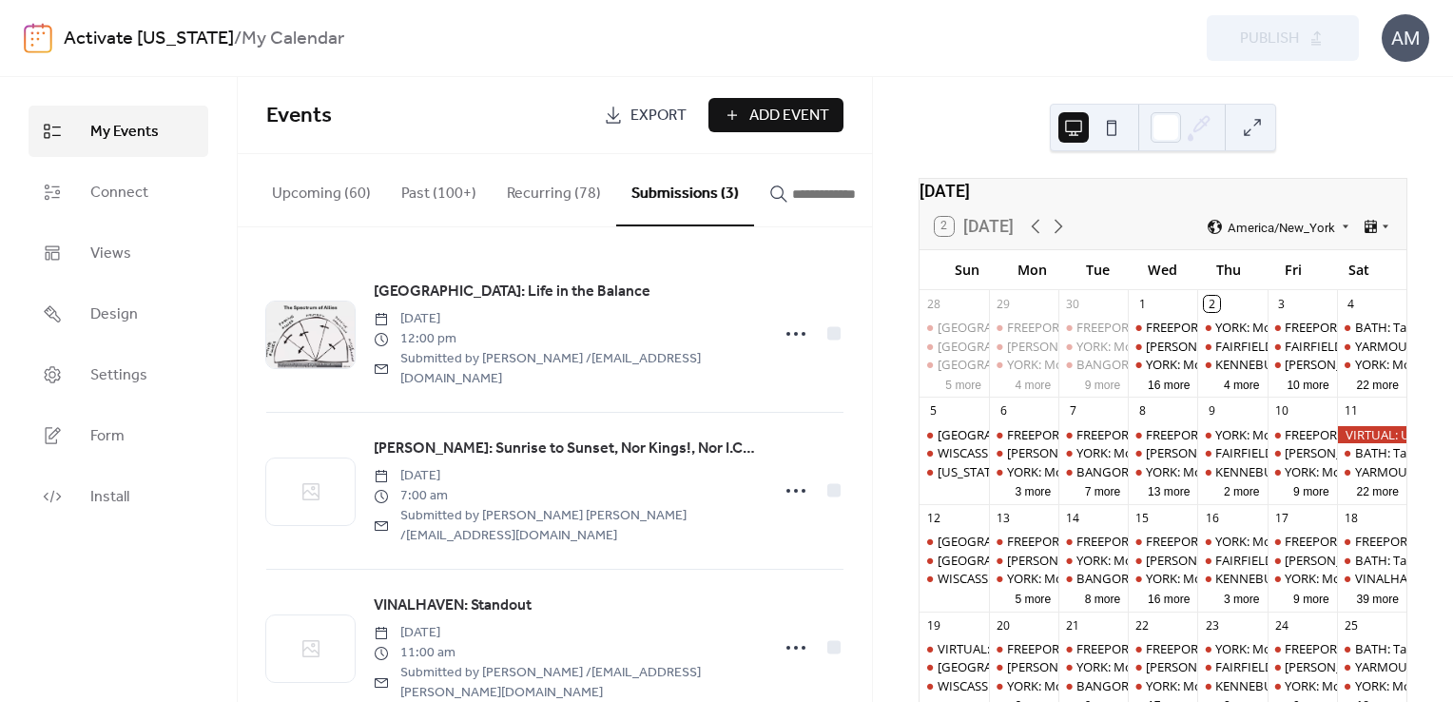
click at [637, 120] on span "Export" at bounding box center [658, 116] width 56 height 23
click at [548, 196] on button "Recurring (78)" at bounding box center [553, 189] width 125 height 70
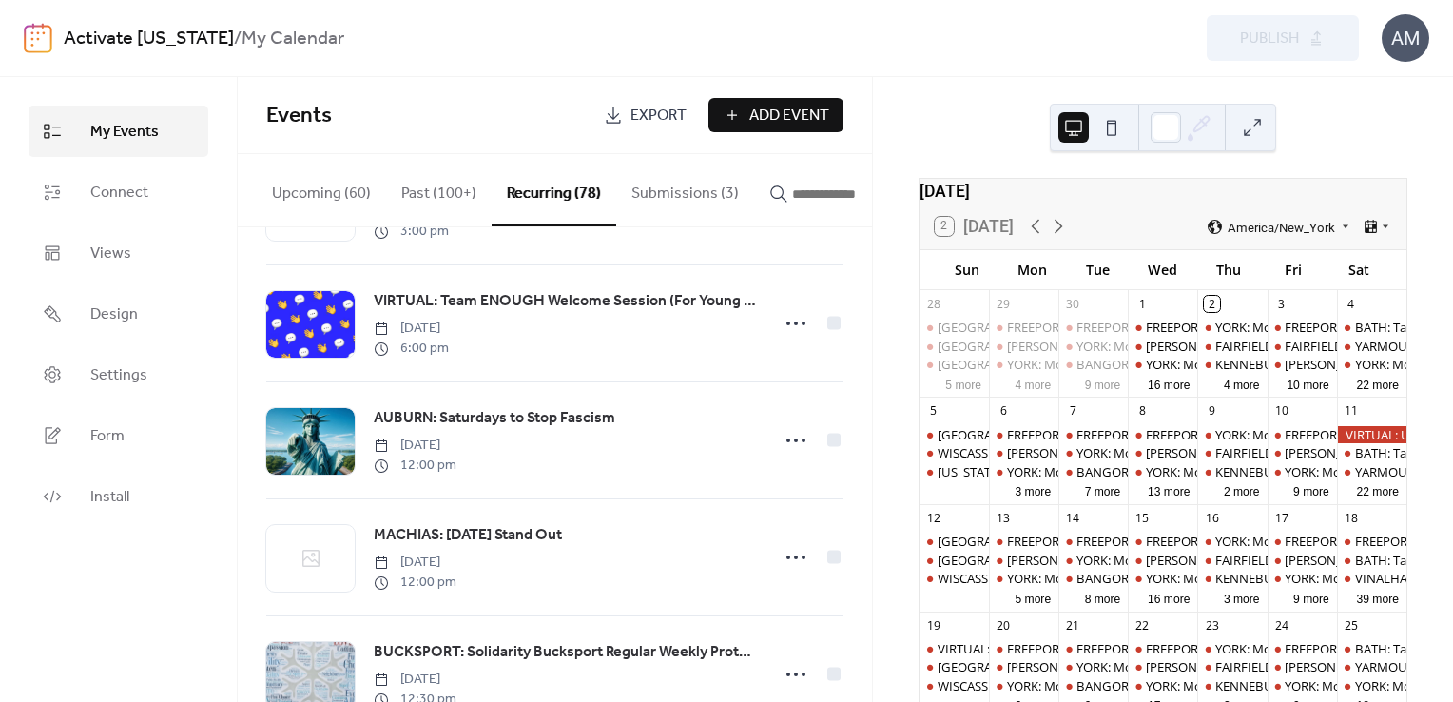
scroll to position [1205, 0]
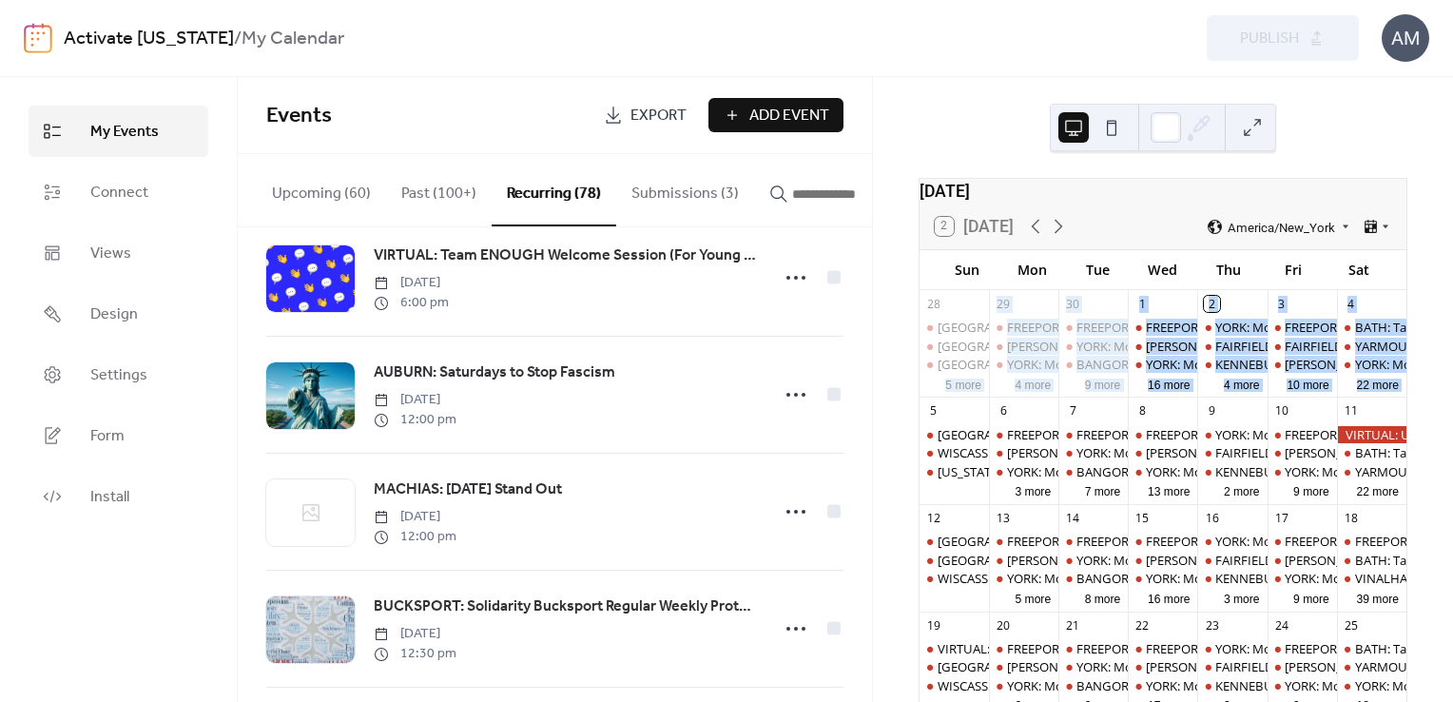
drag, startPoint x: 890, startPoint y: 435, endPoint x: 876, endPoint y: 398, distance: 39.7
click at [876, 398] on div "[DATE] 2 [DATE] America/New_York Sun Mon Tue Wed Thu Fri Sat 28 [GEOGRAPHIC_DAT…" at bounding box center [1163, 389] width 580 height 625
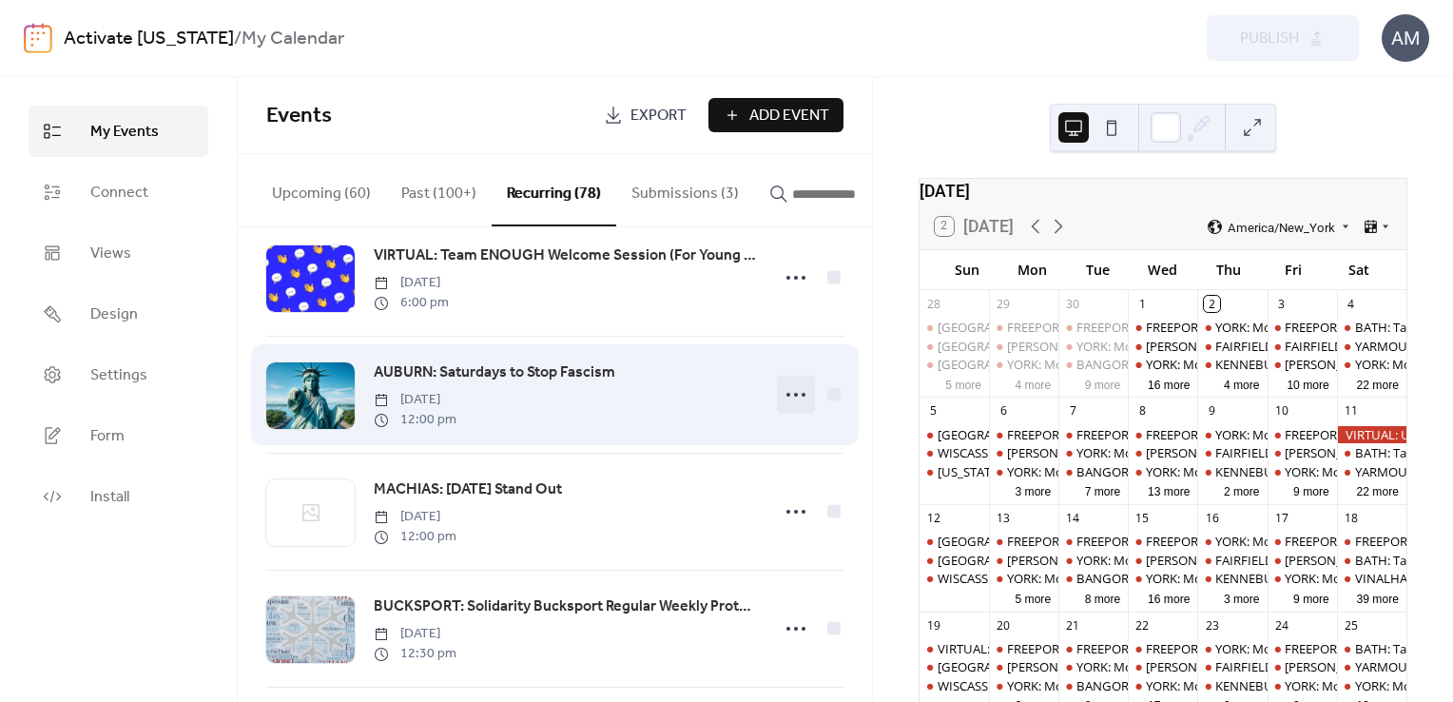
click at [788, 404] on icon at bounding box center [795, 394] width 30 height 30
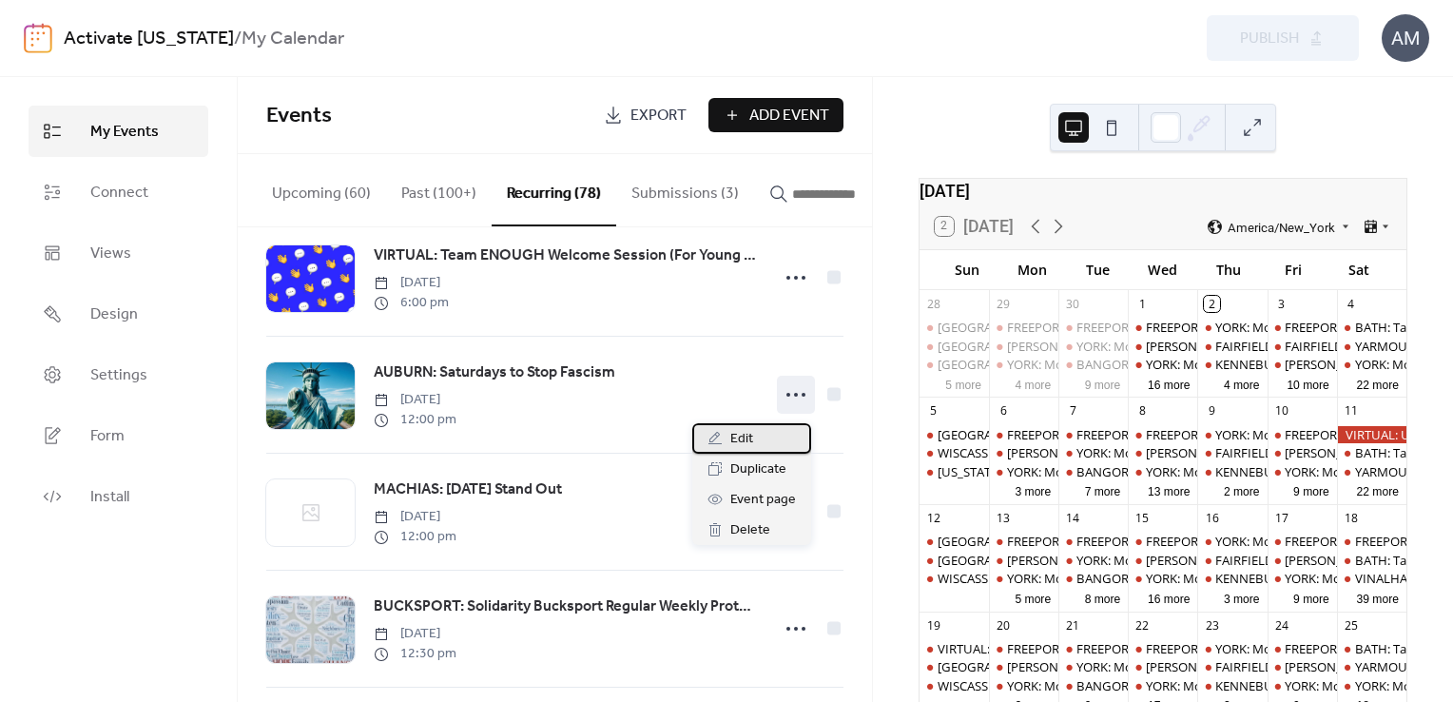
click at [726, 444] on div "Edit" at bounding box center [751, 438] width 119 height 30
